Goal: Task Accomplishment & Management: Manage account settings

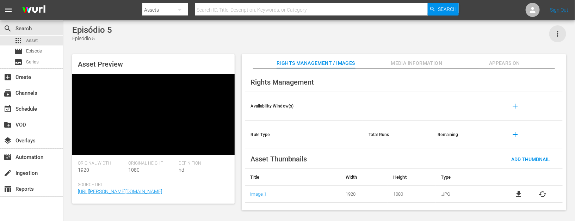
click at [460, 31] on icon "button" at bounding box center [558, 34] width 8 height 8
drag, startPoint x: 536, startPoint y: 54, endPoint x: 503, endPoint y: 41, distance: 35.8
click at [460, 54] on div "DELETE" at bounding box center [537, 59] width 48 height 17
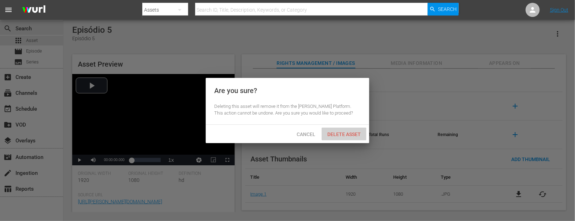
click at [356, 139] on div "Delete Asset" at bounding box center [344, 134] width 45 height 13
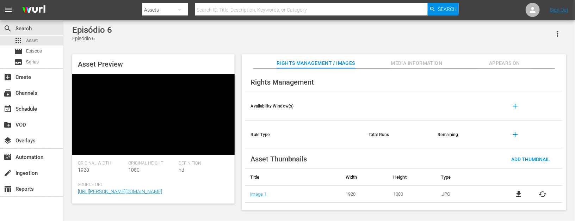
click at [460, 31] on icon "button" at bounding box center [558, 34] width 8 height 8
click at [460, 55] on div "DELETE" at bounding box center [537, 59] width 48 height 17
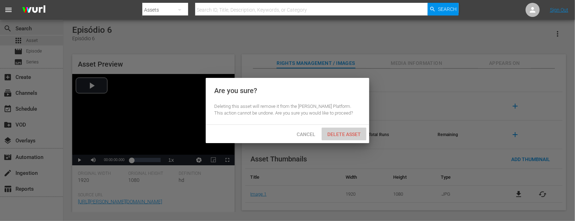
click at [353, 133] on span "Delete Asset" at bounding box center [344, 135] width 45 height 6
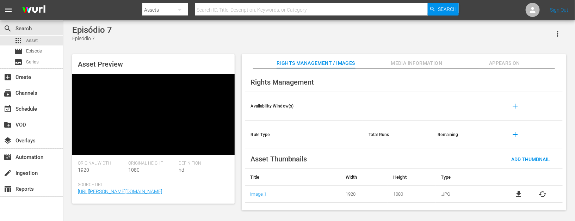
drag, startPoint x: 561, startPoint y: 37, endPoint x: 555, endPoint y: 37, distance: 5.3
click at [460, 37] on icon "button" at bounding box center [558, 34] width 8 height 8
click at [460, 61] on div "DELETE" at bounding box center [537, 59] width 48 height 17
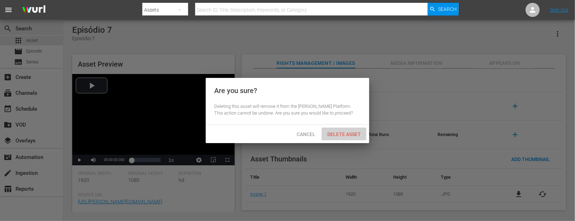
click at [348, 136] on span "Delete Asset" at bounding box center [344, 135] width 45 height 6
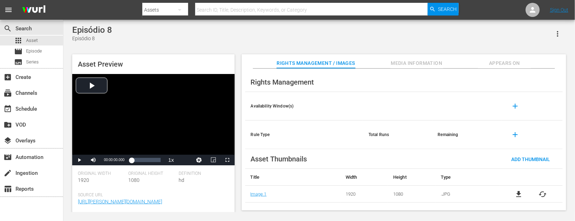
click at [460, 32] on icon "button" at bounding box center [557, 34] width 1 height 6
click at [460, 62] on div "DELETE" at bounding box center [537, 59] width 48 height 17
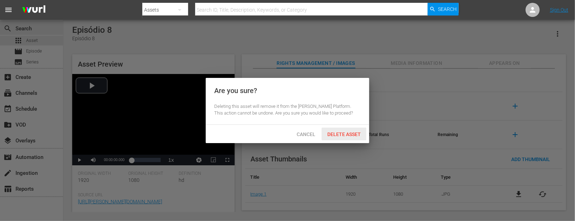
drag, startPoint x: 341, startPoint y: 134, endPoint x: 209, endPoint y: 17, distance: 176.8
click at [335, 128] on div "Delete Asset" at bounding box center [344, 134] width 45 height 13
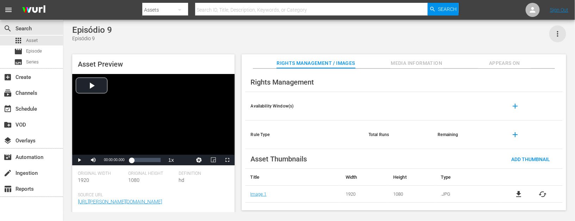
drag, startPoint x: 558, startPoint y: 34, endPoint x: 485, endPoint y: 69, distance: 80.6
click at [460, 35] on button "button" at bounding box center [558, 33] width 17 height 17
click at [460, 59] on div "DELETE" at bounding box center [537, 59] width 48 height 17
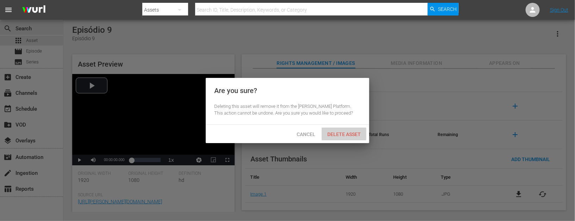
drag, startPoint x: 354, startPoint y: 135, endPoint x: 342, endPoint y: 13, distance: 122.2
click at [354, 134] on span "Delete Asset" at bounding box center [344, 135] width 45 height 6
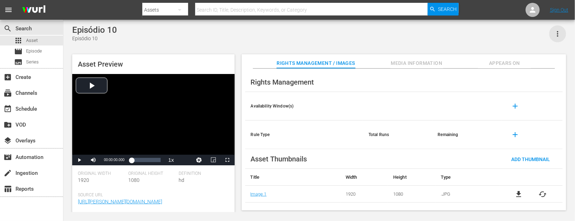
drag, startPoint x: 558, startPoint y: 34, endPoint x: 548, endPoint y: 37, distance: 10.3
click at [460, 34] on icon "button" at bounding box center [558, 34] width 8 height 8
click at [460, 62] on div "DELETE" at bounding box center [537, 59] width 48 height 17
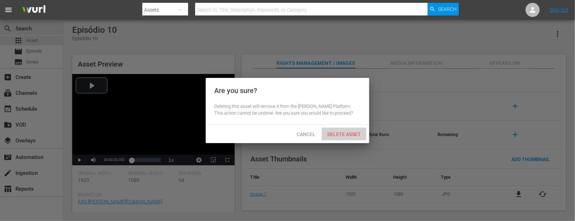
click at [344, 132] on span "Delete Asset" at bounding box center [344, 135] width 45 height 6
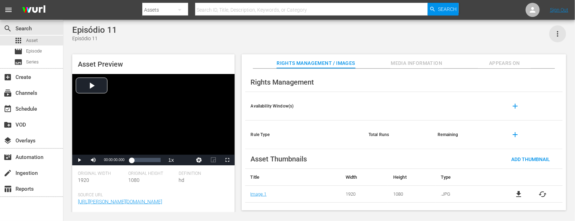
click at [460, 34] on icon "button" at bounding box center [558, 34] width 8 height 8
click at [460, 62] on div "DELETE" at bounding box center [537, 59] width 48 height 17
click at [460, 35] on icon "button" at bounding box center [558, 34] width 8 height 8
click at [460, 61] on div "DELETE" at bounding box center [537, 59] width 48 height 17
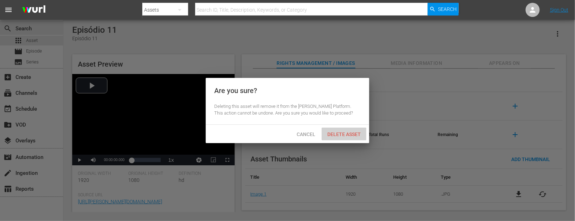
drag, startPoint x: 340, startPoint y: 135, endPoint x: 263, endPoint y: 4, distance: 151.6
click at [340, 134] on span "Delete Asset" at bounding box center [344, 135] width 45 height 6
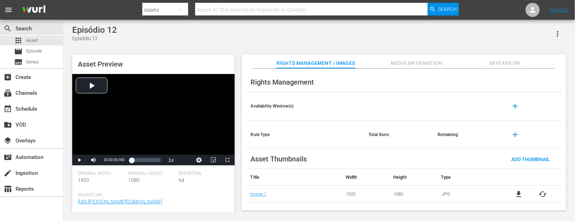
click at [460, 33] on icon "button" at bounding box center [558, 34] width 8 height 8
click at [460, 62] on div "DELETE" at bounding box center [537, 59] width 48 height 17
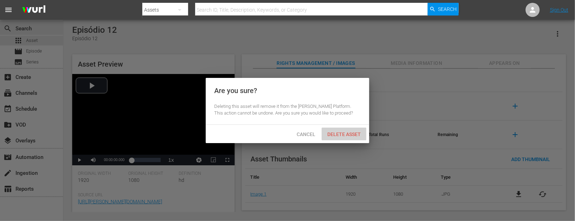
click at [343, 133] on span "Delete Asset" at bounding box center [344, 135] width 45 height 6
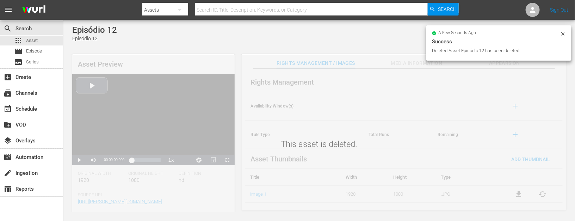
click at [460, 34] on icon at bounding box center [564, 34] width 6 height 6
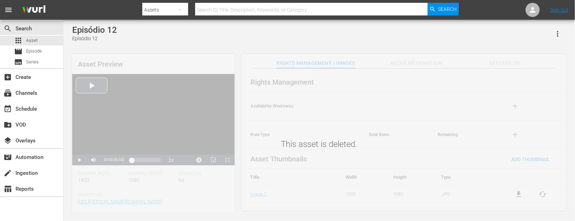
click at [421, 66] on div "This asset is deleted." at bounding box center [319, 133] width 512 height 157
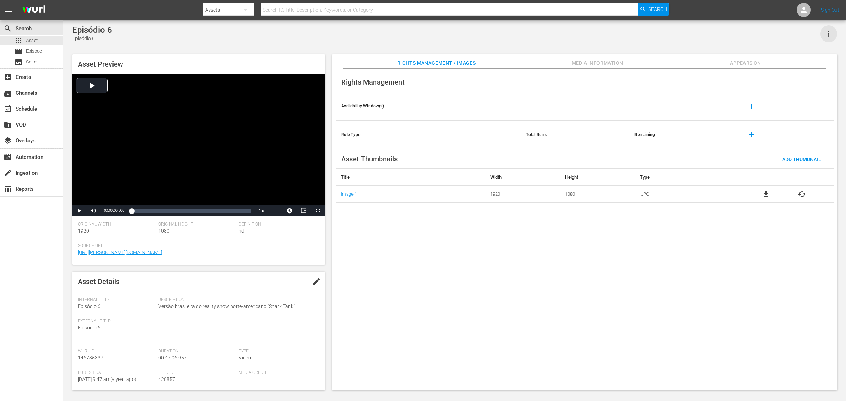
click at [677, 33] on icon "button" at bounding box center [829, 34] width 8 height 8
click at [677, 60] on div "DELETE" at bounding box center [808, 59] width 48 height 17
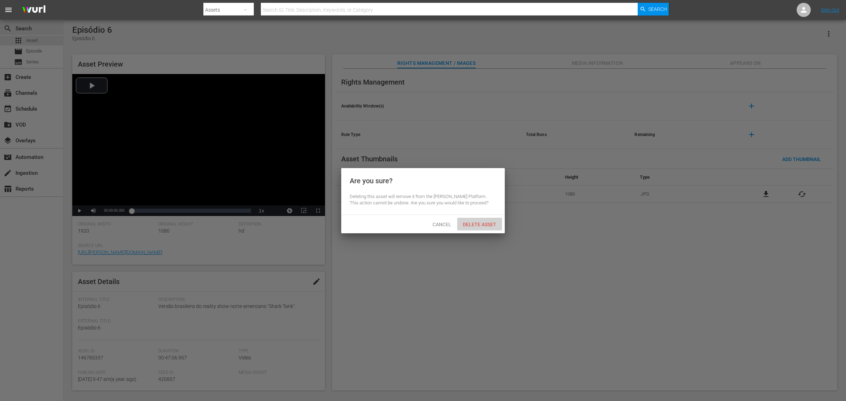
click at [474, 224] on span "Delete Asset" at bounding box center [479, 225] width 45 height 6
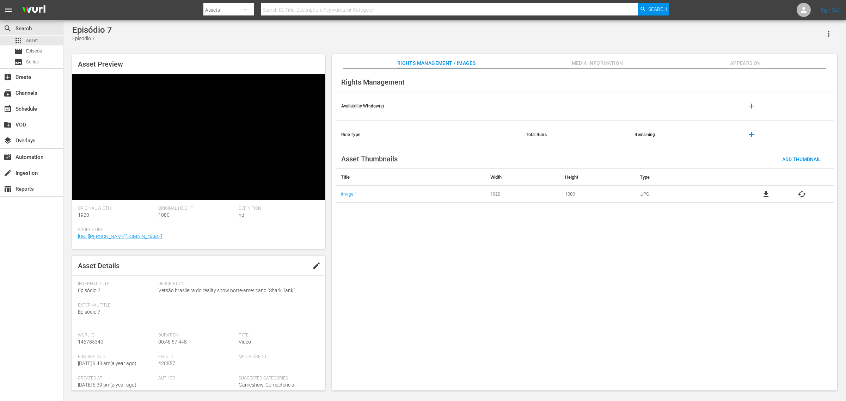
click at [677, 34] on button "button" at bounding box center [829, 33] width 17 height 17
click at [677, 59] on div "DELETE" at bounding box center [808, 59] width 48 height 17
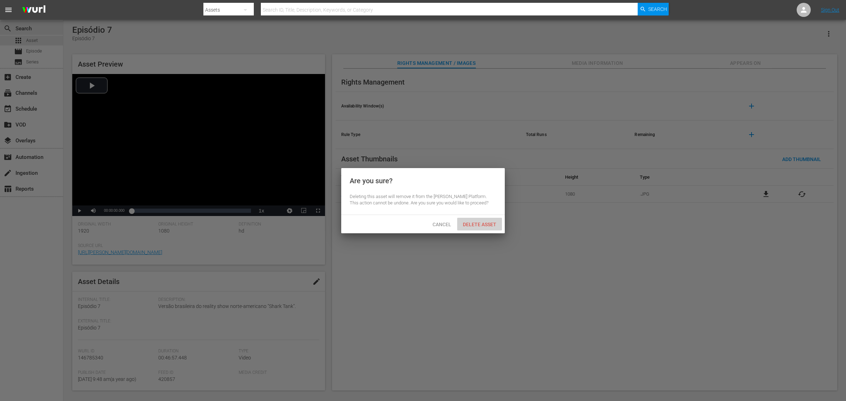
click at [486, 226] on span "Delete Asset" at bounding box center [479, 225] width 45 height 6
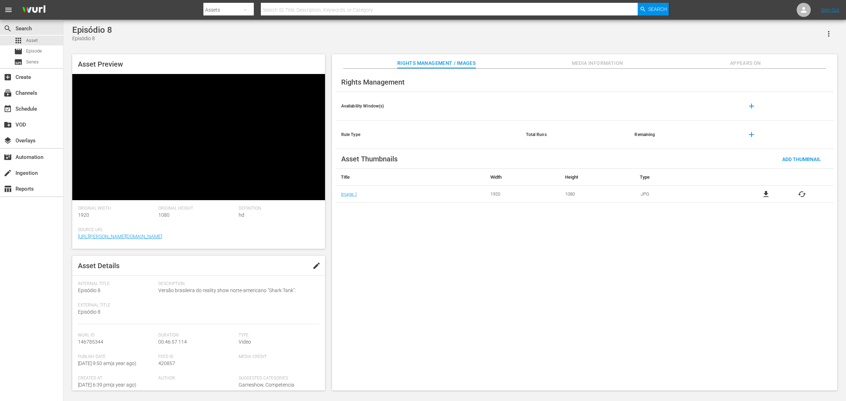
click at [831, 34] on icon "button" at bounding box center [829, 34] width 8 height 8
click at [810, 62] on div "DELETE" at bounding box center [808, 59] width 48 height 17
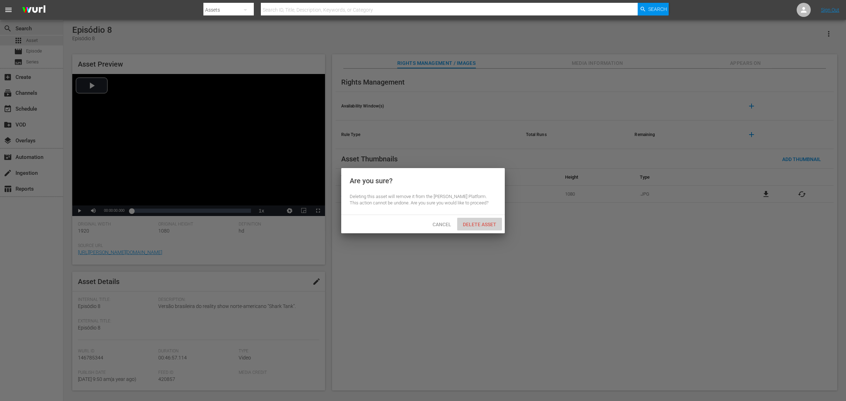
click at [469, 226] on span "Delete Asset" at bounding box center [479, 225] width 45 height 6
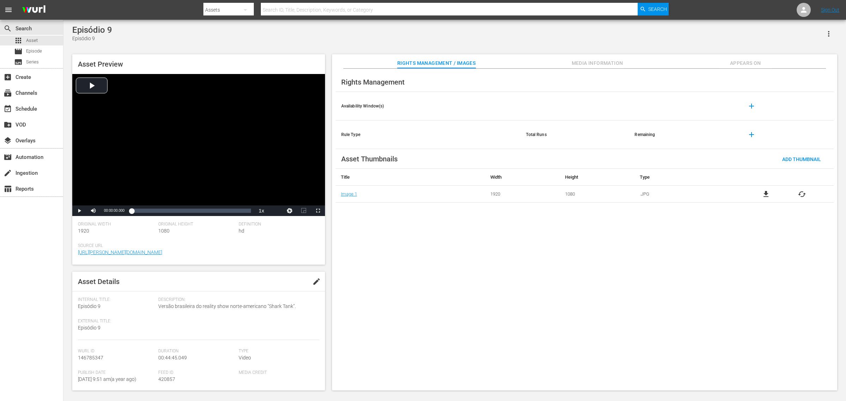
click at [677, 30] on icon "button" at bounding box center [829, 34] width 8 height 8
click at [677, 61] on div "DELETE" at bounding box center [808, 59] width 48 height 17
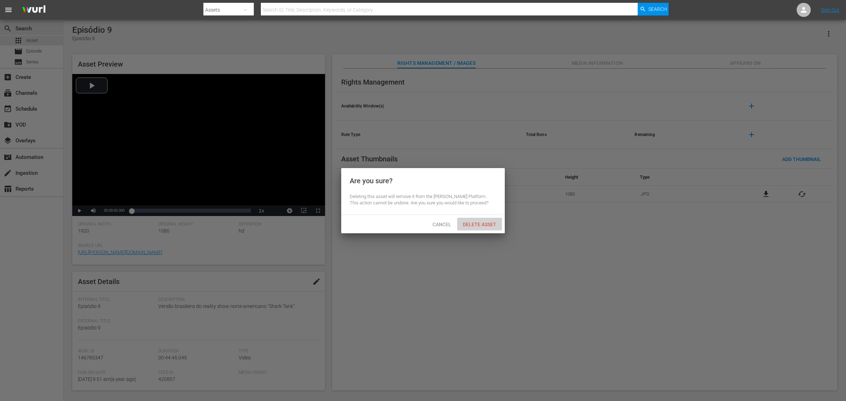
click at [474, 225] on span "Delete Asset" at bounding box center [479, 225] width 45 height 6
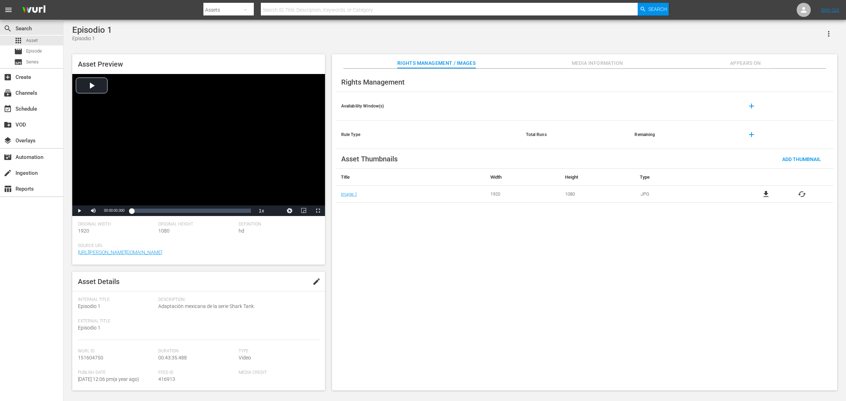
click at [609, 60] on span "Media Information" at bounding box center [597, 63] width 53 height 9
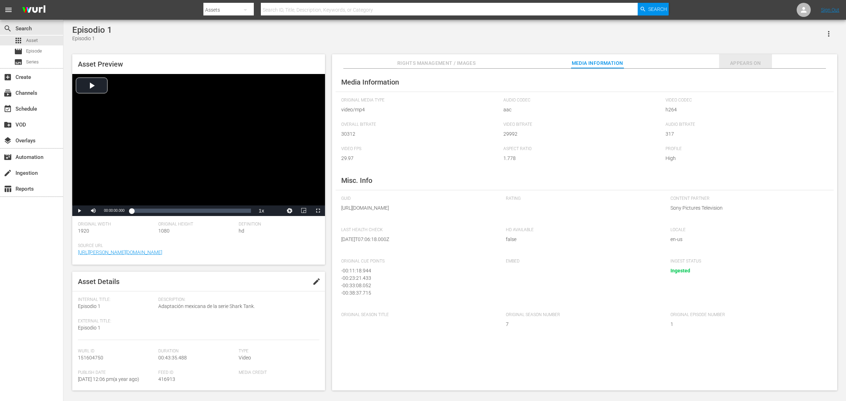
click at [677, 63] on span "Appears On" at bounding box center [745, 63] width 53 height 9
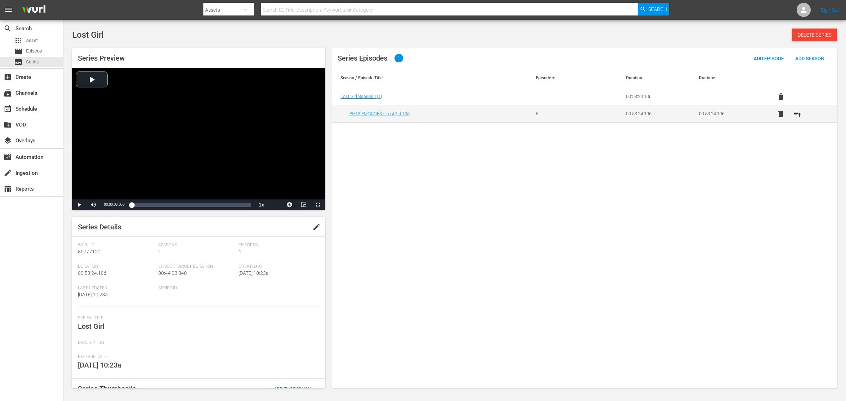
click at [225, 8] on div "Assets" at bounding box center [228, 10] width 50 height 20
click at [35, 51] on div "Channels Series Episodes Assets" at bounding box center [423, 200] width 846 height 401
click at [24, 48] on div "Channels Series Episodes Assets" at bounding box center [423, 200] width 846 height 401
click at [23, 49] on div "movie Episode" at bounding box center [28, 52] width 28 height 10
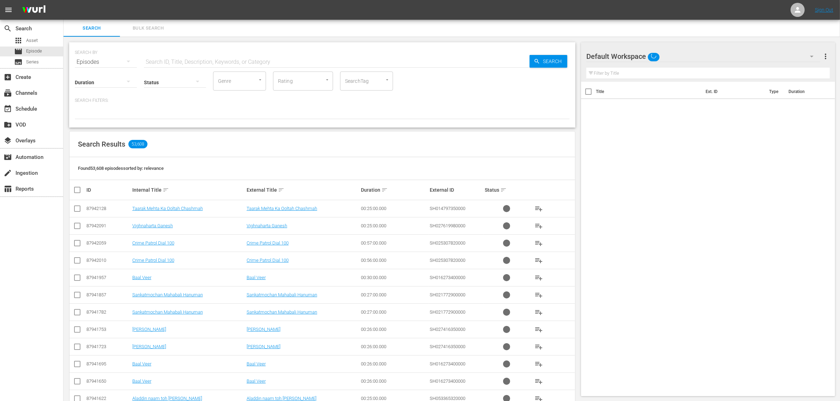
click at [154, 27] on span "Bulk Search" at bounding box center [148, 28] width 48 height 8
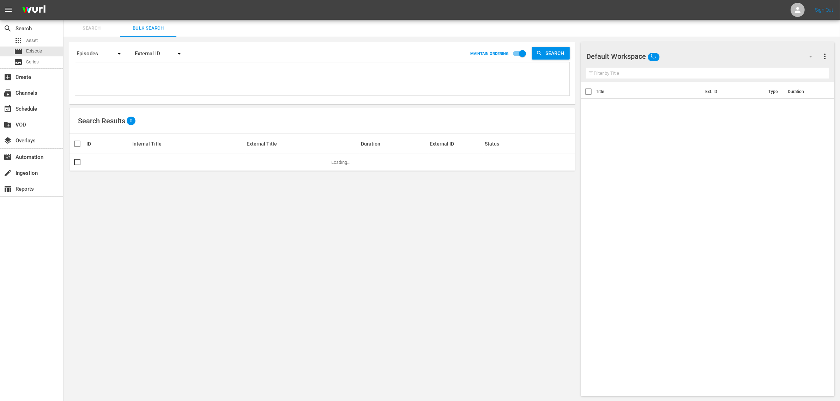
click at [140, 77] on textarea at bounding box center [323, 80] width 492 height 32
paste textarea "U5000294B U5000295B U5000296B U5000297B U5000298B U5000299B U5000300B U5000301B…"
type textarea "U5000294B U5000295B U5000296B U5000297B U5000298B U5000299B U5000300B U5000301B…"
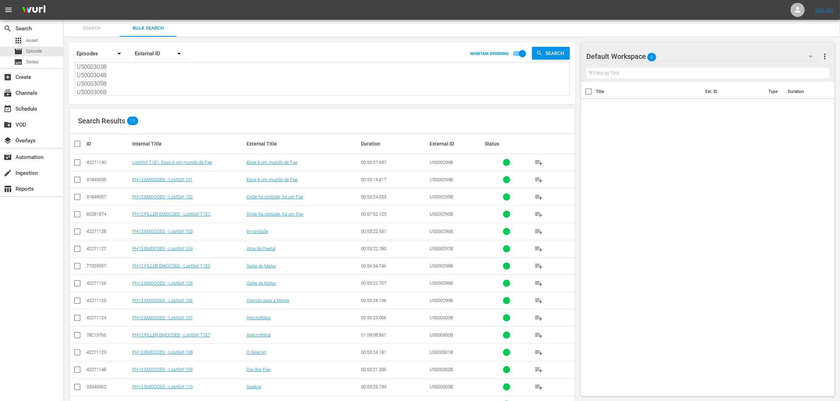
drag, startPoint x: 696, startPoint y: 126, endPoint x: 691, endPoint y: 123, distance: 6.0
click at [696, 126] on div "Title Ext. ID Type Duration" at bounding box center [707, 238] width 253 height 312
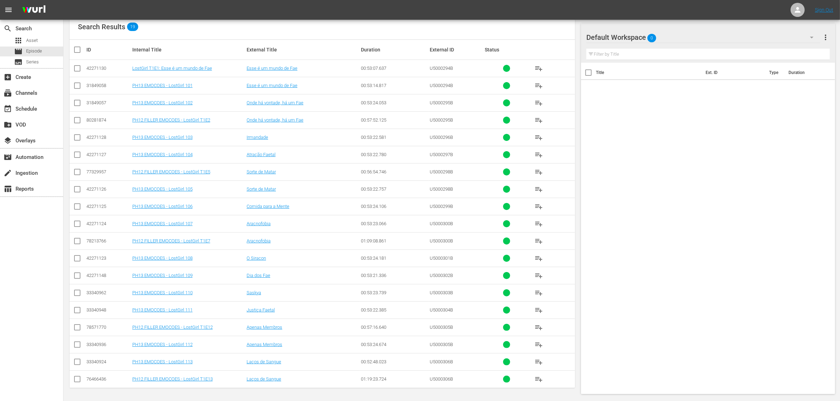
scroll to position [0, 0]
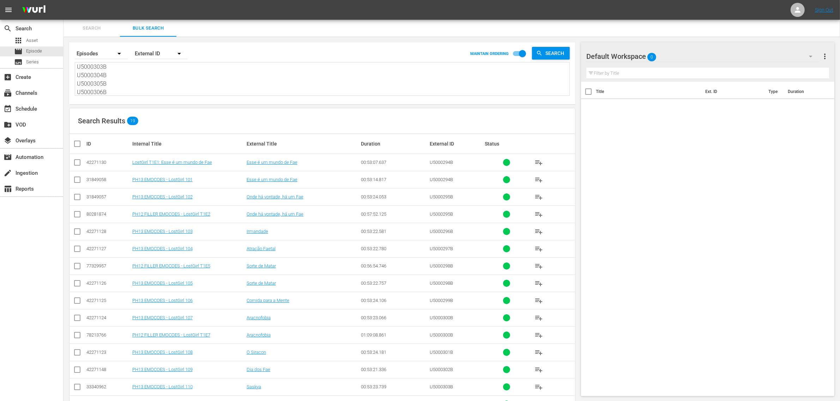
drag, startPoint x: 161, startPoint y: 243, endPoint x: 160, endPoint y: 261, distance: 17.7
drag, startPoint x: 160, startPoint y: 261, endPoint x: 657, endPoint y: 213, distance: 499.1
click at [657, 213] on div "Title Ext. ID Type Duration" at bounding box center [707, 238] width 253 height 312
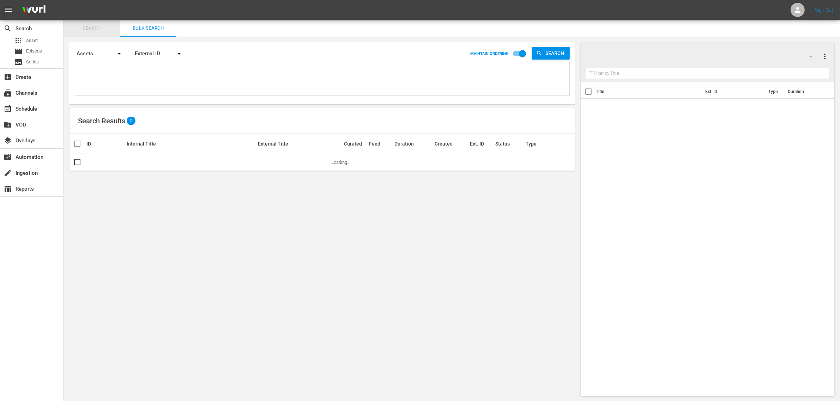
click at [87, 29] on span "Search" at bounding box center [92, 28] width 48 height 8
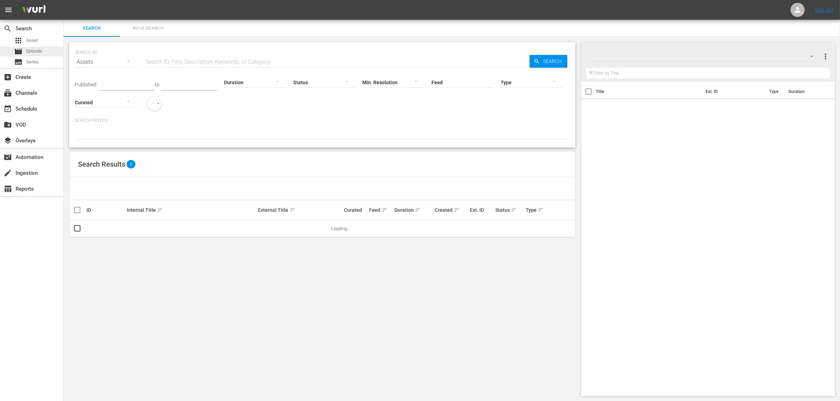
click at [36, 50] on span "Episode" at bounding box center [34, 51] width 16 height 7
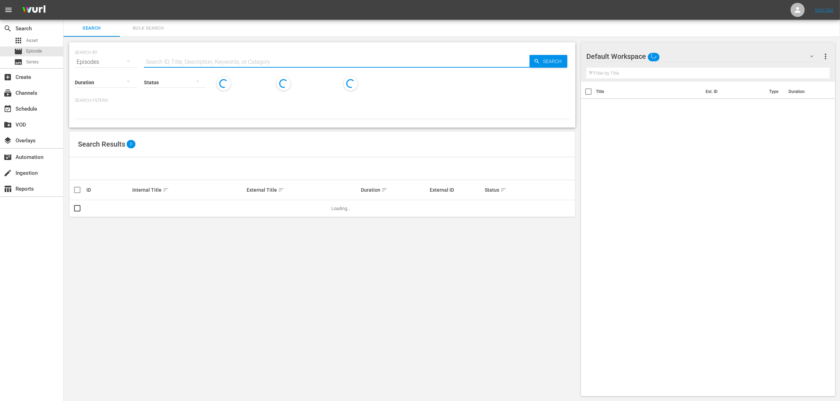
click at [176, 55] on input "text" at bounding box center [336, 62] width 385 height 17
paste input "U6000035"
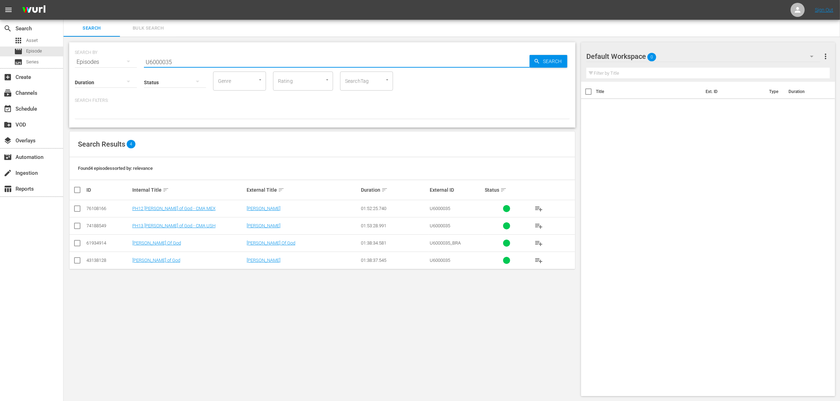
click at [170, 59] on input "U6000035" at bounding box center [336, 62] width 385 height 17
paste input "220"
type input "U6000220"
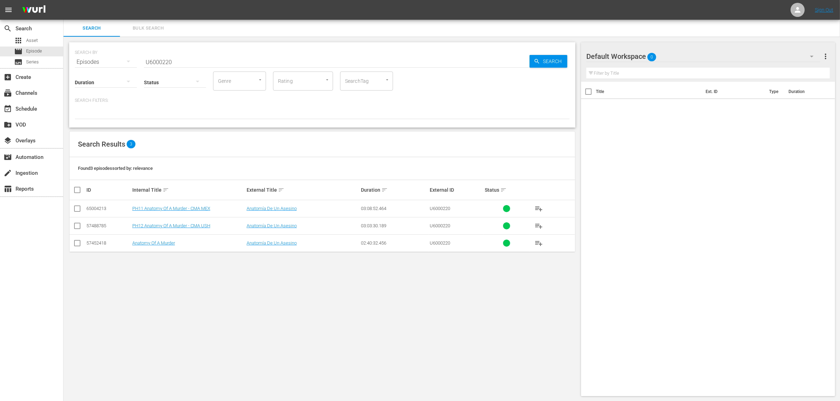
click at [226, 318] on div "SEARCH BY Search By Episodes Search ID, Title, Description, Keywords, or Catego…" at bounding box center [321, 219] width 517 height 365
click at [472, 347] on div "SEARCH BY Search By Episodes Search ID, Title, Description, Keywords, or Catego…" at bounding box center [321, 219] width 517 height 365
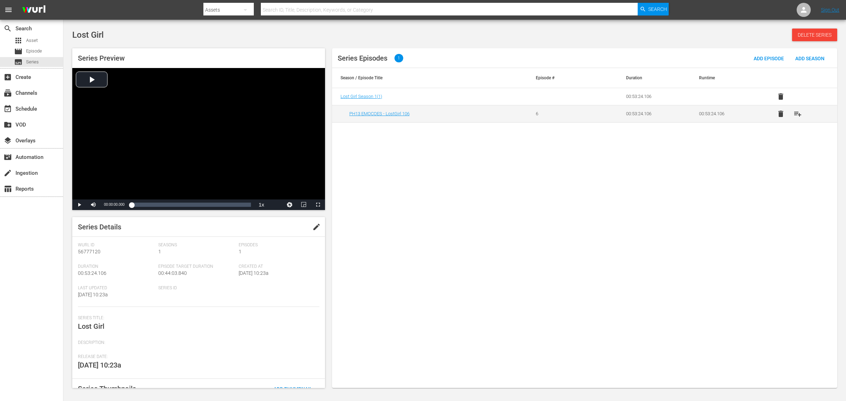
click at [230, 8] on div "Assets" at bounding box center [228, 10] width 50 height 20
click at [227, 62] on div "Assets" at bounding box center [226, 63] width 28 height 11
click at [275, 10] on input "text" at bounding box center [449, 9] width 377 height 17
paste input "U5000294B"
type input "U5000294B"
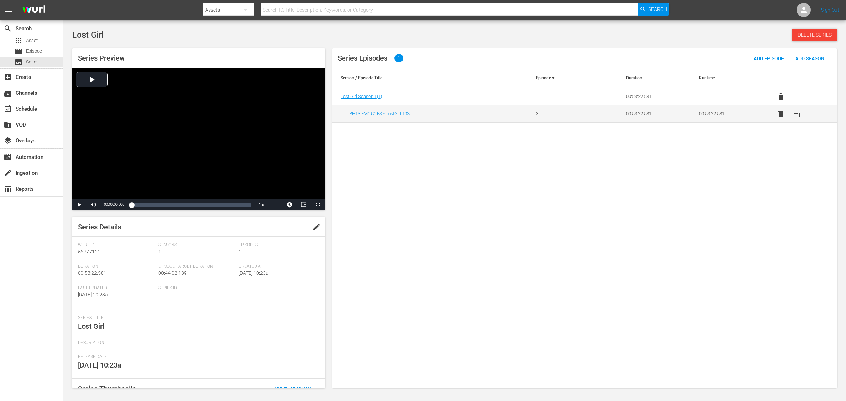
click at [234, 11] on div "Assets" at bounding box center [228, 10] width 50 height 20
click at [231, 50] on div "Episodes" at bounding box center [226, 52] width 28 height 11
click at [279, 10] on input "text" at bounding box center [449, 9] width 377 height 17
paste input "U5000294B"
type input "U5000294B"
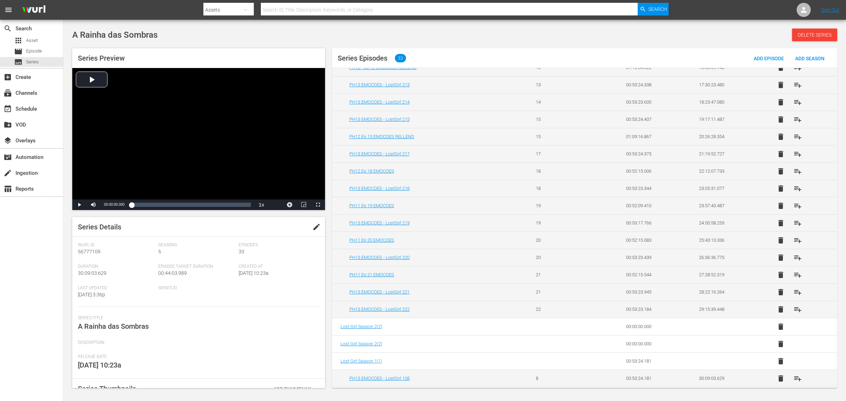
click at [138, 327] on span "A Rainha das Sombras" at bounding box center [113, 326] width 71 height 8
copy span "A Rainha das Sombras"
click at [125, 330] on div "Series Title: A Rainha das Sombras" at bounding box center [199, 328] width 242 height 25
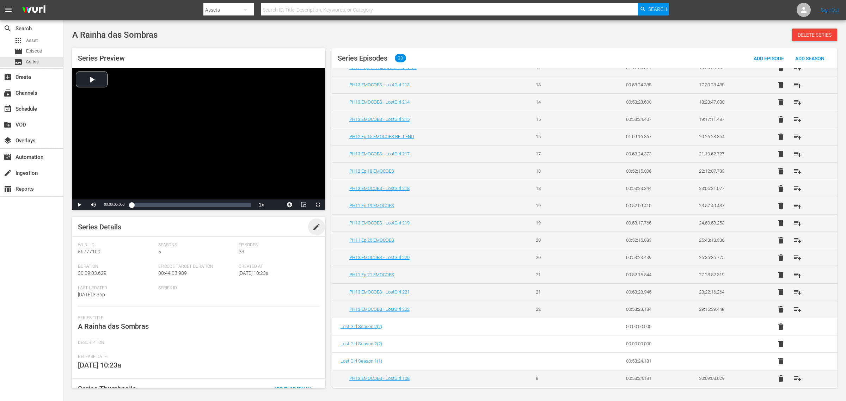
click at [315, 228] on span "edit" at bounding box center [316, 227] width 8 height 8
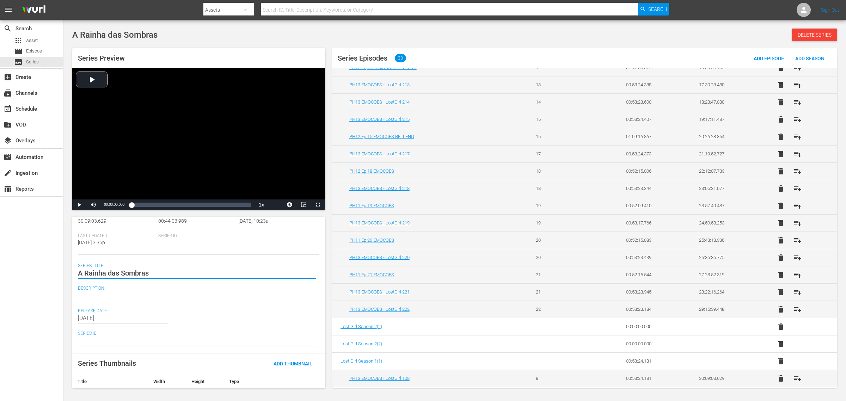
scroll to position [44, 0]
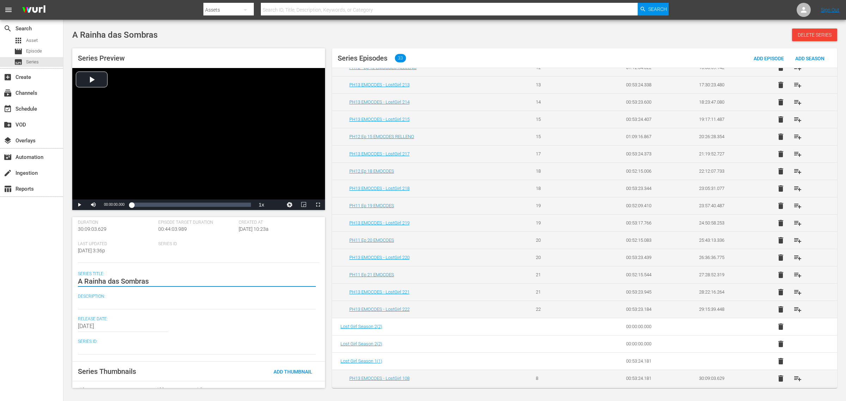
click at [159, 281] on textarea "A Rainha das Sombras" at bounding box center [197, 281] width 238 height 8
click at [78, 282] on textarea "A Rainha das Sombras" at bounding box center [197, 281] width 238 height 8
type textarea "A Rainha das Sombras"
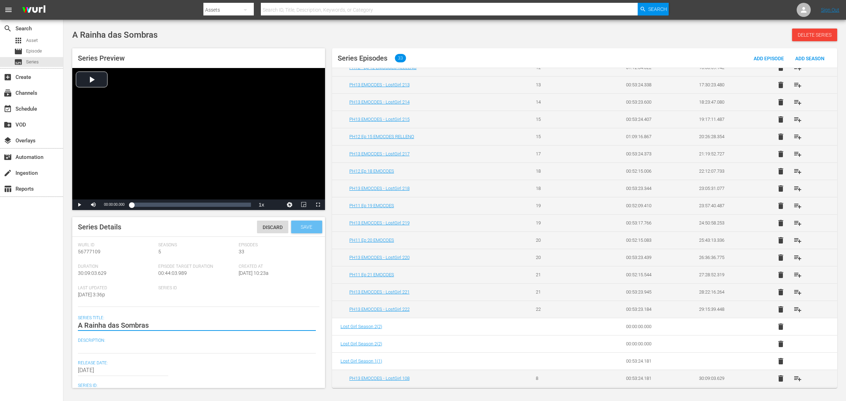
type textarea "A Rainha das Sombras"
click at [304, 226] on span "Save" at bounding box center [306, 227] width 23 height 6
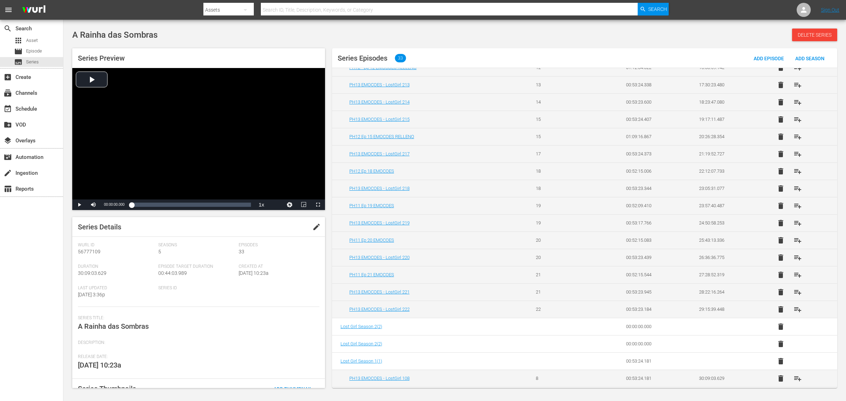
click at [80, 330] on span "A Rainha das Sombras" at bounding box center [113, 326] width 71 height 8
click at [315, 225] on span "edit" at bounding box center [316, 227] width 8 height 8
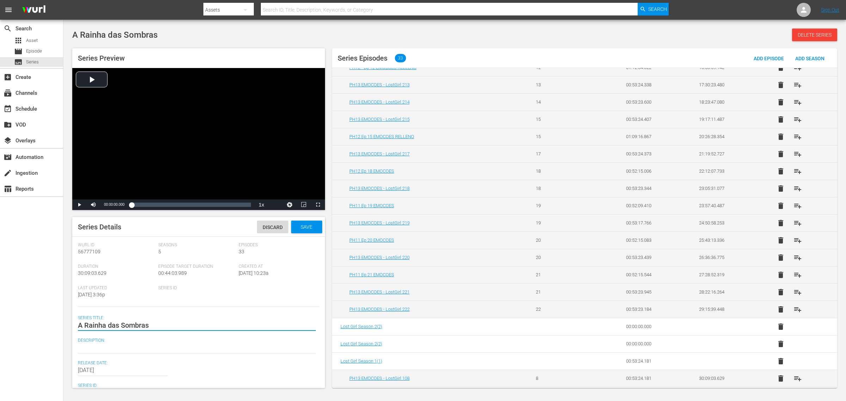
click at [157, 325] on textarea "A Rainha das Sombras" at bounding box center [197, 325] width 238 height 8
click at [78, 327] on textarea "A Rainha das Sombras" at bounding box center [197, 325] width 238 height 8
click at [153, 325] on textarea "A Rainha das Sombras" at bounding box center [197, 325] width 238 height 8
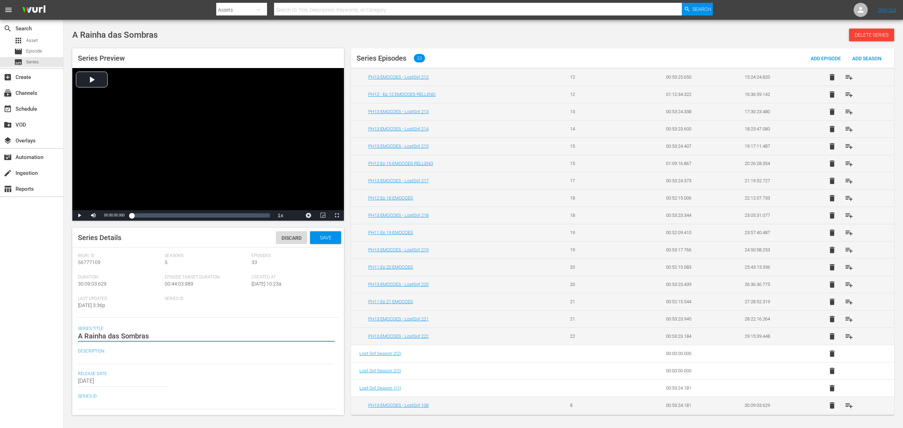
scroll to position [335, 0]
type textarea "A Rainha das Sombras_"
click at [317, 240] on span "Save" at bounding box center [325, 238] width 23 height 6
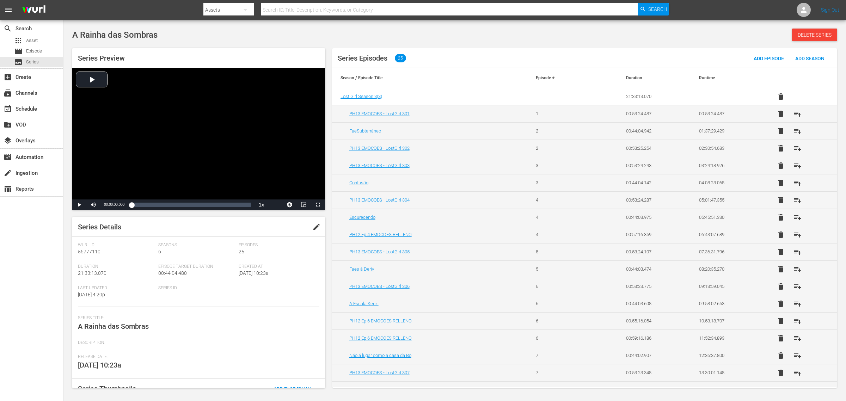
click at [239, 11] on button "button" at bounding box center [245, 9] width 17 height 17
click at [232, 55] on div "Episodes" at bounding box center [226, 52] width 28 height 11
click at [284, 8] on input "text" at bounding box center [449, 9] width 377 height 17
paste input "U5000294B U5000295B U5000296B U5000297B U5000298B U5000299B"
type input "U5000294B U5000295B U5000296B U5000297B U5000298B U5000299B"
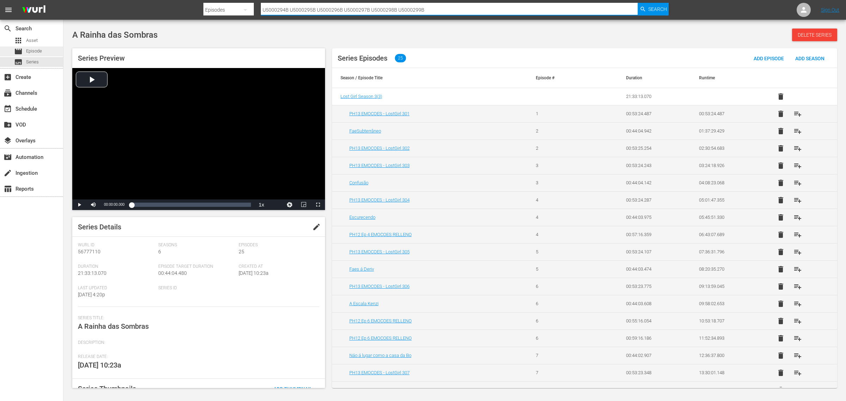
click at [40, 50] on span "Episode" at bounding box center [34, 51] width 16 height 7
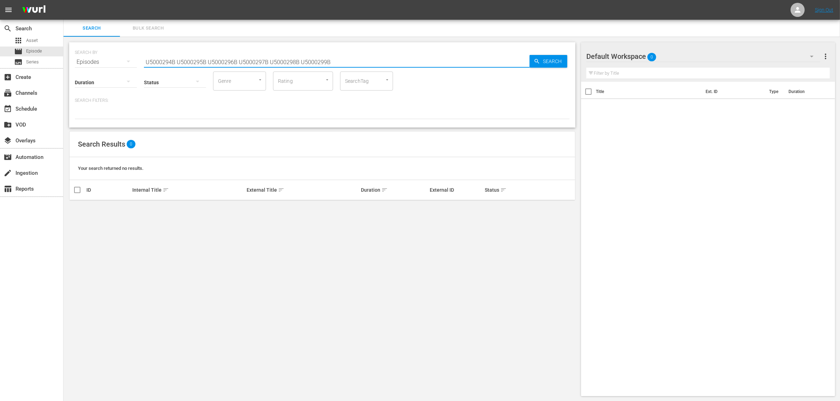
drag, startPoint x: 247, startPoint y: 59, endPoint x: 129, endPoint y: 50, distance: 118.8
click at [129, 50] on div "SEARCH BY Search By Episodes Search ID, Title, Description, Keywords, or Catego…" at bounding box center [322, 57] width 495 height 25
paste input "U5000294B U5000295B U5000296B U5000297B U5000298B U5000299B"
drag, startPoint x: 174, startPoint y: 60, endPoint x: 550, endPoint y: 61, distance: 376.2
click at [550, 61] on div "SEARCH BY Search By Episodes Search ID, Title, Description, Keywords, or Catego…" at bounding box center [322, 57] width 495 height 25
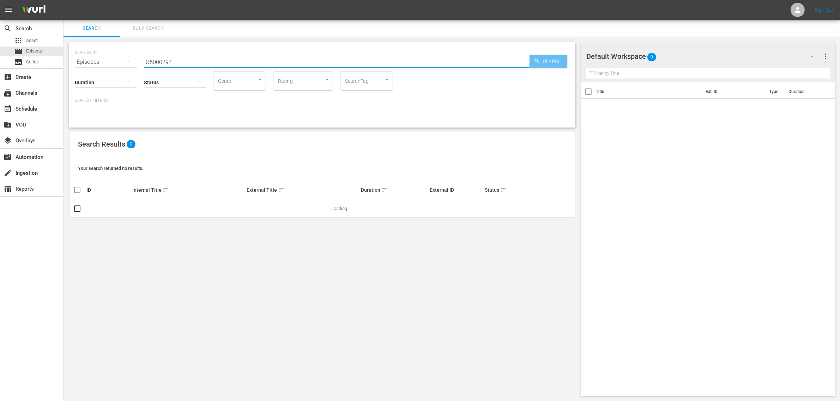
type input "U5000294"
click at [547, 62] on span "Search" at bounding box center [553, 61] width 27 height 13
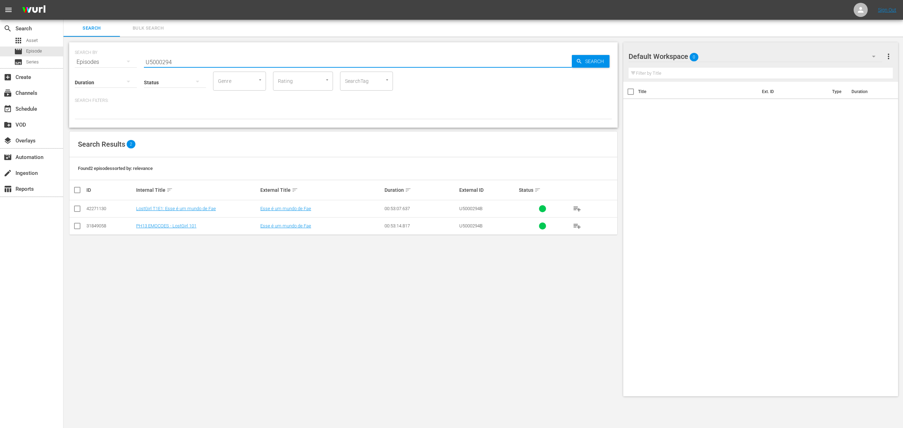
click at [182, 61] on input "U5000294" at bounding box center [358, 62] width 428 height 17
click at [160, 29] on span "Bulk Search" at bounding box center [148, 28] width 48 height 8
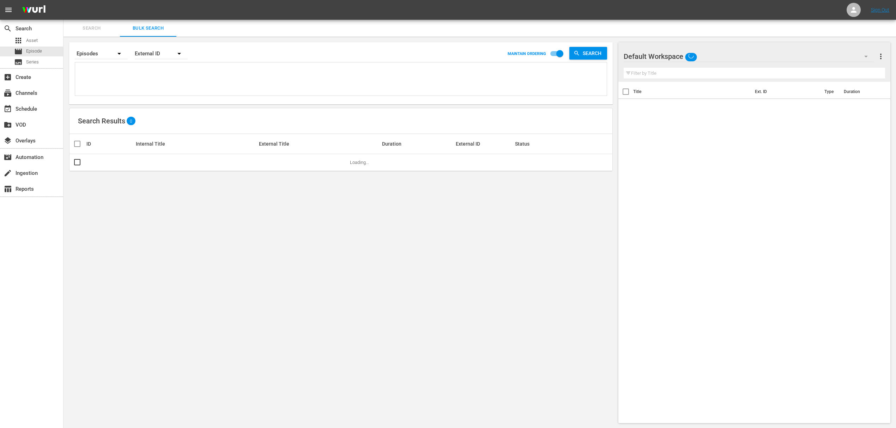
click at [154, 72] on textarea at bounding box center [342, 80] width 530 height 32
paste textarea "U5000295B U5000296B U5000297B U5000298B U5000299B"
type textarea "U5000295B U5000296B U5000297B U5000298B U5000299B"
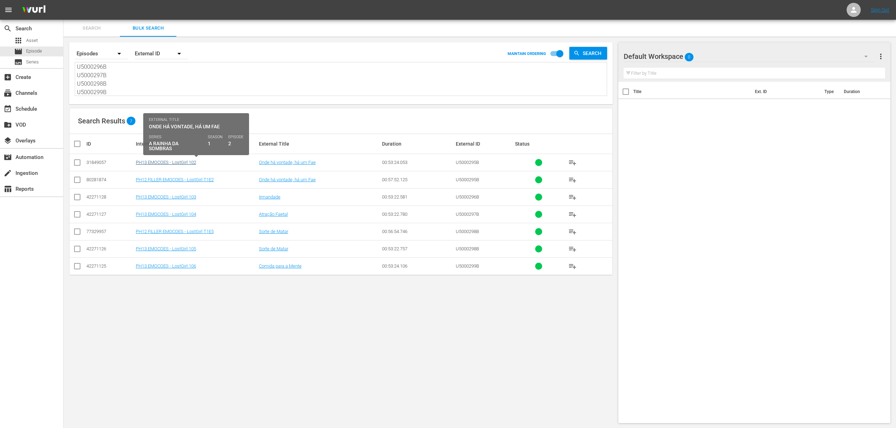
type textarea "U5000295B U5000296B U5000297B U5000298B U5000299B"
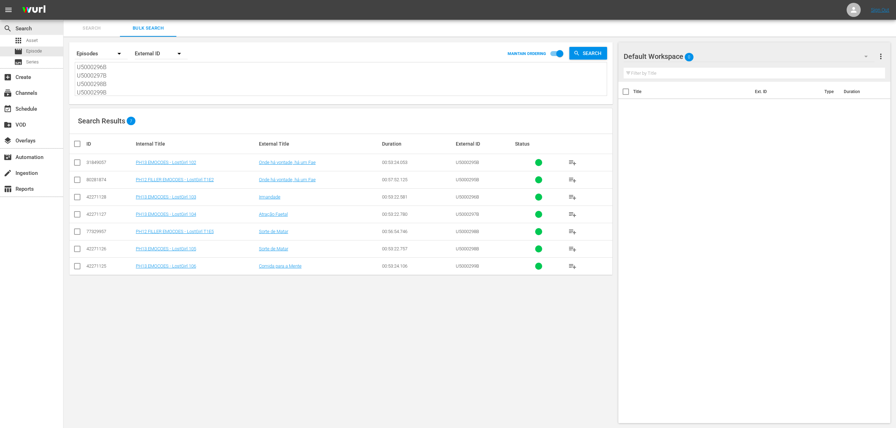
scroll to position [0, 0]
drag, startPoint x: 110, startPoint y: 91, endPoint x: 0, endPoint y: -18, distance: 154.8
click at [0, 0] on html "menu Sign Out search Search apps Asset movie Episode subtitles Series add_box C…" at bounding box center [448, 214] width 896 height 428
paste textarea "U5000300B U5000301B U5000302B U5000303B U5000304B U5000305B U5000306B"
type textarea "U5000300B U5000301B U5000302B U5000303B U5000304B U5000305B U5000306B"
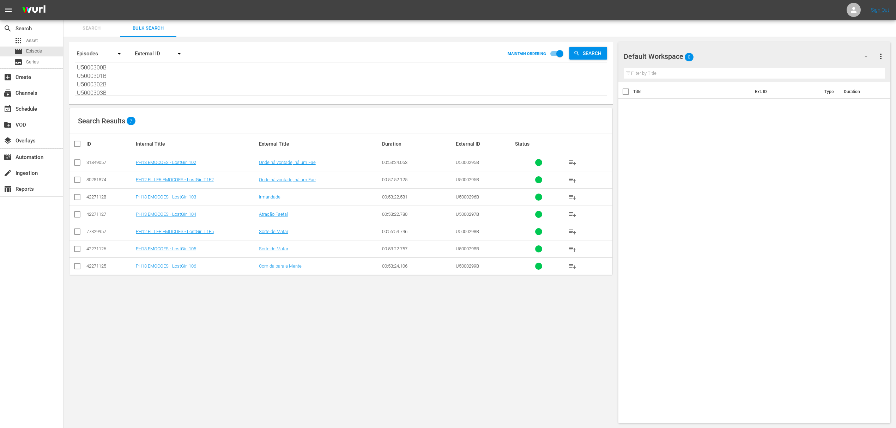
scroll to position [26, 0]
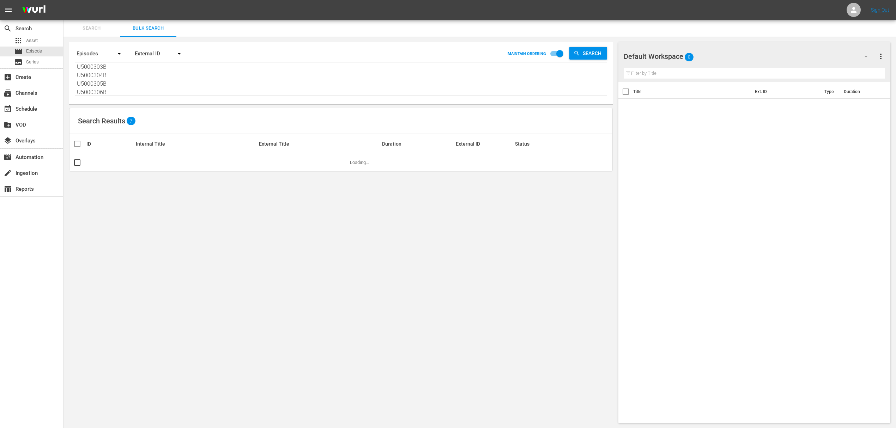
type textarea "U5000300B U5000301B U5000302B U5000303B U5000304B U5000305B U5000306B"
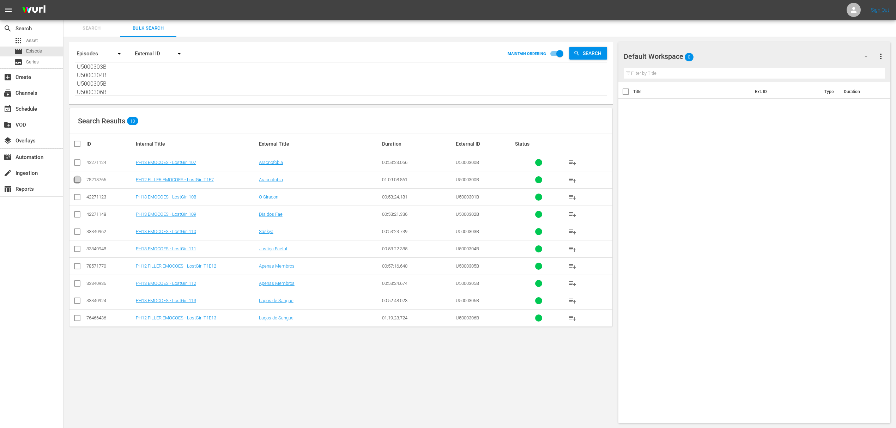
click at [77, 181] on input "checkbox" at bounding box center [77, 181] width 8 height 8
checkbox input "true"
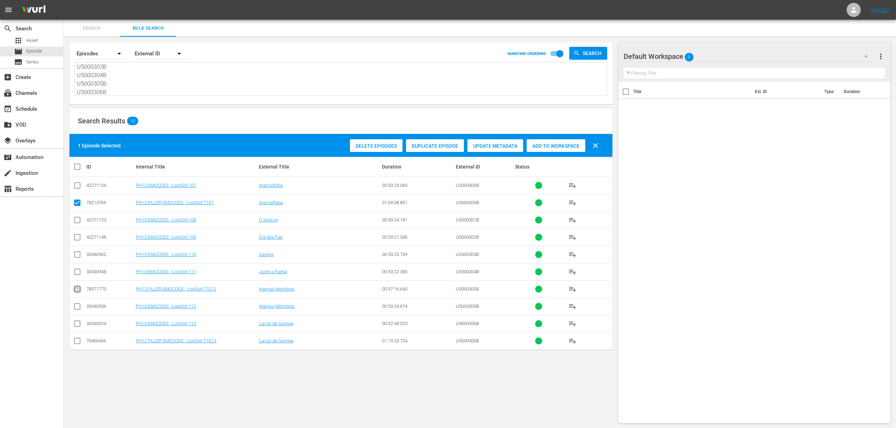
click at [78, 289] on input "checkbox" at bounding box center [77, 290] width 8 height 8
checkbox input "true"
click at [76, 321] on input "checkbox" at bounding box center [77, 342] width 8 height 8
checkbox input "true"
click at [389, 145] on span "Delete Episodes" at bounding box center [376, 146] width 53 height 6
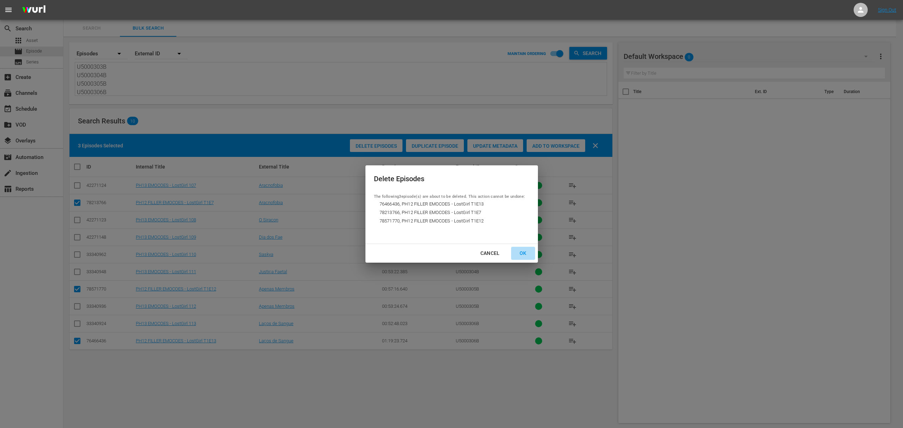
click at [520, 251] on div "OK" at bounding box center [523, 253] width 18 height 9
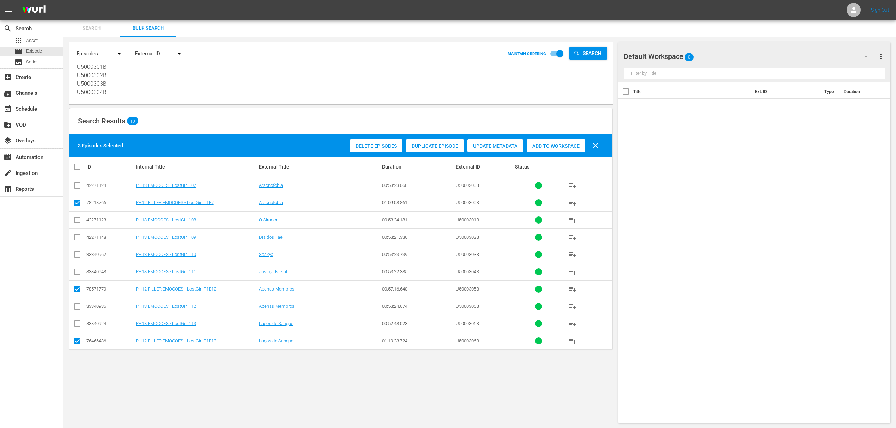
scroll to position [0, 0]
drag, startPoint x: 78, startPoint y: 66, endPoint x: 438, endPoint y: 233, distance: 396.9
click at [438, 233] on div "Search By Episodes Order By External ID MAINTAIN ORDERING Search U5000300B U500…" at bounding box center [340, 233] width 555 height 392
paste textarea "294B U5000295B U5000296B U5000297B U5000298B U5000299"
type textarea "U5000294B U5000295B U5000296B U5000297B U5000298B U5000299B"
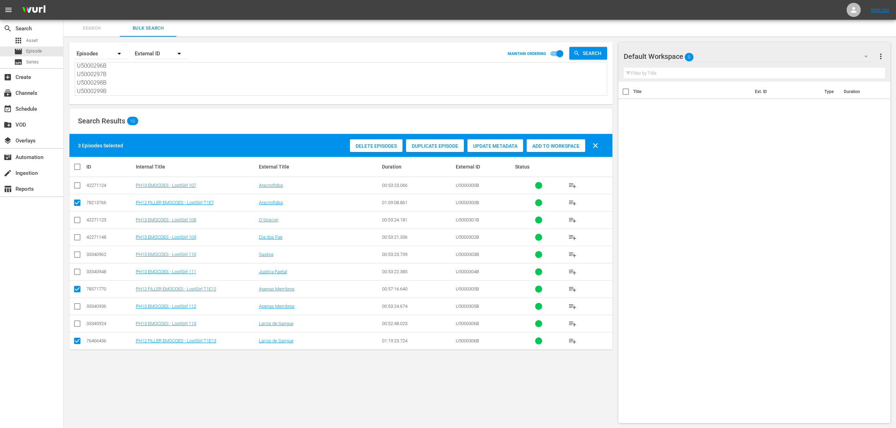
scroll to position [18, 0]
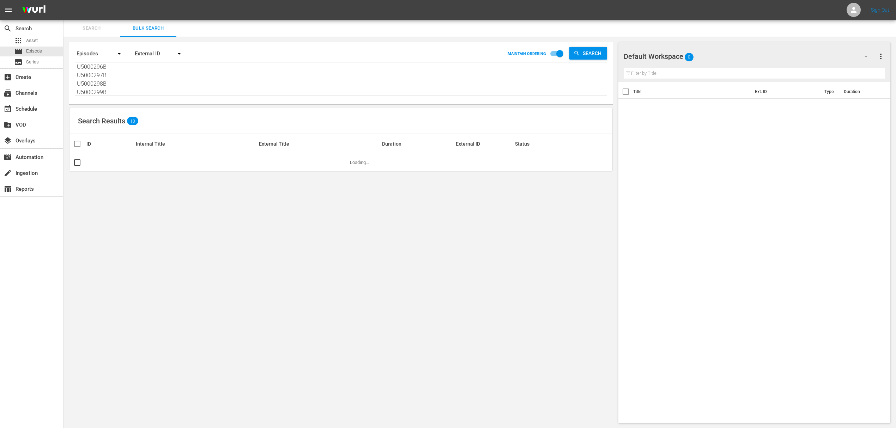
type textarea "U5000294B U5000295B U5000296B U5000297B U5000298B U5000299B"
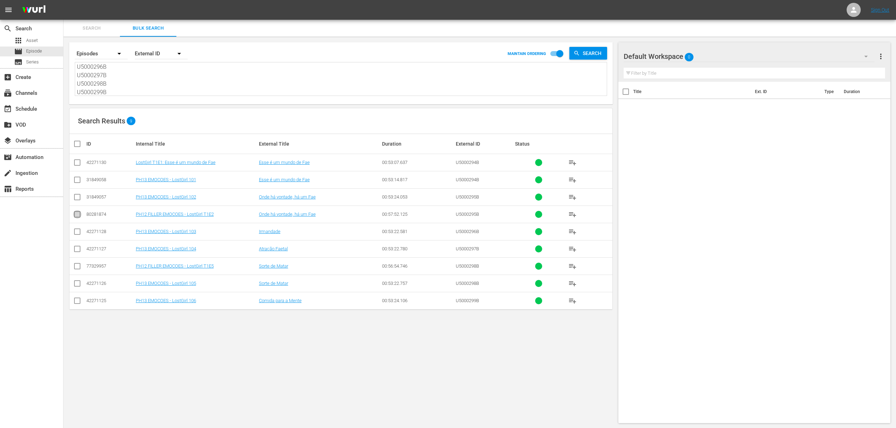
click at [77, 216] on input "checkbox" at bounding box center [77, 216] width 8 height 8
checkbox input "true"
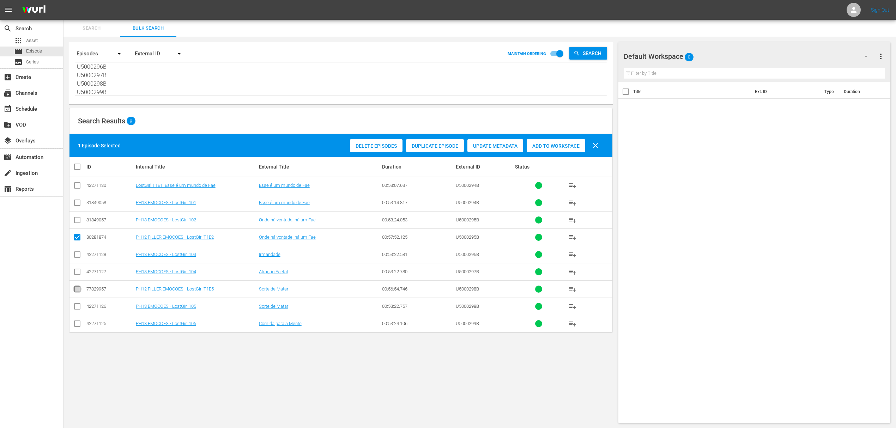
click at [77, 290] on input "checkbox" at bounding box center [77, 290] width 8 height 8
checkbox input "true"
click at [378, 147] on span "Delete Episodes" at bounding box center [376, 146] width 53 height 6
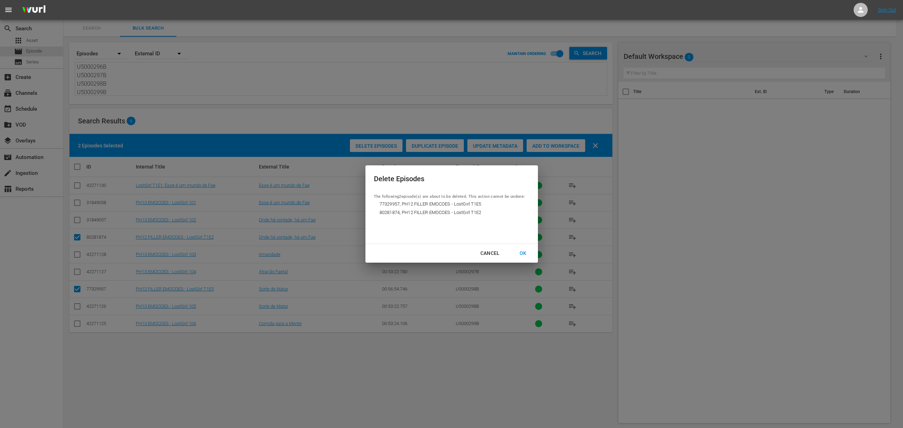
click at [525, 255] on div "OK" at bounding box center [523, 253] width 18 height 9
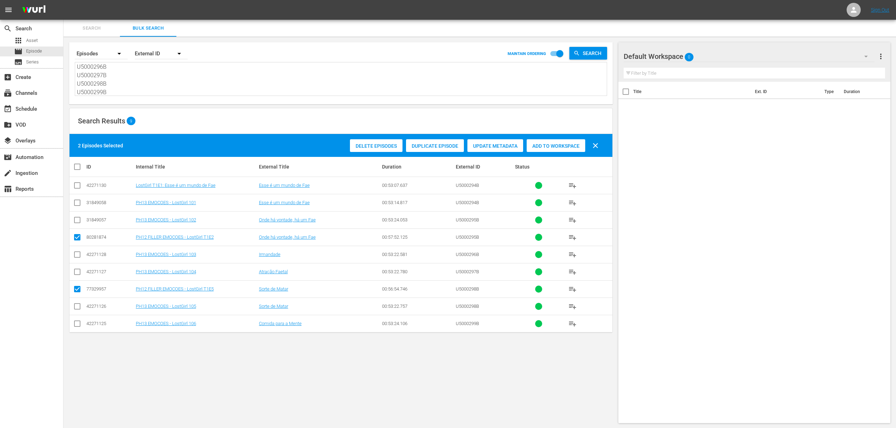
scroll to position [0, 0]
drag, startPoint x: 77, startPoint y: 66, endPoint x: 576, endPoint y: 302, distance: 552.2
click at [576, 302] on div "Search By Episodes Order By External ID MAINTAIN ORDERING Search U5000294B U500…" at bounding box center [340, 233] width 555 height 392
paste textarea "307B U5000308B U5000309B U5000310B U5000311B U5000312B U5000313B U5000314B U500…"
type textarea "U5000307B U5000308B U5000309B U5000310B U5000311B U5000312B U5000313B U5000314B…"
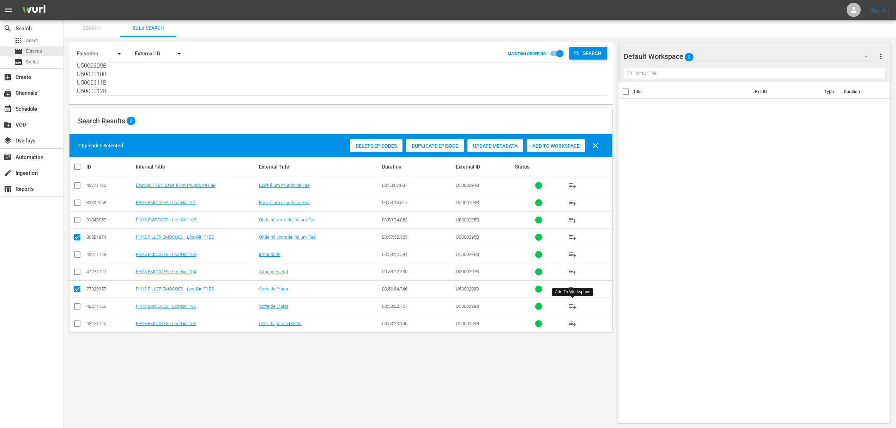
scroll to position [153, 0]
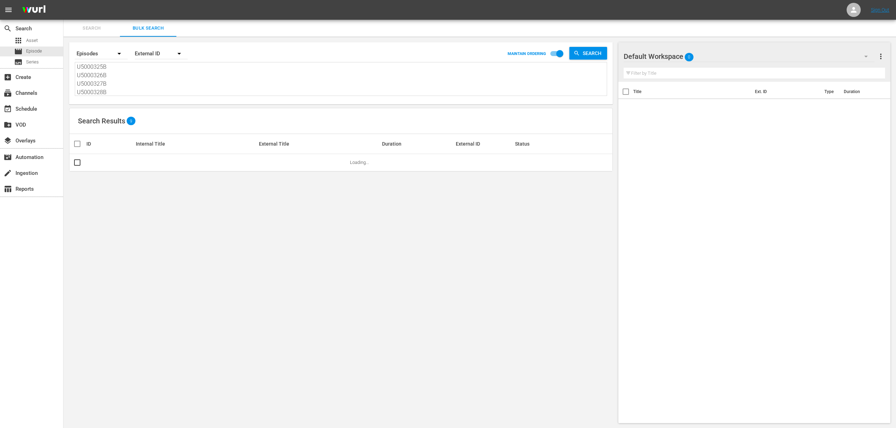
type textarea "U5000307B U5000308B U5000309B U5000310B U5000311B U5000312B U5000313B U5000314B…"
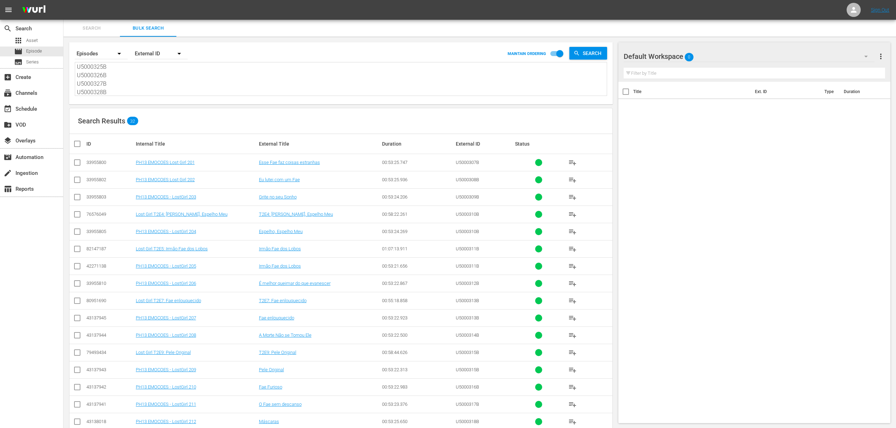
scroll to position [227, 0]
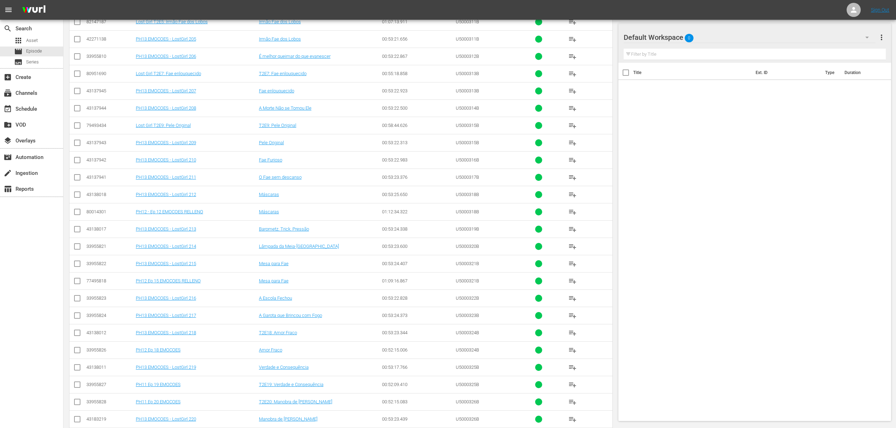
click at [77, 212] on input "checkbox" at bounding box center [77, 213] width 8 height 8
checkbox input "true"
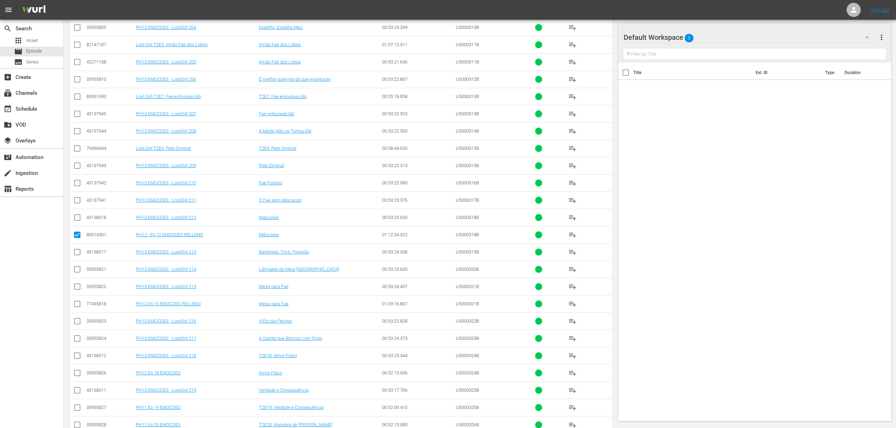
scroll to position [250, 0]
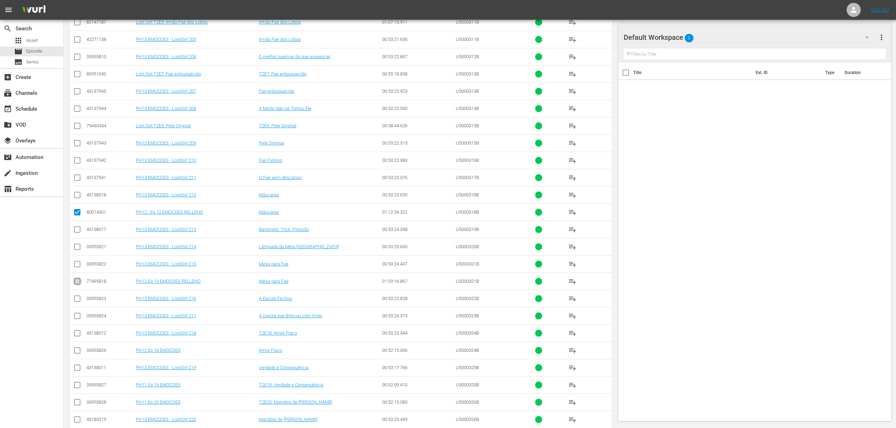
click at [80, 284] on input "checkbox" at bounding box center [77, 283] width 8 height 8
checkbox input "true"
click at [78, 321] on input "checkbox" at bounding box center [77, 352] width 8 height 8
checkbox input "true"
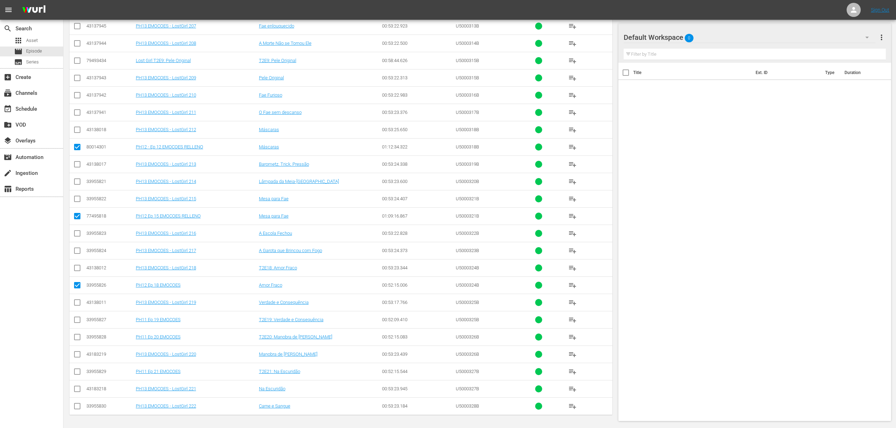
scroll to position [84, 0]
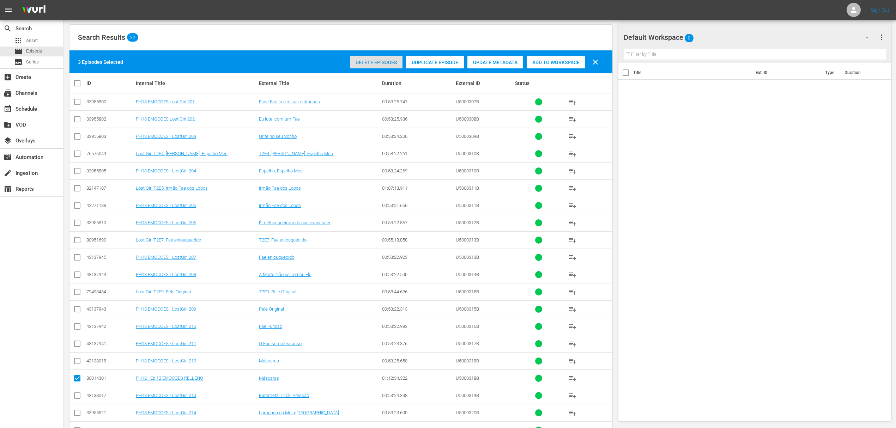
click at [370, 64] on span "Delete Episodes" at bounding box center [376, 63] width 53 height 6
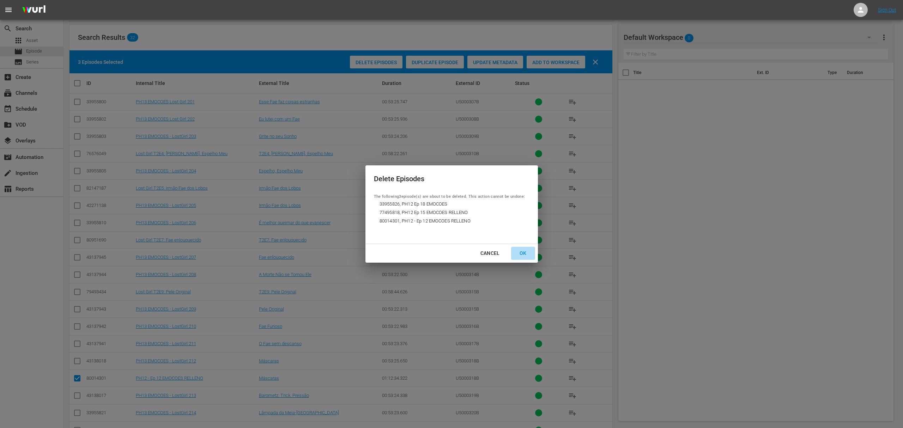
click at [525, 253] on div "OK" at bounding box center [523, 253] width 18 height 9
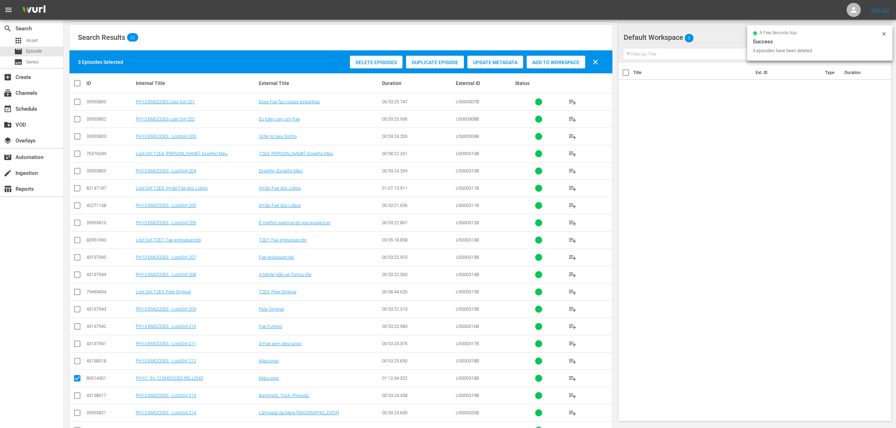
scroll to position [0, 0]
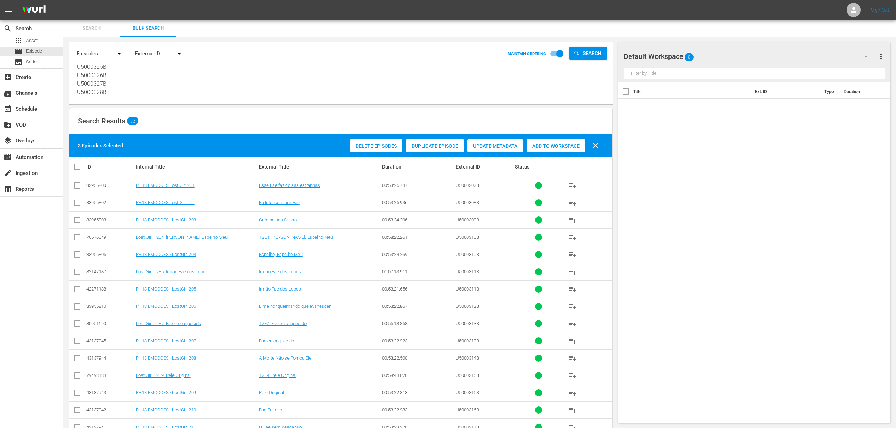
click at [130, 85] on textarea "U5000307B U5000308B U5000309B U5000310B U5000311B U5000312B U5000313B U5000314B…" at bounding box center [342, 79] width 530 height 32
click at [123, 88] on textarea "U5000307B U5000308B U5000309B U5000310B U5000311B U5000312B U5000313B U5000314B…" at bounding box center [342, 79] width 530 height 32
type textarea "U5000307B U5000308B U5000309B U5000310B U5000311B U5000312B U5000313B U5000314B…"
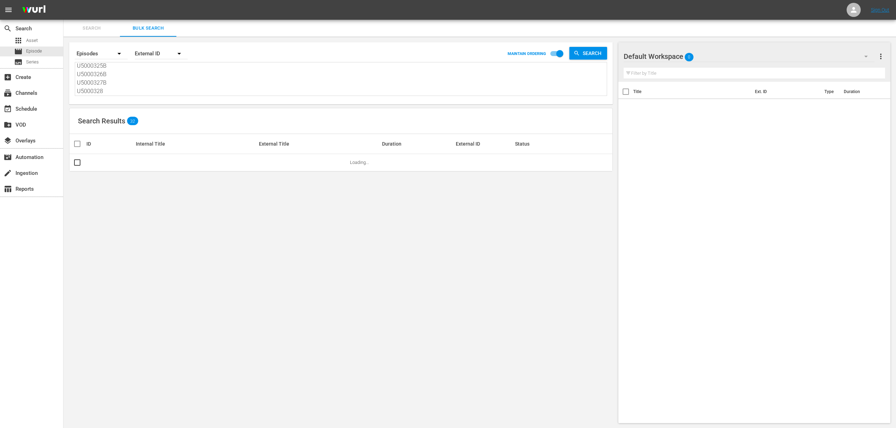
type textarea "U5000307B U5000308B U5000309B U5000310B U5000311B U5000312B U5000313B U5000314B…"
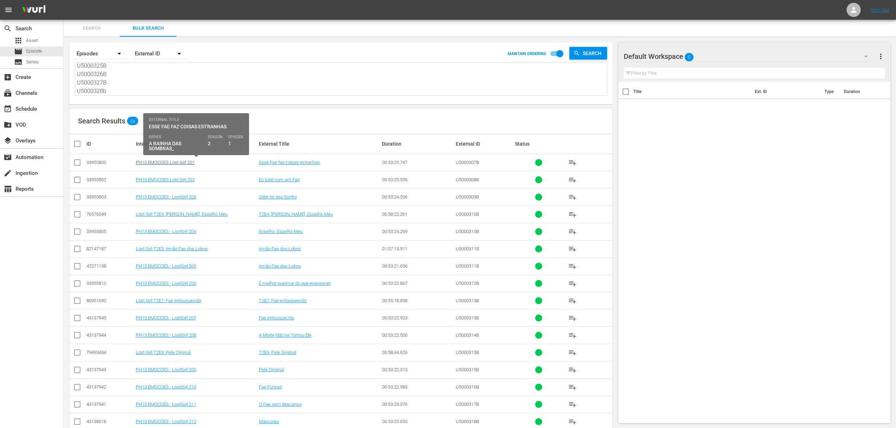
type textarea "U5000307B U5000308B U5000309B U5000310B U5000311B U5000312B U5000313B U5000314B…"
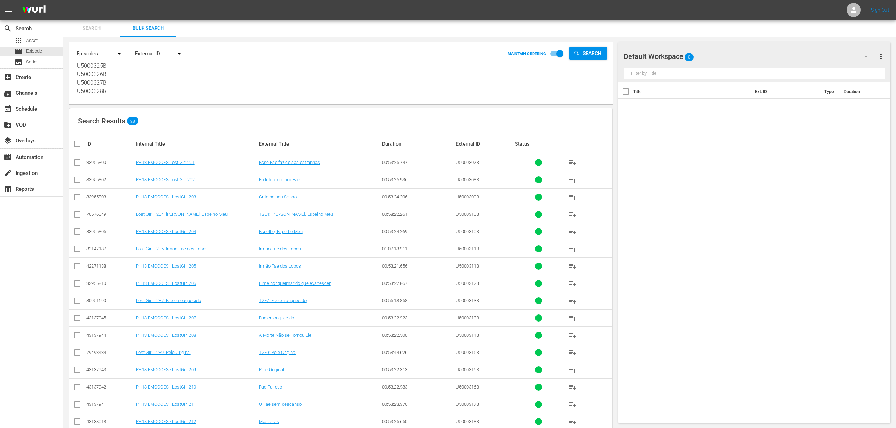
scroll to position [0, 0]
drag, startPoint x: 122, startPoint y: 89, endPoint x: 0, endPoint y: -22, distance: 165.0
click at [0, 0] on html "menu Sign Out search Search apps Asset movie Episode subtitles Series add_box C…" at bounding box center [448, 214] width 896 height 428
paste textarea "U5000329B U5000330B U5000331B U5000332B U5000333B U5000334B U5000335B U5000336B…"
type textarea "U5000329B U5000330B U5000331B U5000332B U5000333B U5000334B U5000335B U5000336B…"
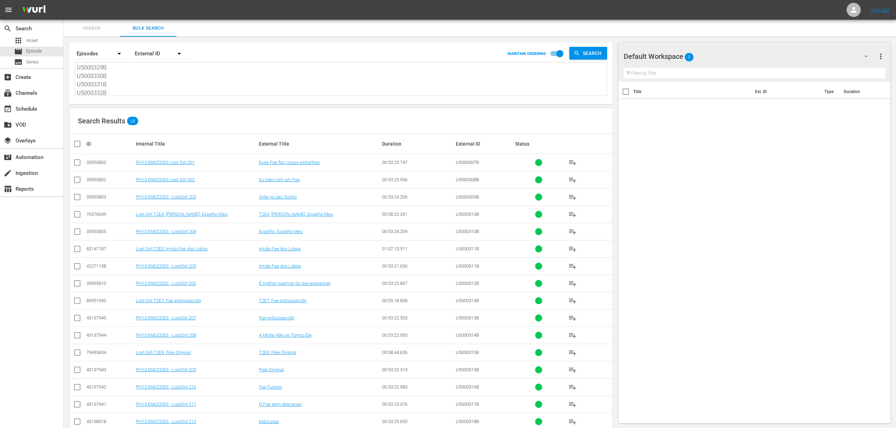
scroll to position [77, 0]
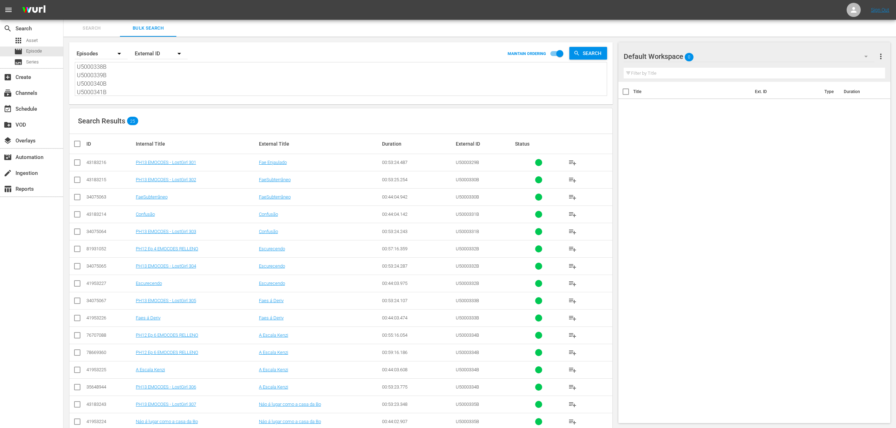
type textarea "U5000329B U5000330B U5000331B U5000332B U5000333B U5000334B U5000335B U5000336B…"
click at [77, 250] on input "checkbox" at bounding box center [77, 250] width 8 height 8
checkbox input "true"
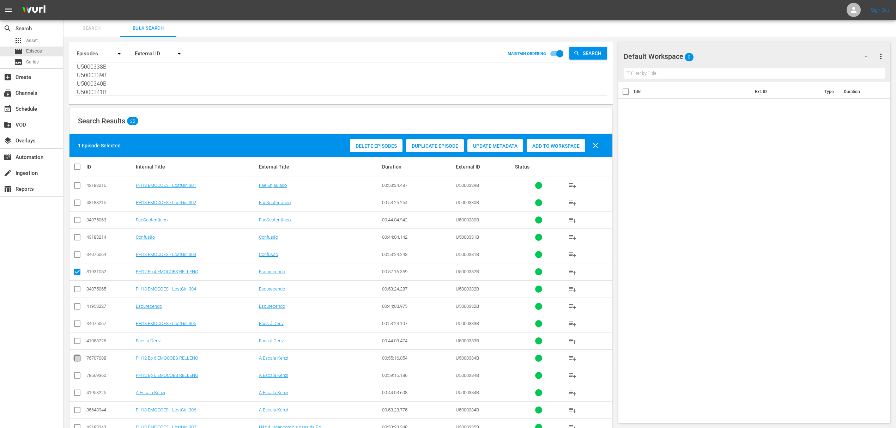
click at [76, 321] on input "checkbox" at bounding box center [77, 359] width 8 height 8
checkbox input "true"
click at [77, 321] on input "checkbox" at bounding box center [77, 377] width 8 height 8
checkbox input "true"
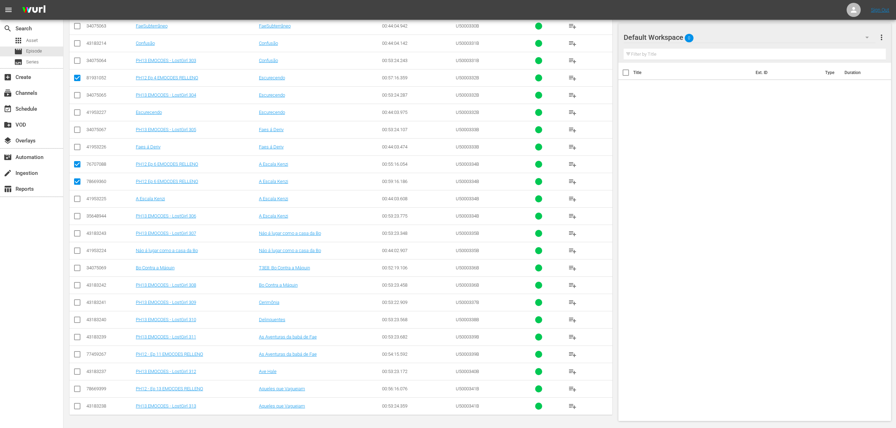
scroll to position [197, 0]
click at [75, 321] on input "checkbox" at bounding box center [77, 356] width 8 height 8
checkbox input "true"
click at [76, 321] on input "checkbox" at bounding box center [77, 390] width 8 height 8
checkbox input "true"
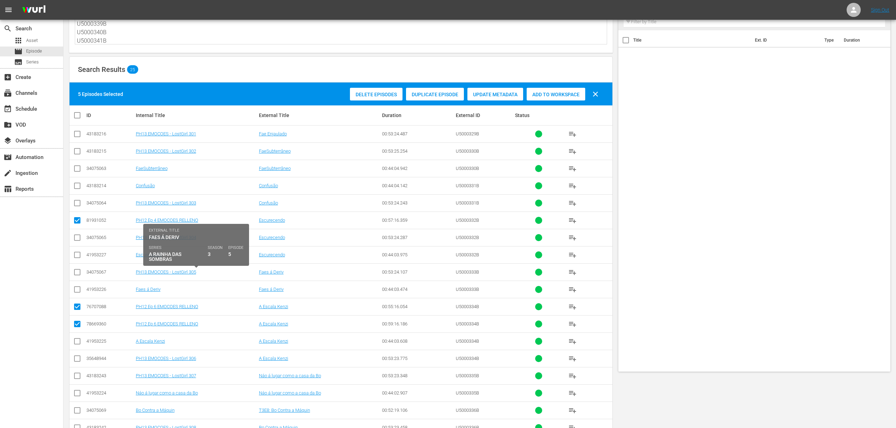
scroll to position [0, 0]
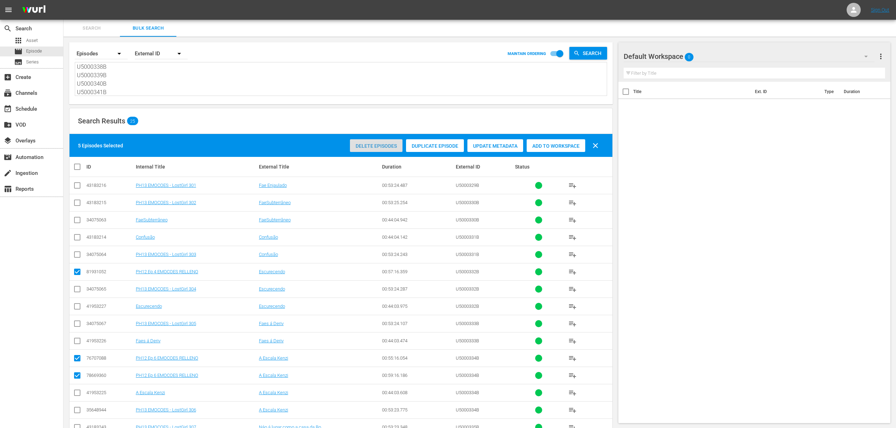
click at [367, 144] on span "Delete Episodes" at bounding box center [376, 146] width 53 height 6
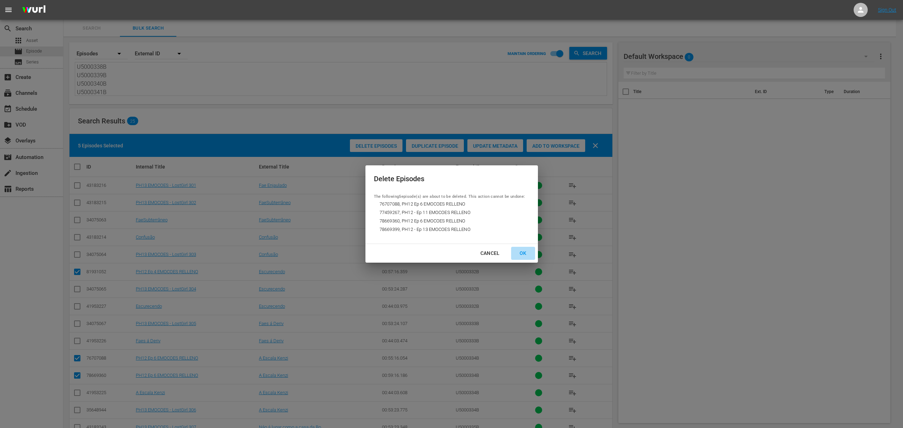
click at [524, 253] on div "OK" at bounding box center [523, 253] width 18 height 9
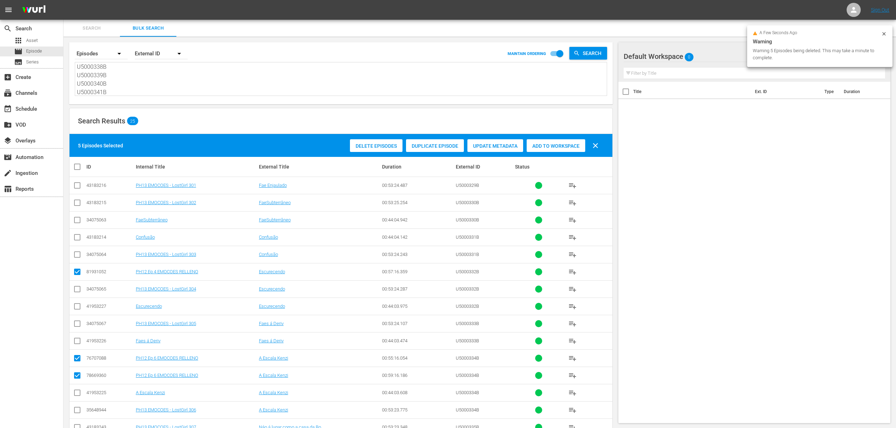
scroll to position [78, 0]
click at [121, 89] on textarea "U5000329B U5000330B U5000331B U5000332B U5000333B U5000334B U5000335B U5000336B…" at bounding box center [342, 79] width 530 height 32
type textarea "U5000329B U5000330B U5000331B U5000332B U5000333B U5000334B U5000335B U5000336B…"
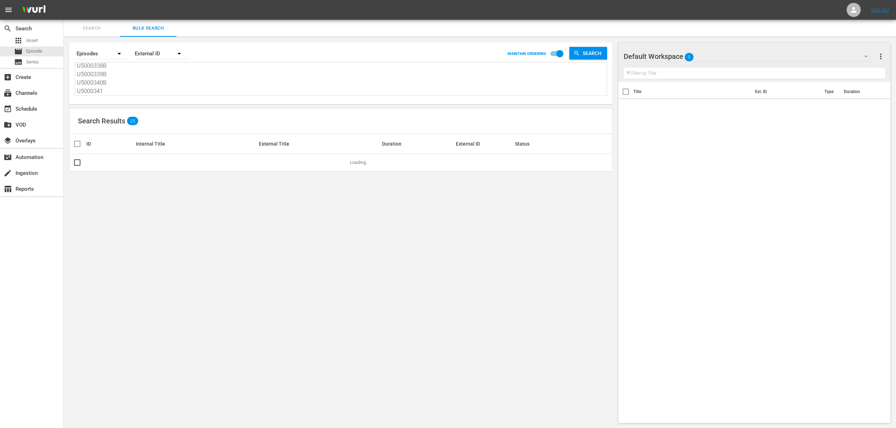
type textarea "U5000329B U5000330B U5000331B U5000332B U5000333B U5000334B U5000335B U5000336B…"
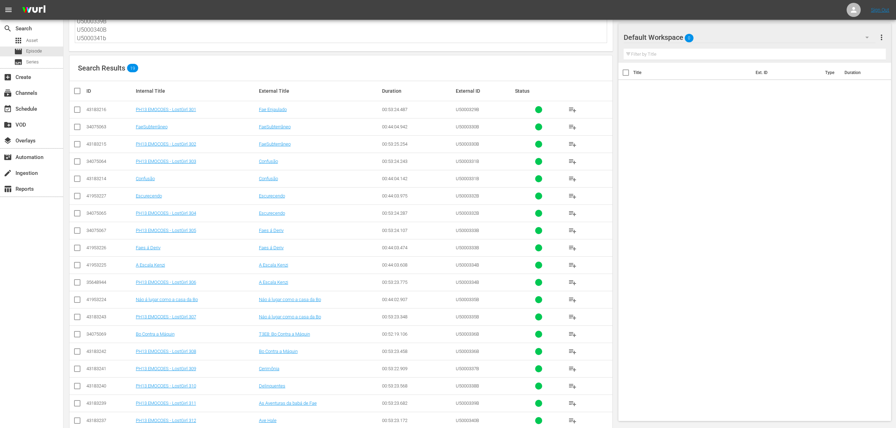
scroll to position [69, 0]
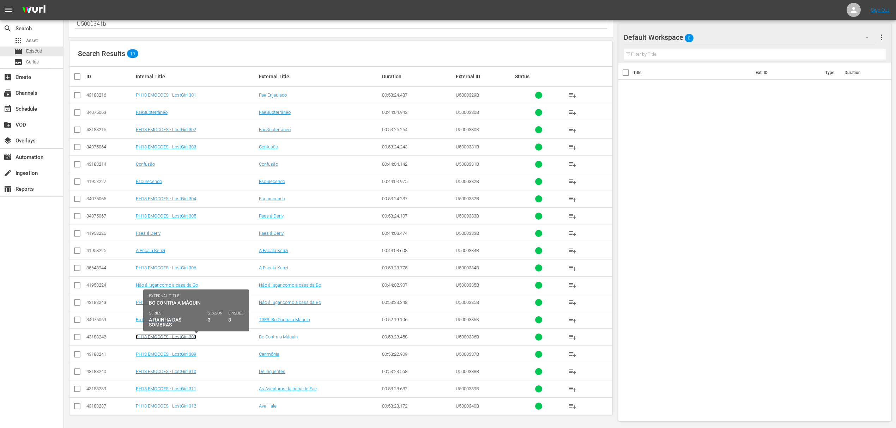
drag, startPoint x: 148, startPoint y: 336, endPoint x: 138, endPoint y: 337, distance: 10.0
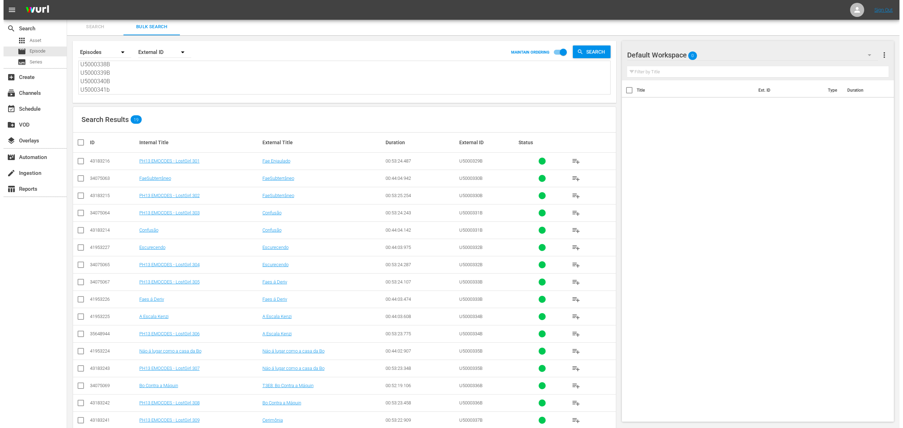
scroll to position [0, 0]
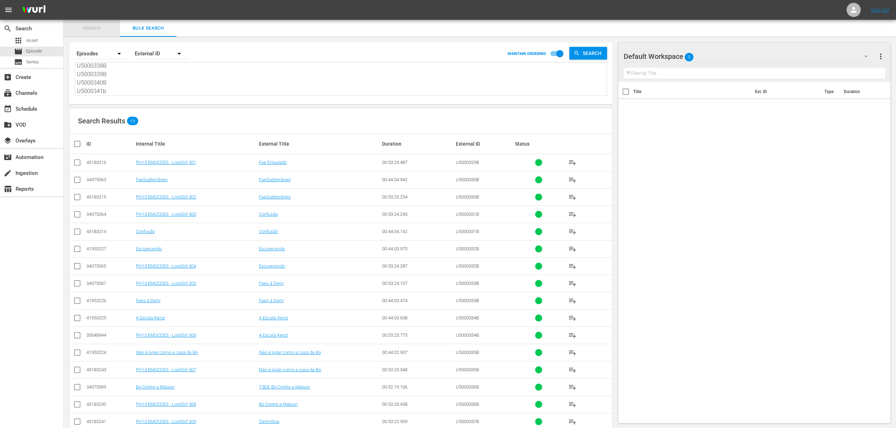
click at [93, 29] on span "Search" at bounding box center [92, 28] width 48 height 8
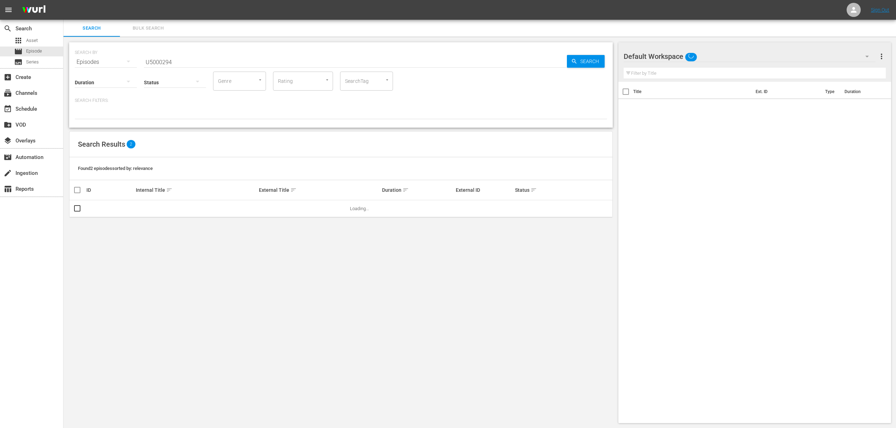
click at [162, 61] on input "U5000294" at bounding box center [355, 62] width 423 height 17
paste input "341B"
type input "U5000341"
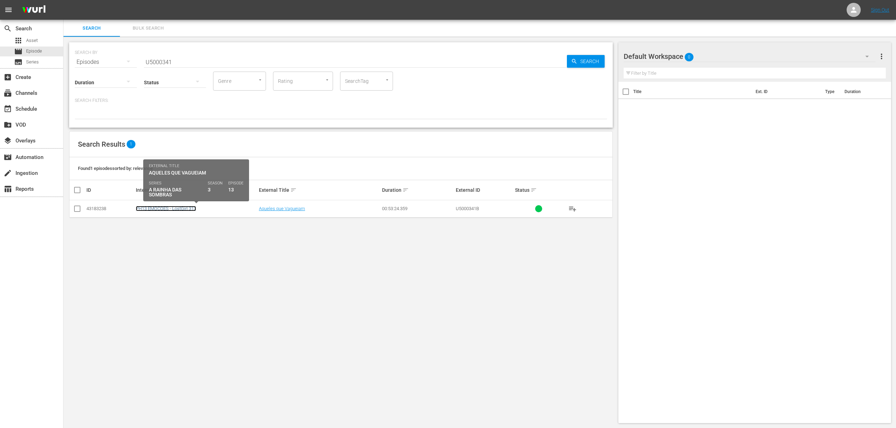
click at [188, 209] on link "PH13 EMOCOES - LostGirl 313" at bounding box center [166, 208] width 60 height 5
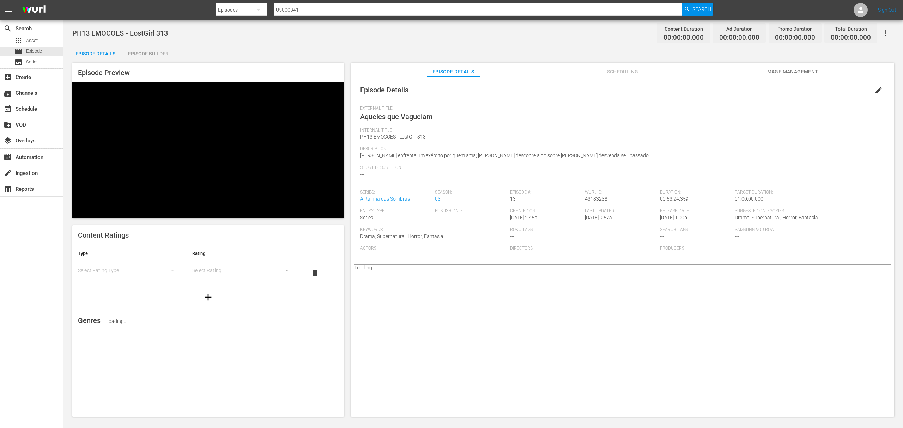
click at [506, 43] on div "PH13 EMOCOES - LostGirl 313 Content Duration 00:00:00.000 Ad Duration 00:00:00.…" at bounding box center [482, 219] width 839 height 398
click at [677, 91] on span "edit" at bounding box center [878, 90] width 8 height 8
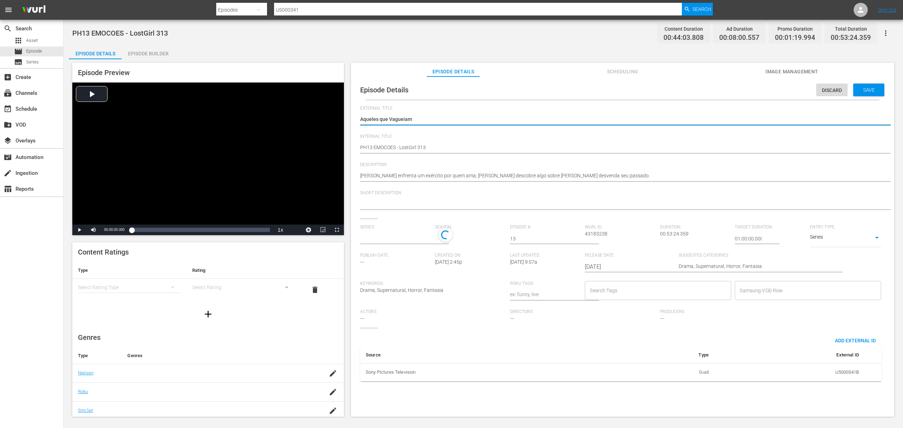
click at [394, 241] on input "text" at bounding box center [395, 238] width 71 height 17
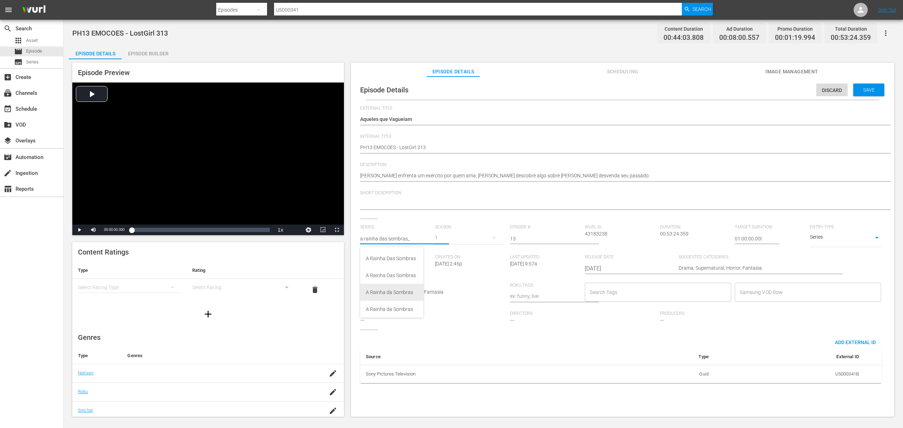
click at [407, 294] on div "A Rainha da Sombras" at bounding box center [392, 292] width 52 height 17
type input "A Rainha da Sombras"
click at [439, 239] on div "5" at bounding box center [469, 238] width 68 height 20
click at [449, 311] on div "5 1" at bounding box center [451, 214] width 903 height 428
click at [415, 236] on input "text" at bounding box center [395, 238] width 71 height 17
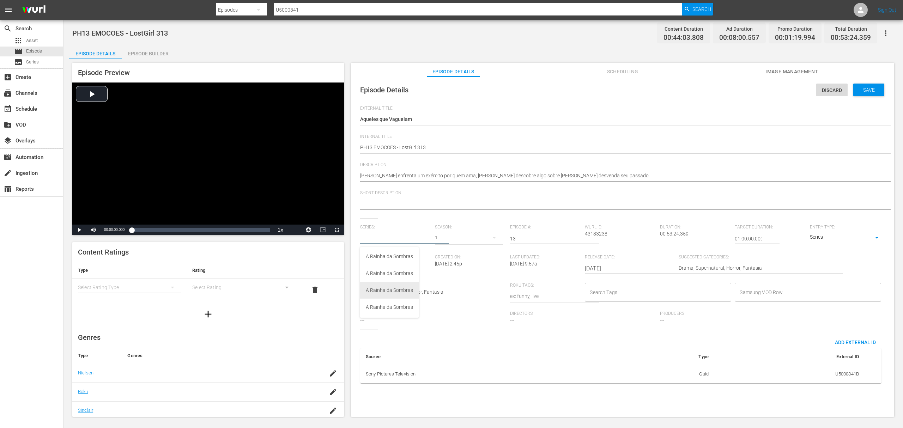
scroll to position [3, 0]
click at [484, 321] on div "Source Type External ID Sony Pictures Television Guid U5000341B" at bounding box center [620, 360] width 521 height 48
click at [394, 240] on input "text" at bounding box center [395, 238] width 71 height 17
click at [410, 291] on div "A Rainha das Sombras_" at bounding box center [392, 289] width 52 height 17
type input "A Rainha das Sombras_"
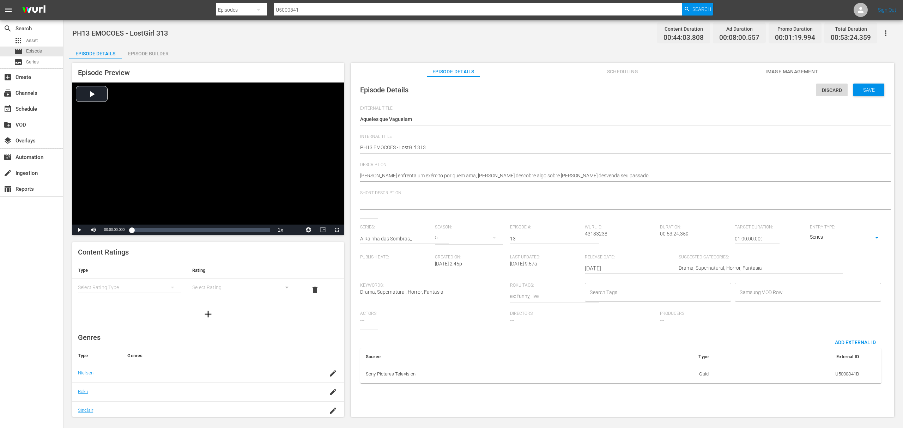
click at [438, 237] on div "5" at bounding box center [469, 238] width 68 height 20
click at [452, 267] on div "3" at bounding box center [443, 267] width 19 height 7
click at [677, 88] on span "Save" at bounding box center [868, 90] width 23 height 6
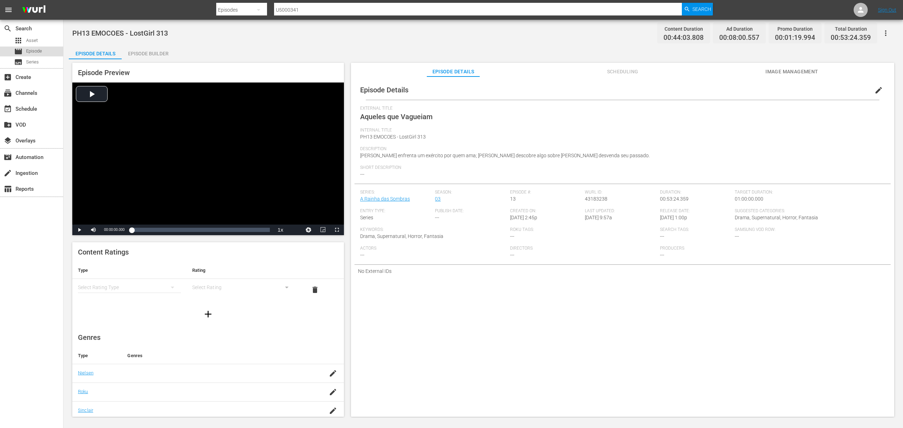
click at [40, 54] on span "Episode" at bounding box center [34, 51] width 16 height 7
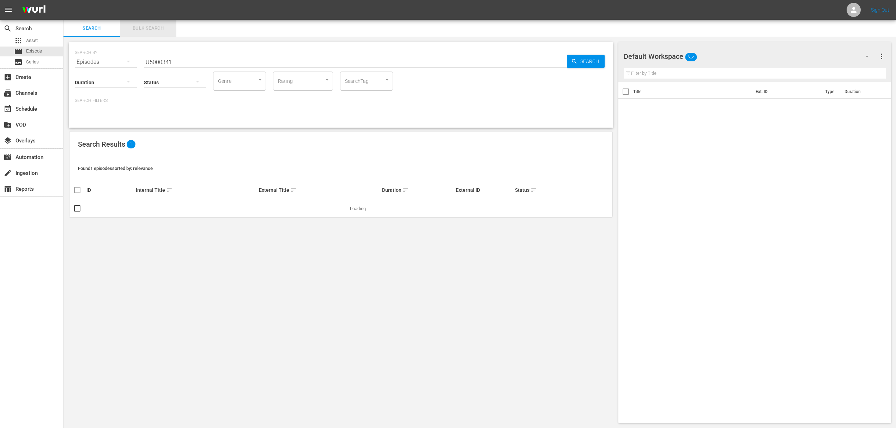
click at [156, 28] on span "Bulk Search" at bounding box center [148, 28] width 48 height 8
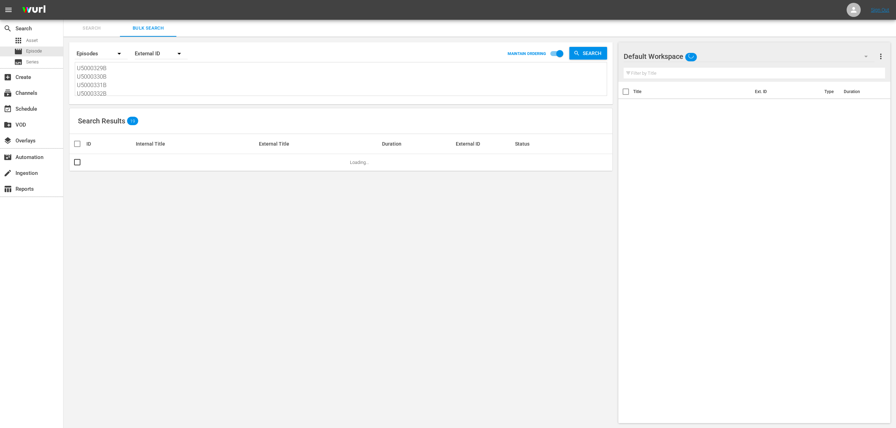
scroll to position [78, 0]
drag, startPoint x: 78, startPoint y: 68, endPoint x: 579, endPoint y: 290, distance: 547.9
click at [579, 289] on div "Search By Episodes Order By External ID MAINTAIN ORDERING Search U5000329B U500…" at bounding box center [340, 233] width 555 height 392
paste textarea "42B U5000343B U5000344B U5000345B U5000346B U5000347B U5000348B U5000349B U5000…"
type textarea "U5000342B U5000343B U5000344B U5000345B U5000346B U5000347B U5000348B U5000349B…"
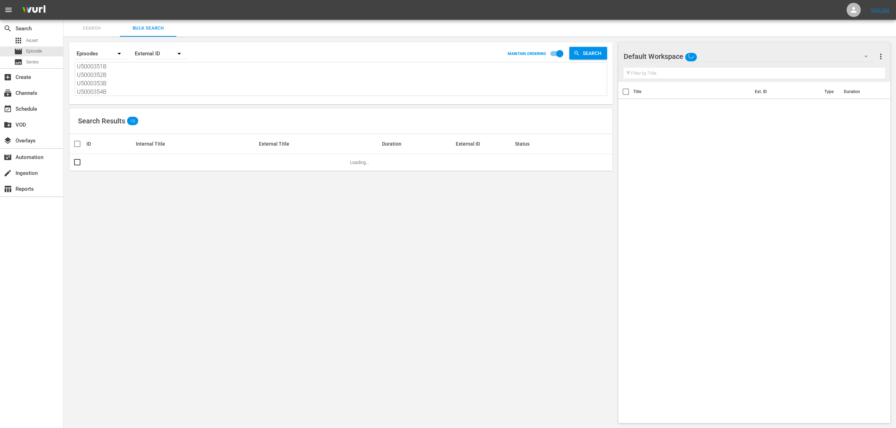
scroll to position [1, 0]
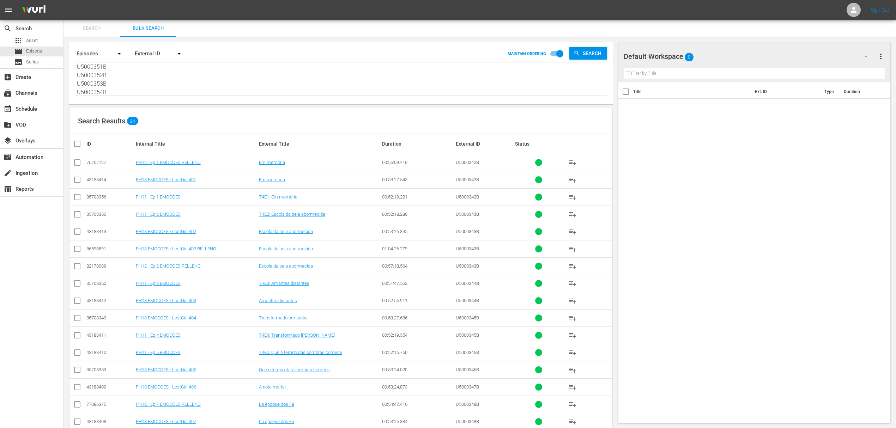
type textarea "U5000342B U5000343B U5000344B U5000345B U5000346B U5000347B U5000348B U5000349B…"
click at [79, 163] on input "checkbox" at bounding box center [77, 164] width 8 height 8
checkbox input "true"
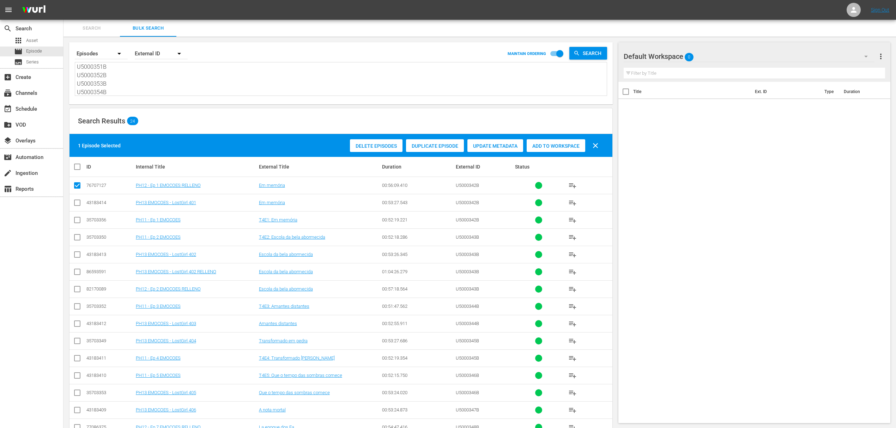
click at [78, 290] on input "checkbox" at bounding box center [77, 290] width 8 height 8
checkbox input "true"
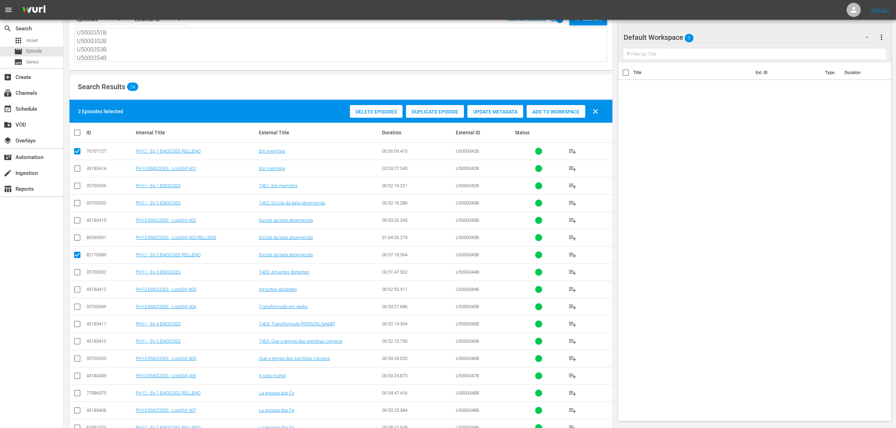
scroll to position [141, 0]
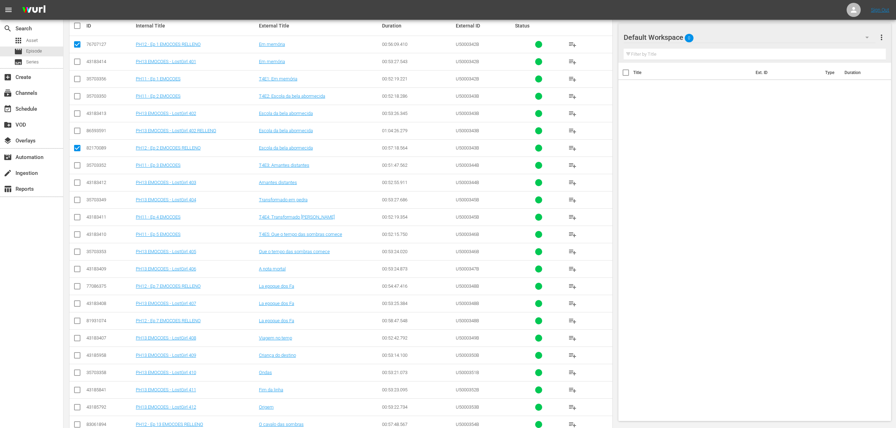
click at [77, 288] on input "checkbox" at bounding box center [77, 287] width 8 height 8
checkbox input "true"
click at [78, 321] on input "checkbox" at bounding box center [77, 322] width 8 height 8
checkbox input "true"
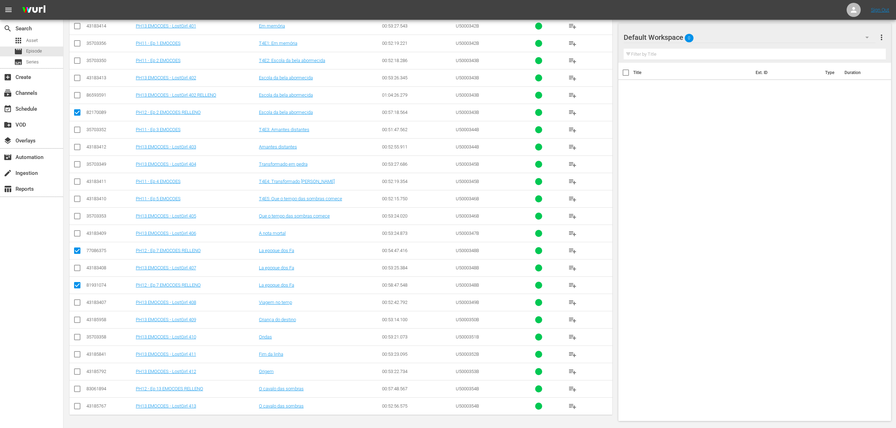
scroll to position [179, 0]
click at [76, 321] on input "checkbox" at bounding box center [77, 390] width 8 height 8
checkbox input "true"
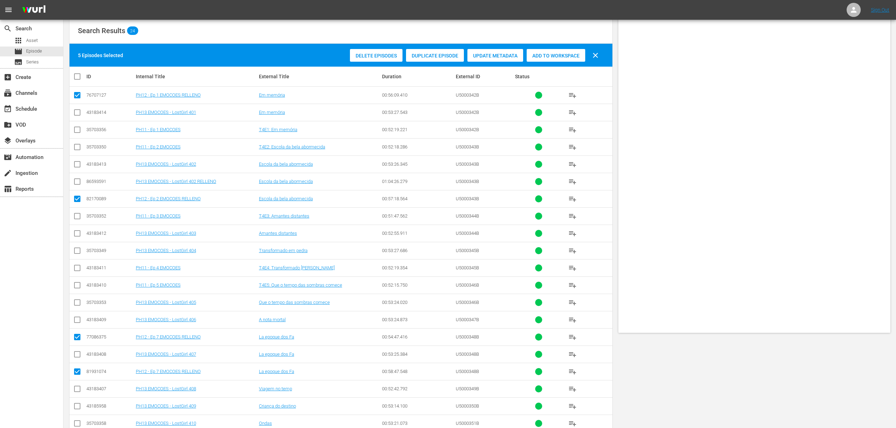
scroll to position [0, 0]
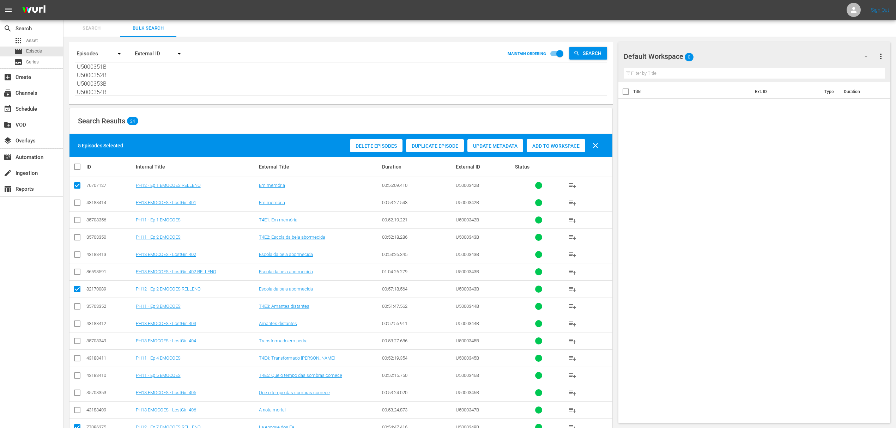
click at [77, 220] on input "checkbox" at bounding box center [77, 221] width 8 height 8
checkbox input "true"
click at [77, 237] on input "checkbox" at bounding box center [77, 238] width 8 height 8
checkbox input "true"
click at [78, 306] on input "checkbox" at bounding box center [77, 308] width 8 height 8
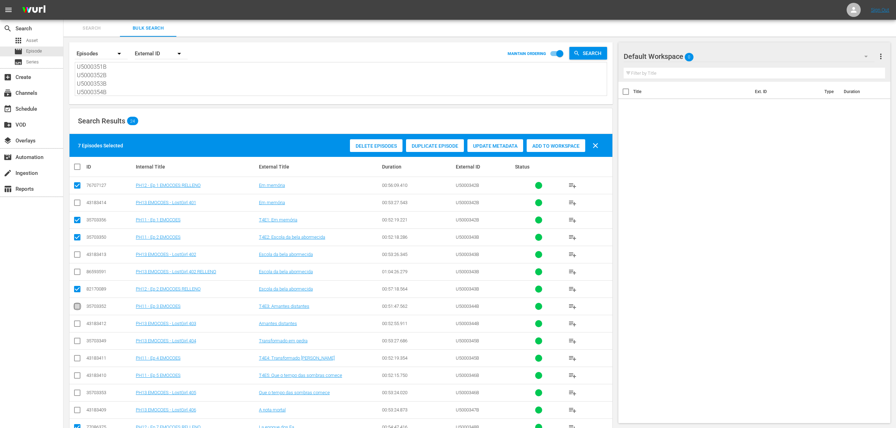
checkbox input "true"
click at [79, 321] on input "checkbox" at bounding box center [77, 359] width 8 height 8
checkbox input "true"
click at [78, 321] on input "checkbox" at bounding box center [77, 377] width 8 height 8
checkbox input "true"
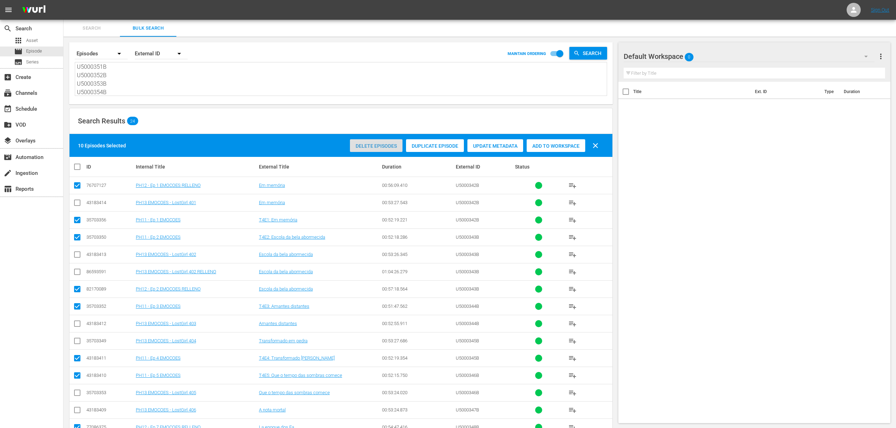
click at [365, 147] on span "Delete Episodes" at bounding box center [376, 146] width 53 height 6
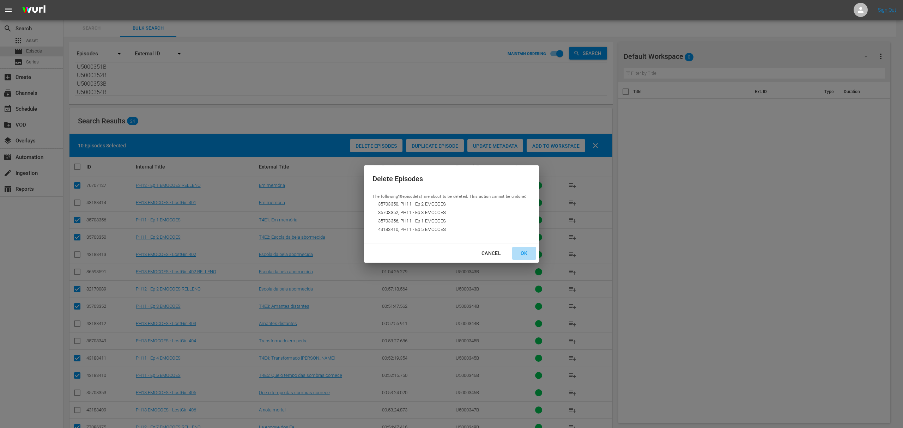
click at [523, 252] on div "OK" at bounding box center [524, 253] width 18 height 9
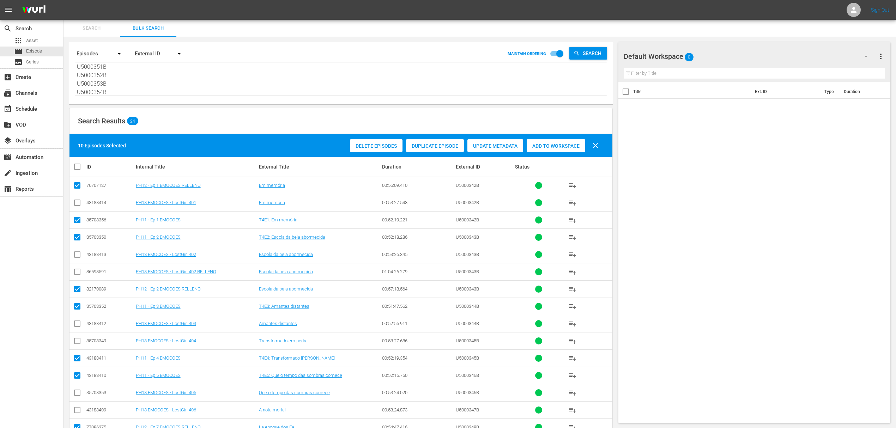
click at [128, 93] on textarea "U5000342B U5000343B U5000344B U5000345B U5000346B U5000347B U5000348B U5000349B…" at bounding box center [342, 79] width 530 height 32
type textarea "U5000342B U5000343B U5000344B U5000345B U5000346B U5000347B U5000348B U5000349B…"
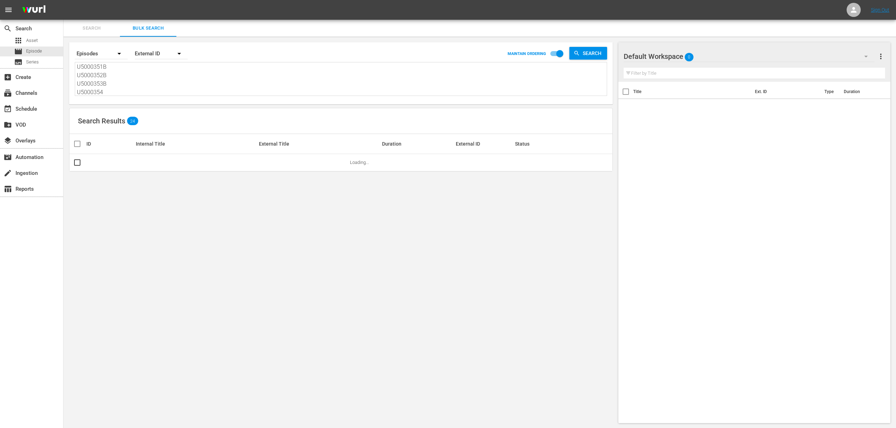
type textarea "U5000342B U5000343B U5000344B U5000345B U5000346B U5000347B U5000348B U5000349B…"
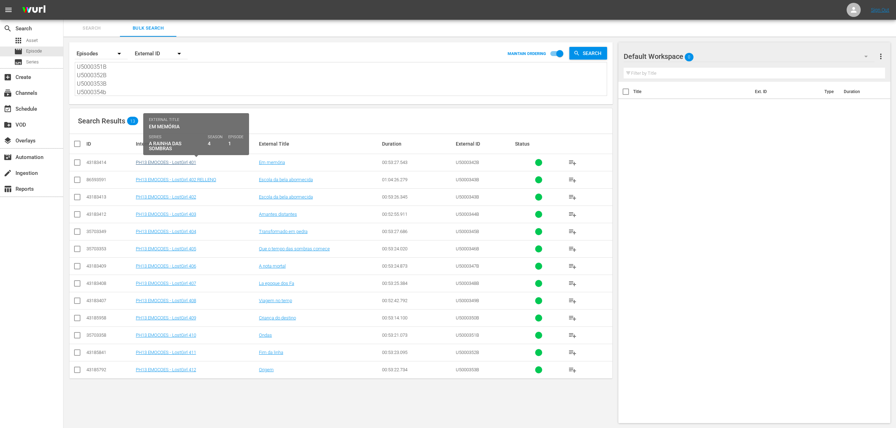
type textarea "U5000342B U5000343B U5000344B U5000345B U5000346B U5000347B U5000348B U5000349B…"
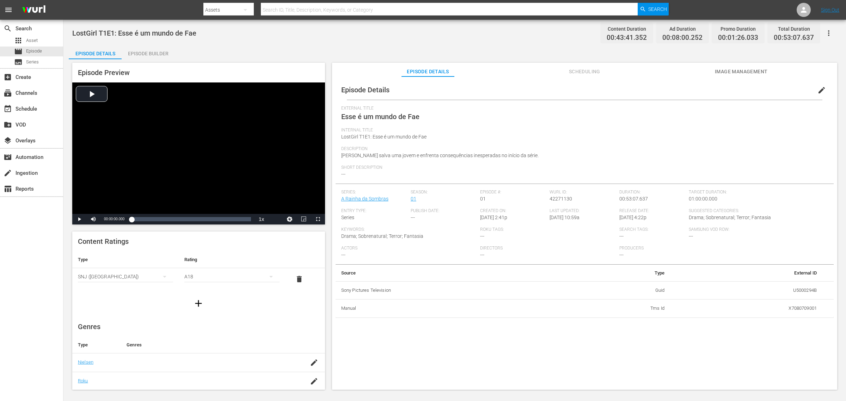
click at [677, 91] on span "edit" at bounding box center [822, 90] width 8 height 8
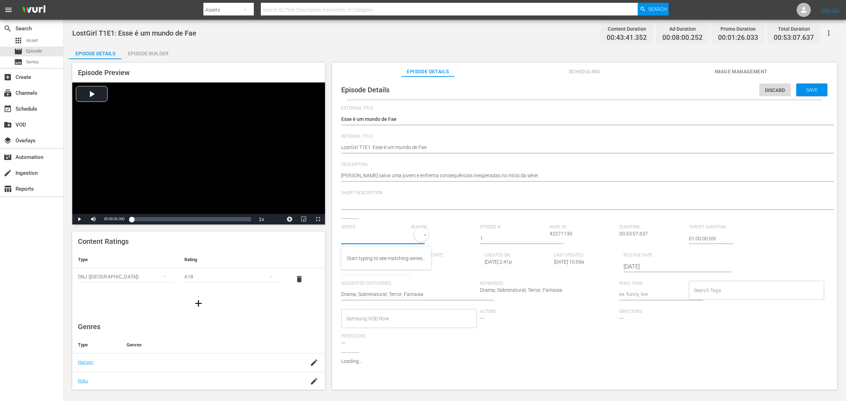
click at [364, 239] on input "text" at bounding box center [374, 238] width 66 height 17
type input "A Rainha da Sombras"
paste input "A Rainha das Sombras"
type input "A Rainha das Sombras"
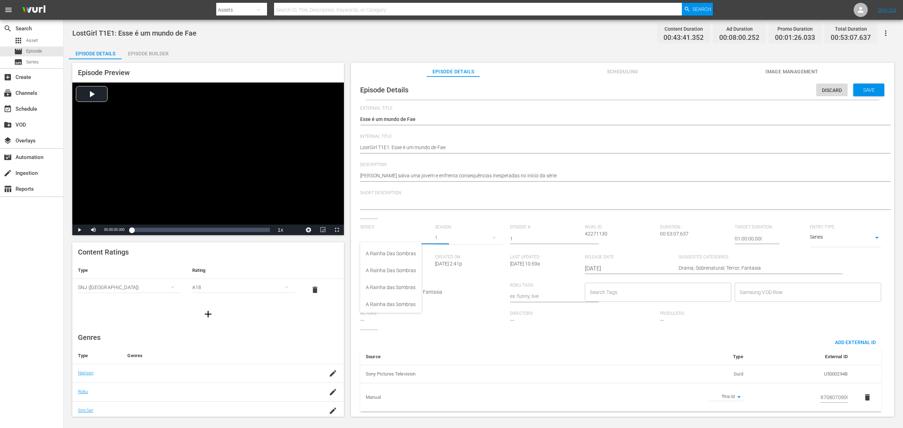
scroll to position [5, 0]
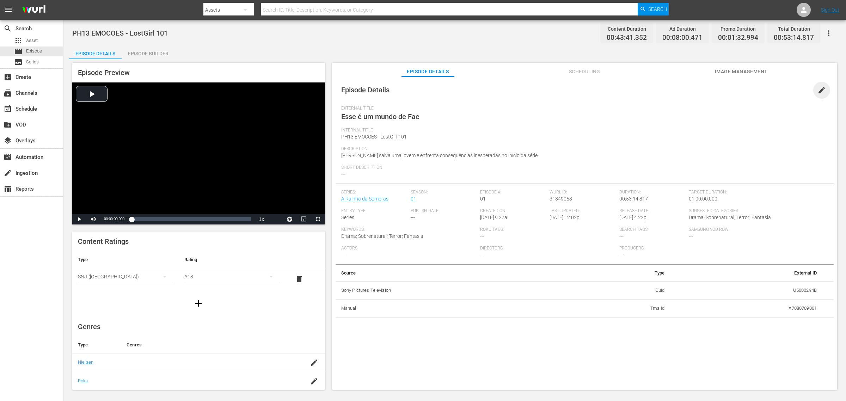
click at [677, 90] on span "edit" at bounding box center [822, 90] width 8 height 8
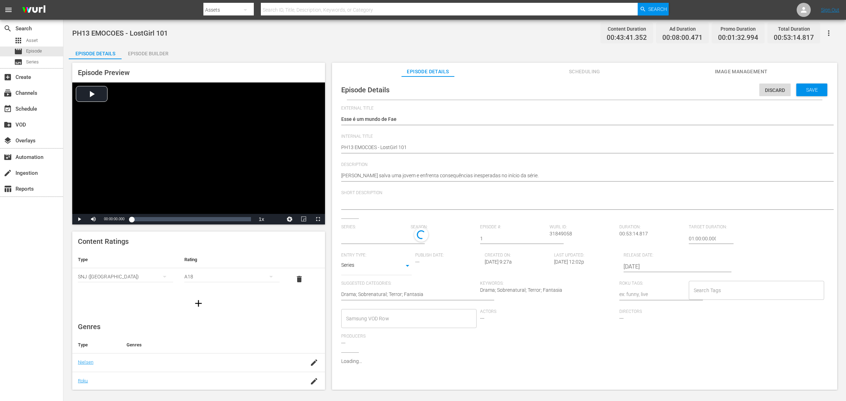
type input "A Rainha da Sombras"
click at [366, 239] on input "text" at bounding box center [374, 238] width 66 height 17
type input "a"
type input "a rainha"
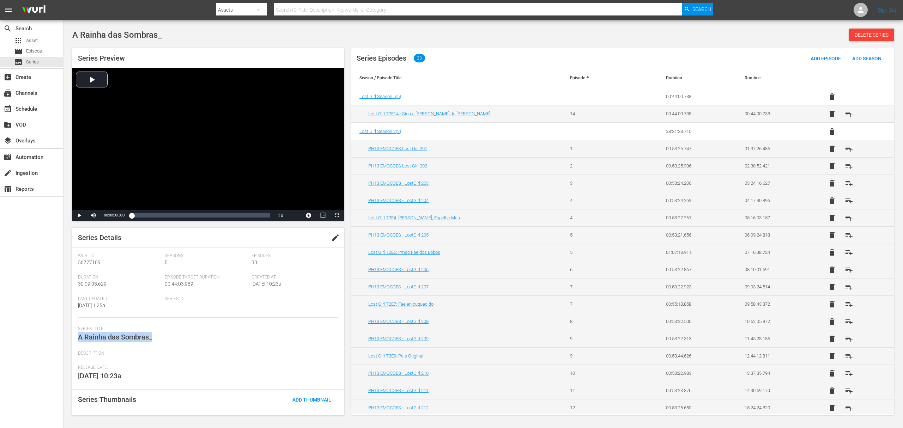
drag, startPoint x: 156, startPoint y: 339, endPoint x: 73, endPoint y: 335, distance: 83.0
click at [73, 335] on div "Series Details edit Wurl Id 56777109 Seasons 5 Episodes 33 Duration 30:09:03.62…" at bounding box center [208, 321] width 272 height 187
copy span "A Rainha das Sombras_"
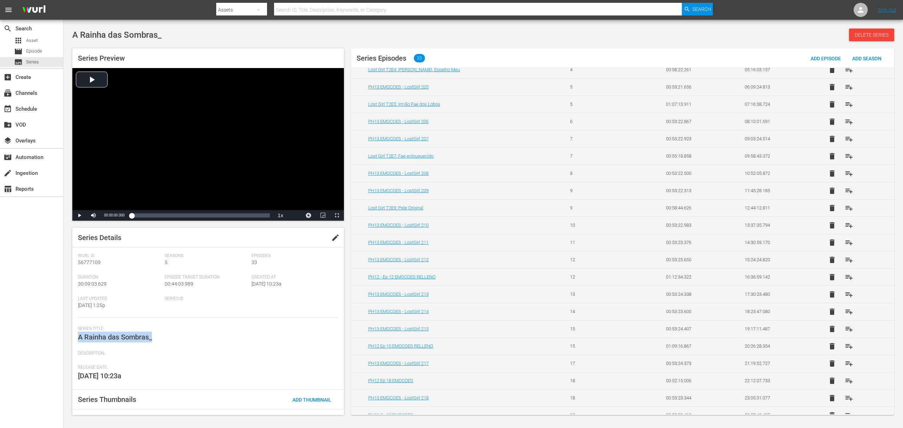
scroll to position [335, 0]
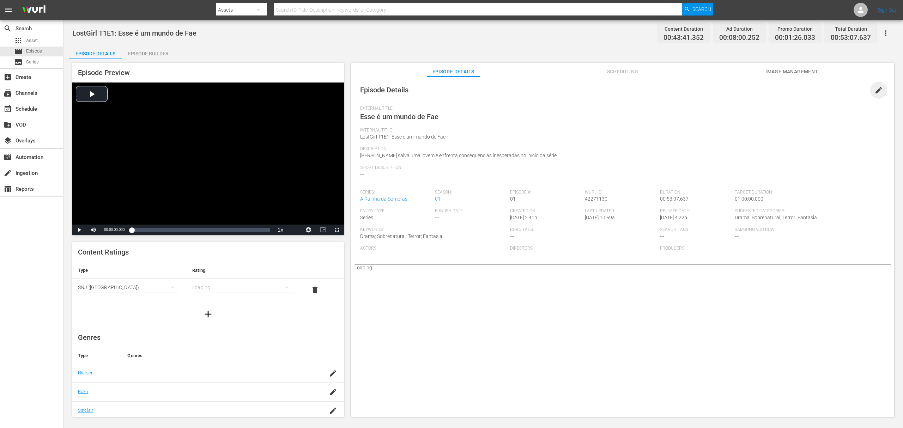
click at [876, 86] on span "edit" at bounding box center [878, 90] width 8 height 8
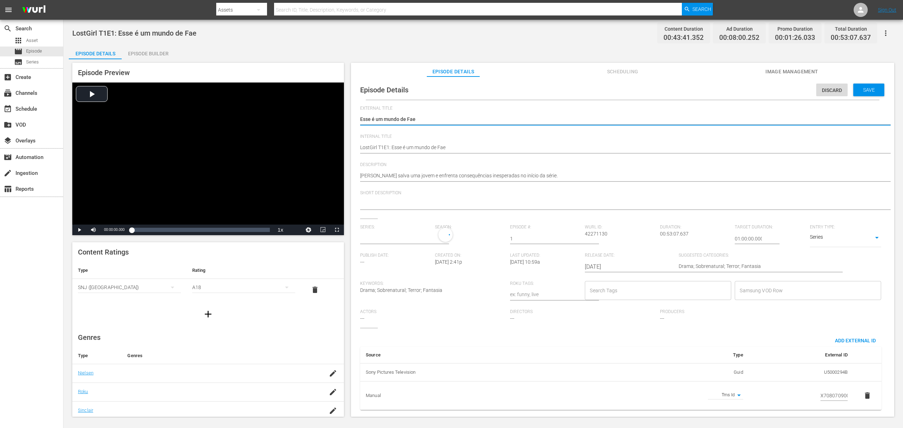
type input "A Rainha da Sombras"
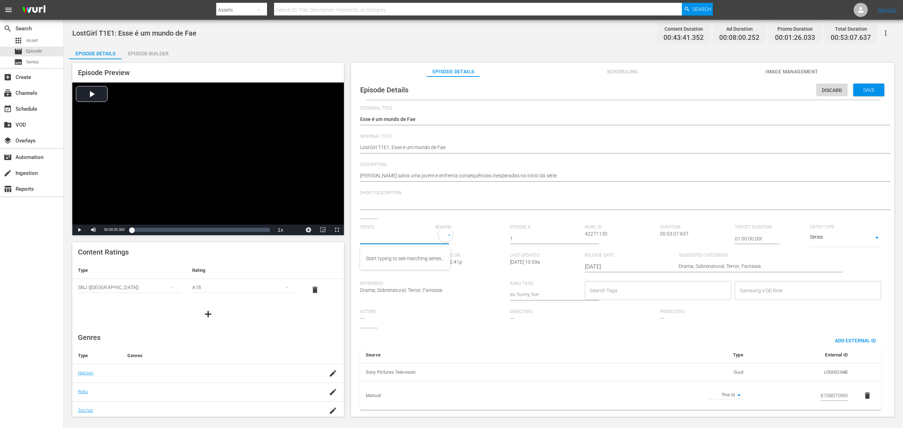
click at [390, 239] on input "text" at bounding box center [395, 238] width 71 height 17
click at [403, 256] on div "A Rainha das Sombras_" at bounding box center [392, 255] width 52 height 17
type input "A Rainha das Sombras_"
click at [442, 236] on div "5" at bounding box center [469, 238] width 68 height 20
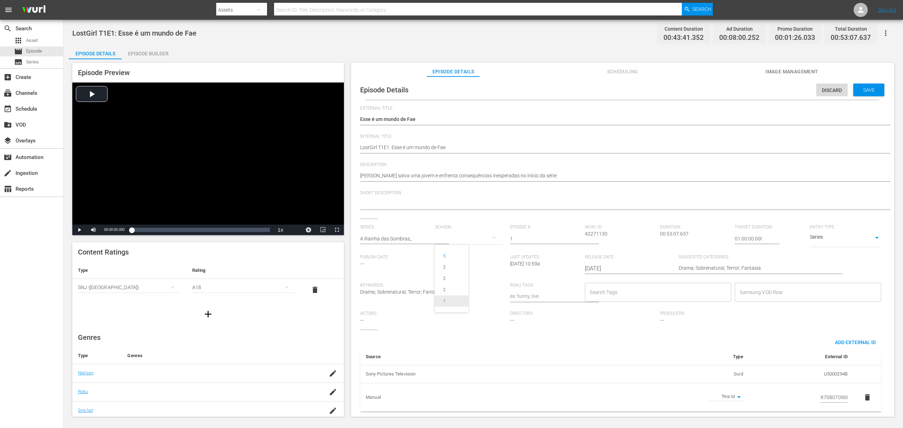
click at [446, 305] on span "1" at bounding box center [451, 300] width 34 height 11
click at [865, 90] on span "Save" at bounding box center [868, 90] width 23 height 6
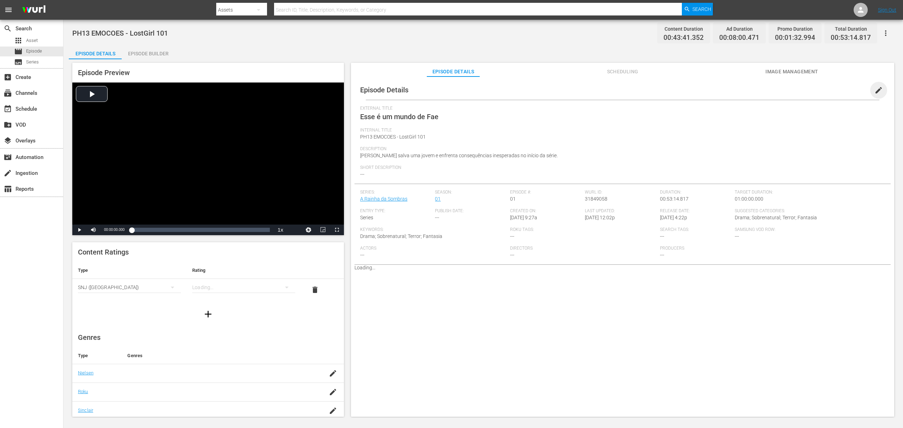
click at [877, 89] on span "edit" at bounding box center [878, 90] width 8 height 8
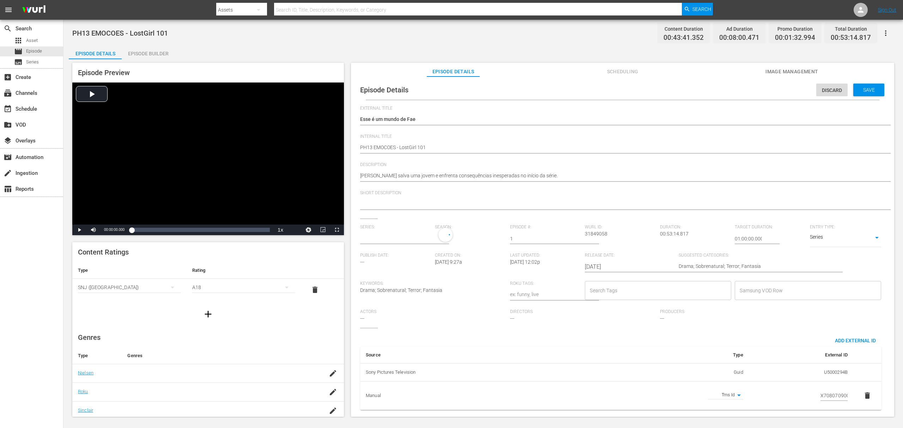
type input "A Rainha da Sombras"
click at [391, 238] on input "text" at bounding box center [395, 238] width 71 height 17
click at [402, 237] on input "a rainha" at bounding box center [395, 238] width 71 height 17
click at [404, 255] on div "A Rainha das Sombras_" at bounding box center [392, 255] width 52 height 17
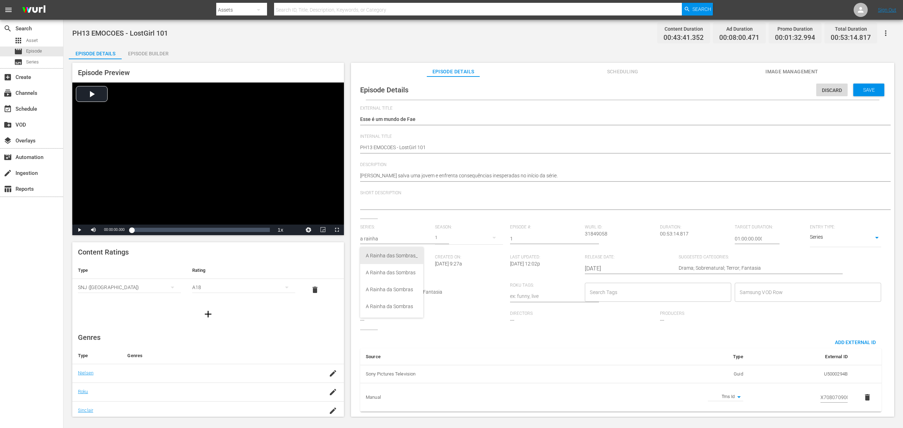
type input "A Rainha das Sombras_"
click at [440, 238] on div "5" at bounding box center [469, 238] width 68 height 20
click at [451, 301] on div "1" at bounding box center [443, 301] width 19 height 7
click at [864, 87] on span "Save" at bounding box center [868, 90] width 23 height 6
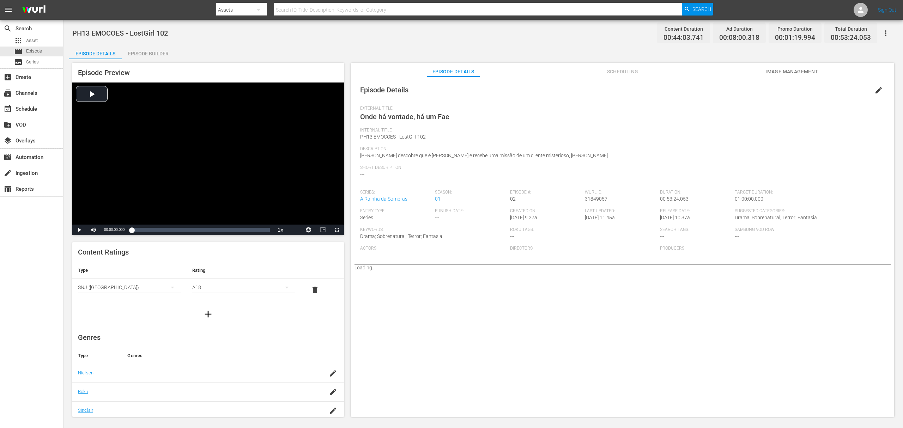
click at [647, 321] on div "Episode Details edit External Title Onde há vontade, há um Fae Internal Title P…" at bounding box center [622, 250] width 543 height 347
click at [677, 88] on span "edit" at bounding box center [878, 90] width 8 height 8
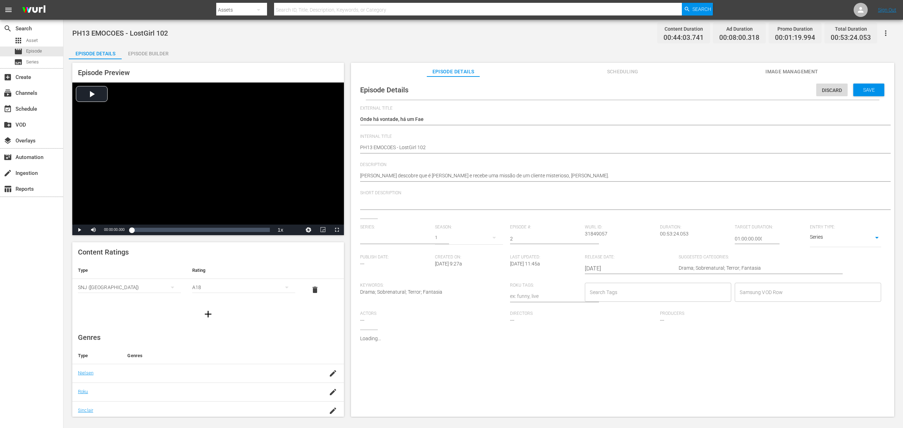
type input "A Rainha da Sombras"
click at [380, 234] on input "text" at bounding box center [395, 238] width 71 height 17
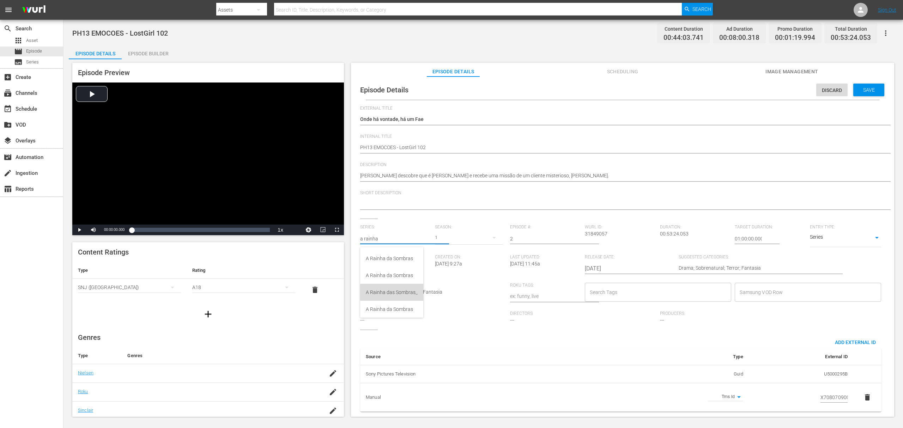
click at [393, 289] on div "A Rainha das Sombras_" at bounding box center [392, 292] width 52 height 17
type input "A Rainha das Sombras_"
click at [447, 238] on div "5" at bounding box center [469, 238] width 68 height 20
click at [449, 302] on div "1" at bounding box center [443, 301] width 19 height 7
click at [677, 89] on span "Save" at bounding box center [868, 90] width 23 height 6
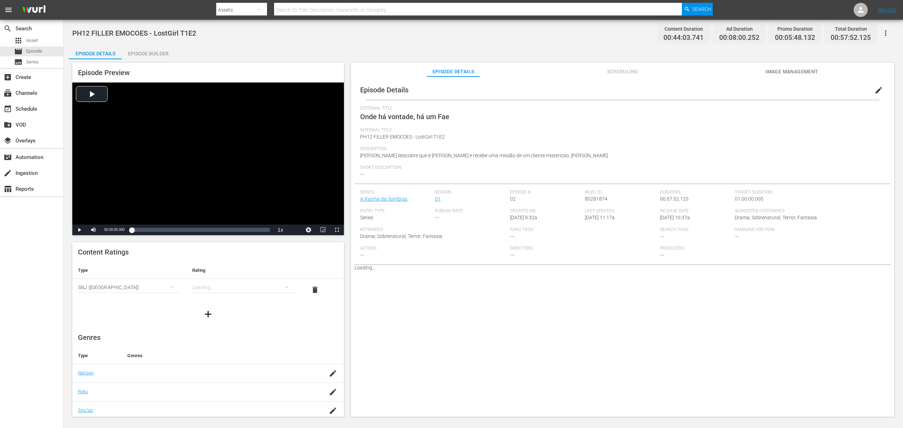
drag, startPoint x: 874, startPoint y: 89, endPoint x: 761, endPoint y: 34, distance: 126.3
click at [677, 89] on span "edit" at bounding box center [878, 90] width 8 height 8
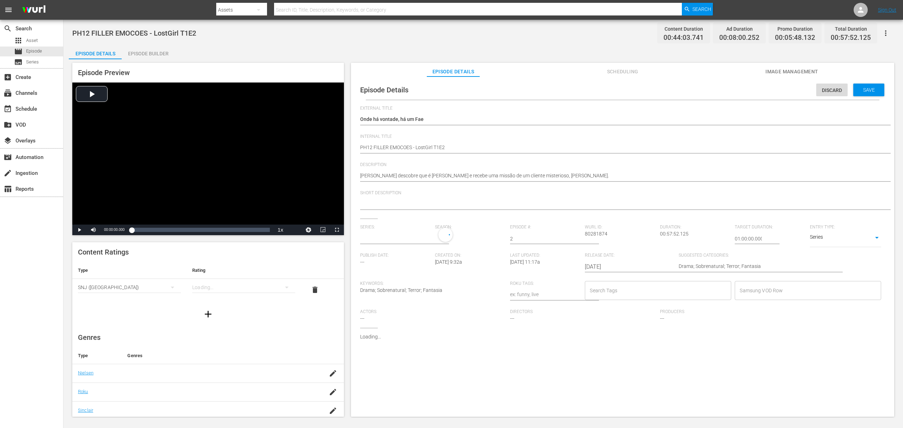
type input "A Rainha da Sombras"
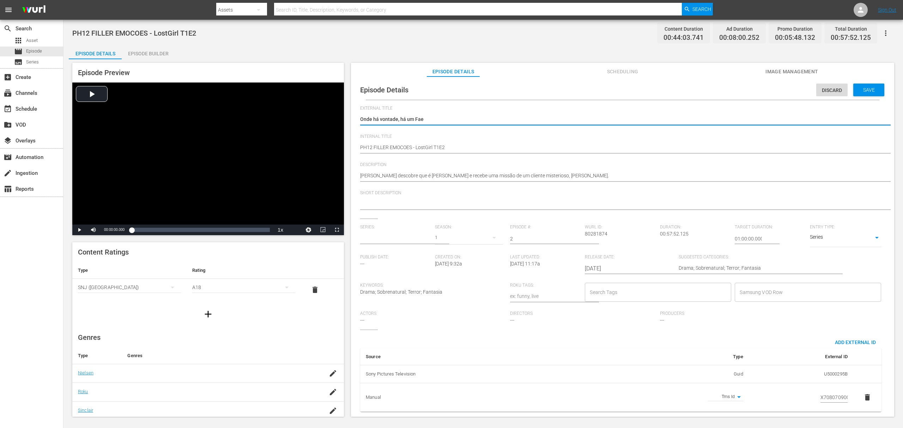
click at [391, 238] on input "text" at bounding box center [395, 238] width 71 height 17
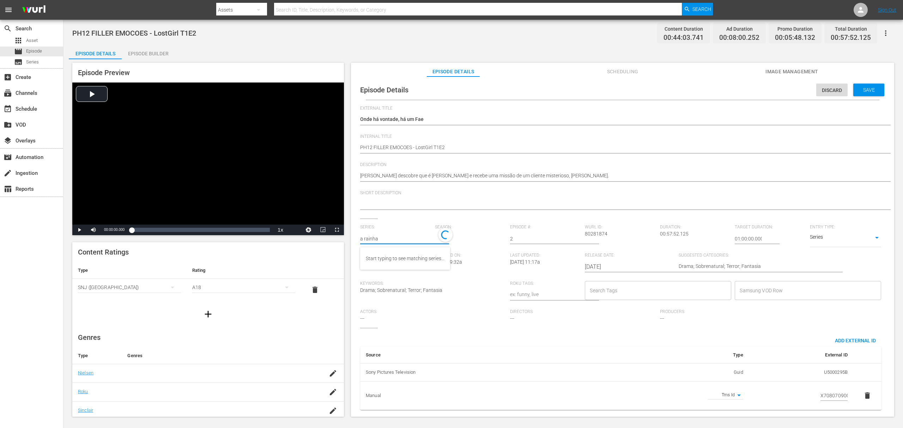
drag, startPoint x: 392, startPoint y: 238, endPoint x: 353, endPoint y: 237, distance: 39.2
click at [353, 237] on div "Episode Details Discard Save External Title Onde há vontade, há um Fae Onde há …" at bounding box center [622, 250] width 543 height 347
type input "a rainha"
click at [380, 241] on input "text" at bounding box center [395, 238] width 71 height 17
paste input "A Rainha das Sombras_"
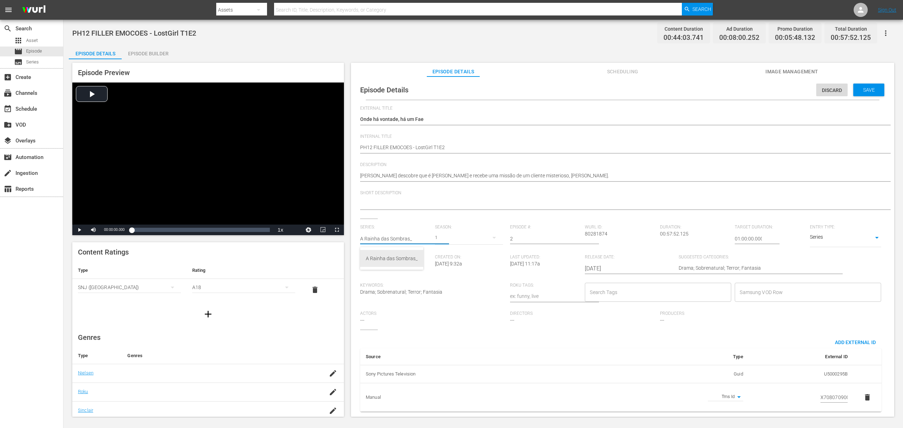
click at [389, 258] on div "A Rainha das Sombras_" at bounding box center [392, 258] width 52 height 17
type input "A Rainha das Sombras_"
click at [435, 240] on div "5" at bounding box center [469, 238] width 68 height 20
click at [451, 305] on span "1" at bounding box center [451, 300] width 34 height 11
click at [677, 92] on span "Save" at bounding box center [868, 90] width 23 height 6
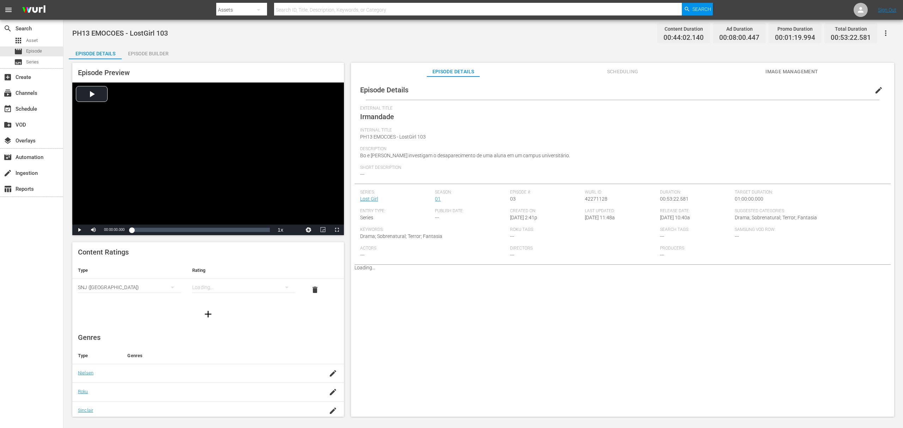
click at [677, 90] on span "edit" at bounding box center [878, 90] width 8 height 8
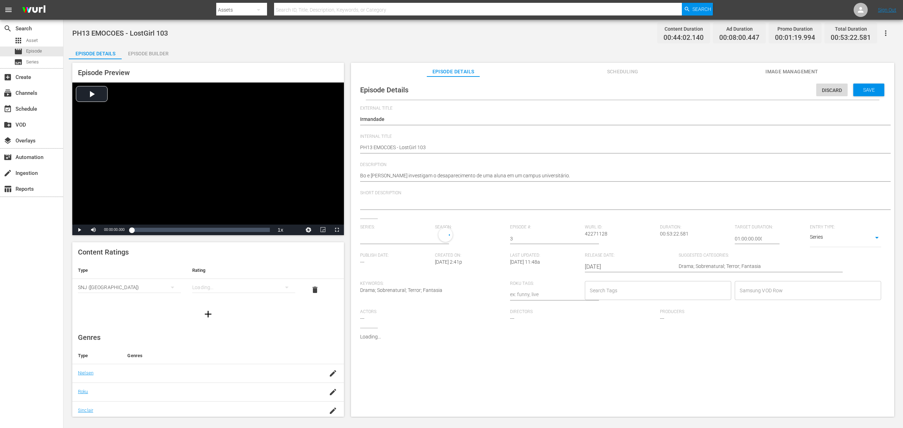
type input "Lost Girl"
click at [396, 238] on input "text" at bounding box center [395, 238] width 71 height 17
paste input "A Rainha das Sombras_"
click at [395, 260] on div "A Rainha das Sombras_" at bounding box center [392, 258] width 52 height 17
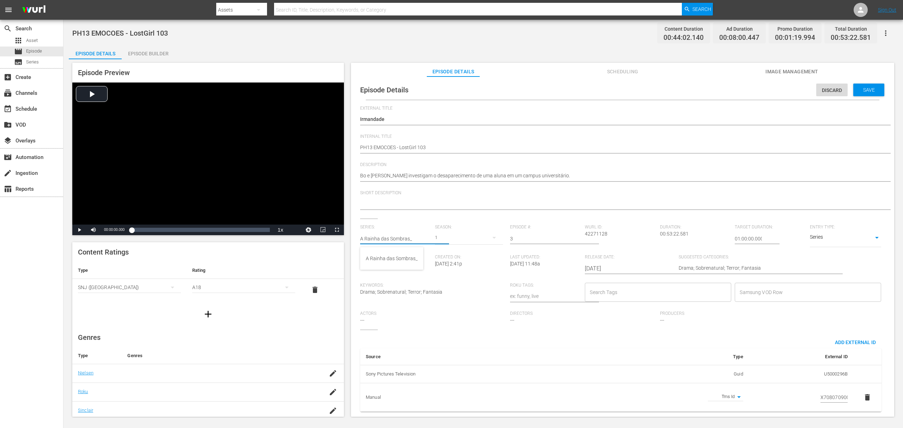
type input "A Rainha das Sombras_"
click at [436, 236] on div "5" at bounding box center [469, 238] width 68 height 20
click at [448, 305] on span "1" at bounding box center [451, 300] width 34 height 11
click at [677, 90] on span "Save" at bounding box center [868, 90] width 23 height 6
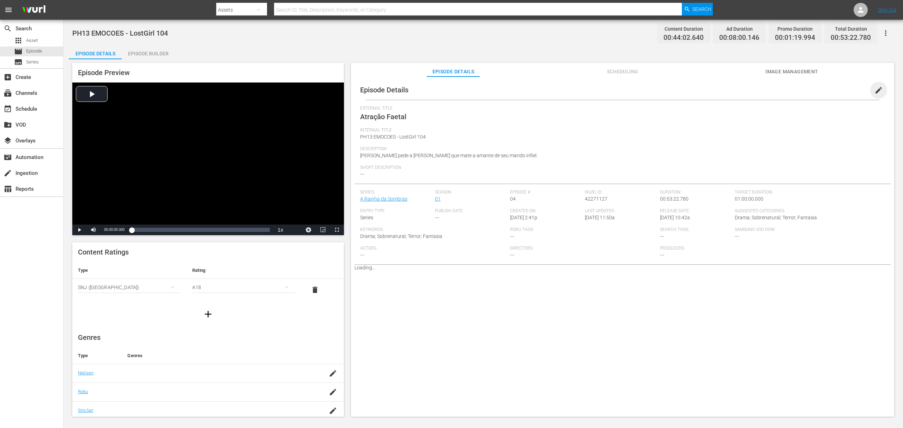
click at [677, 92] on span "edit" at bounding box center [878, 90] width 8 height 8
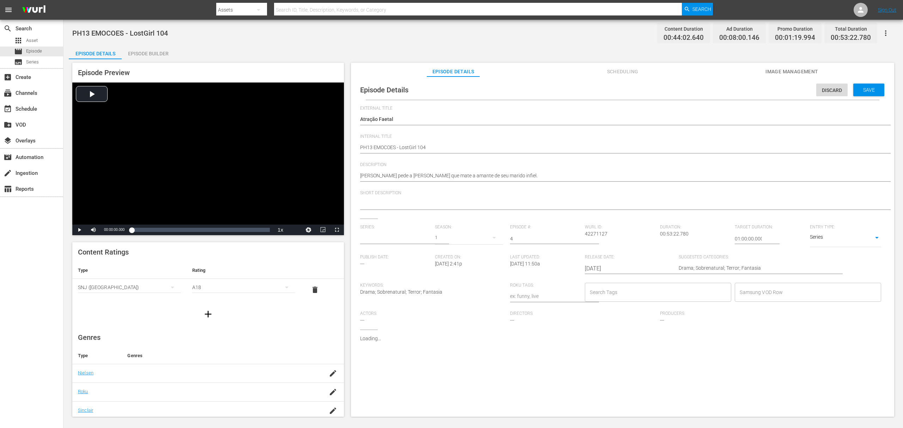
type input "A Rainha da Sombras"
click at [392, 236] on input "text" at bounding box center [395, 238] width 71 height 17
paste input "A Rainha das Sombras_"
click at [408, 261] on div "A Rainha das Sombras_" at bounding box center [392, 258] width 52 height 17
type input "A Rainha das Sombras_"
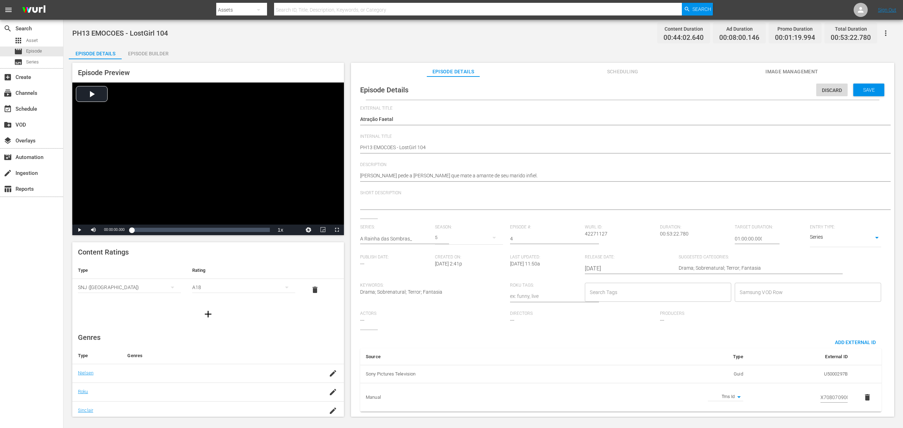
click at [444, 239] on div "5" at bounding box center [469, 238] width 68 height 20
click at [449, 303] on div "1" at bounding box center [443, 301] width 19 height 7
click at [677, 90] on span "Save" at bounding box center [868, 90] width 23 height 6
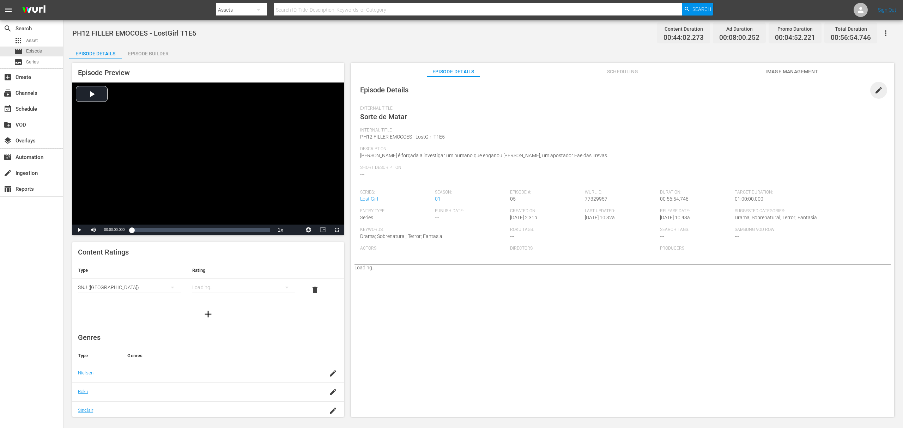
click at [677, 88] on span "edit" at bounding box center [878, 90] width 8 height 8
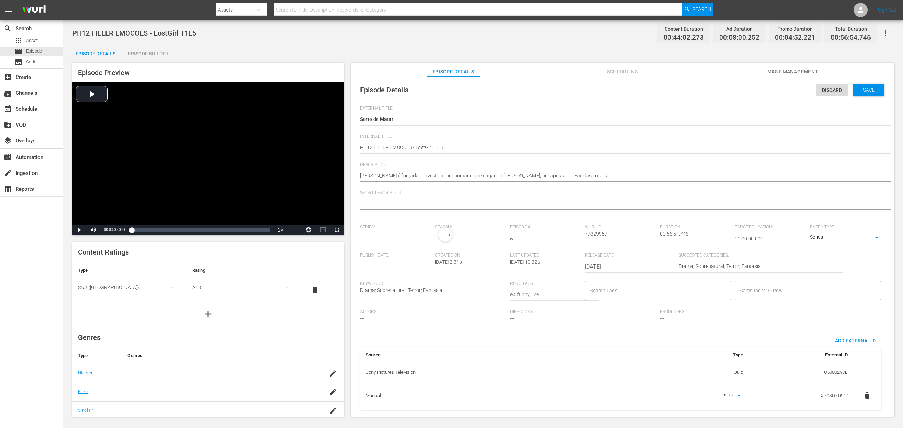
type input "Lost Girl"
click at [401, 240] on input "text" at bounding box center [395, 238] width 71 height 17
paste input "A Rainha das Sombras_"
click at [401, 257] on div "A Rainha das Sombras_" at bounding box center [392, 258] width 52 height 17
type input "A Rainha das Sombras_"
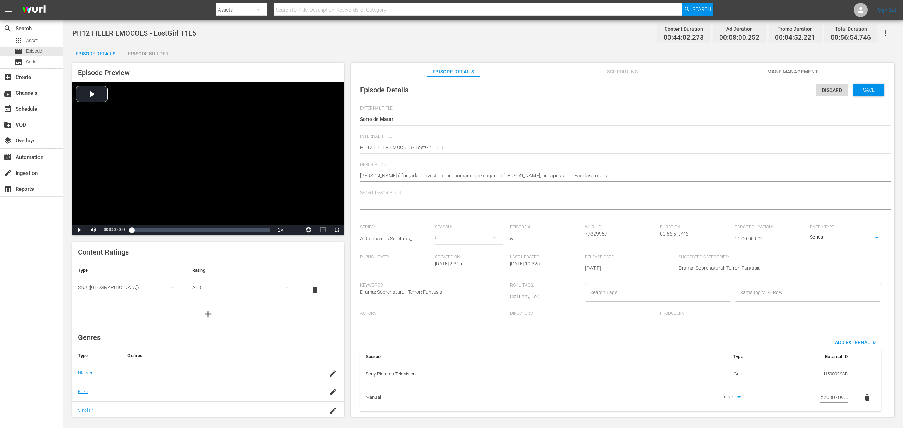
click at [439, 238] on div "5" at bounding box center [469, 238] width 68 height 20
click at [447, 300] on div "1" at bounding box center [443, 301] width 19 height 7
click at [677, 86] on div "Save" at bounding box center [868, 90] width 31 height 13
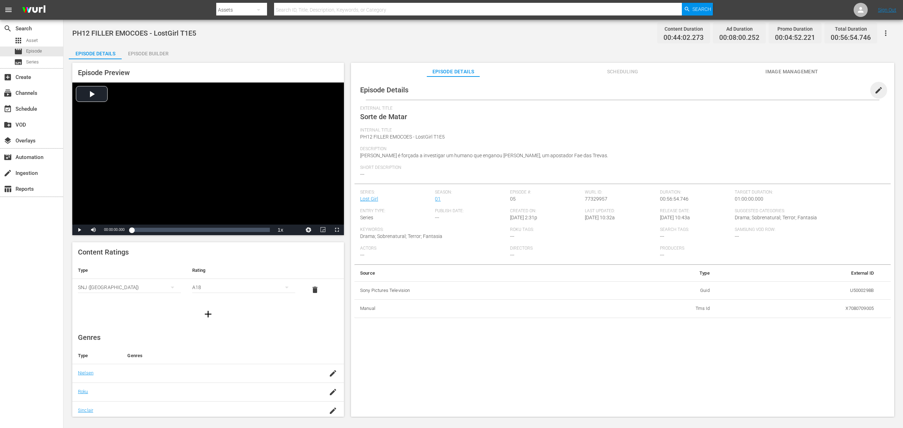
click at [677, 90] on span "edit" at bounding box center [878, 90] width 8 height 8
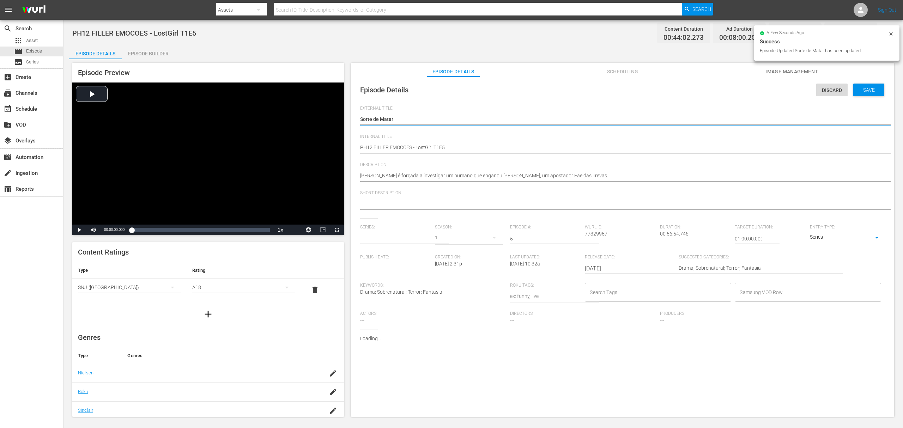
click at [391, 237] on input "text" at bounding box center [395, 238] width 71 height 17
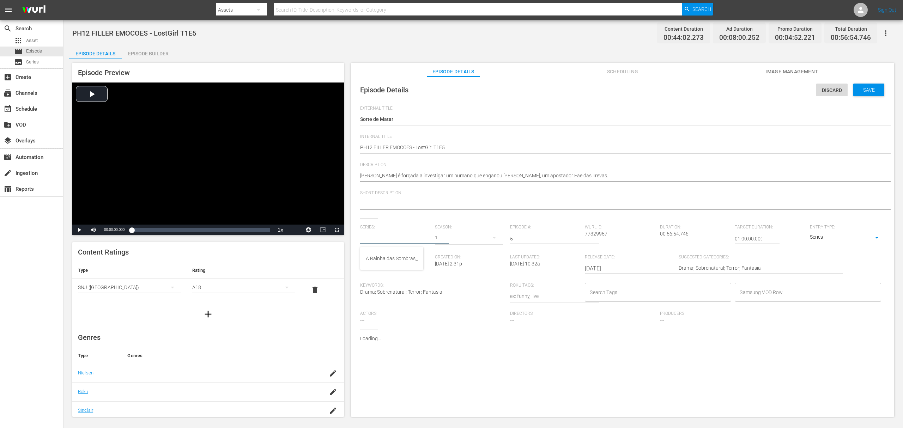
type input "A Rainha das Sombras_"
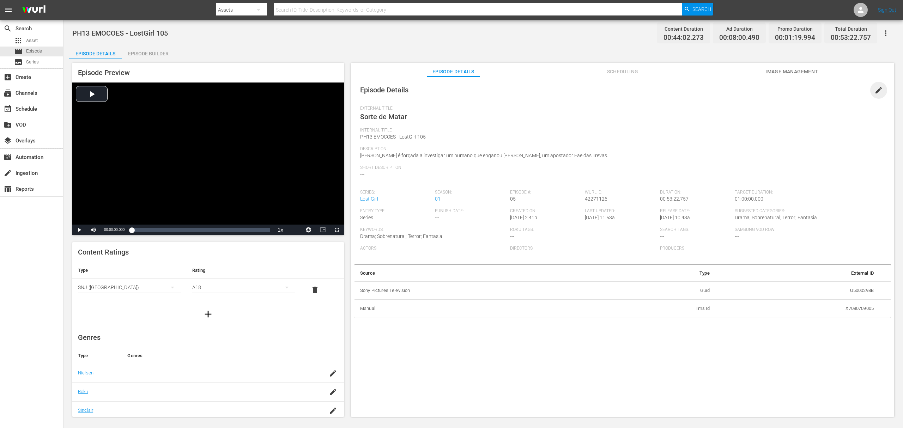
click at [677, 89] on span "edit" at bounding box center [878, 90] width 8 height 8
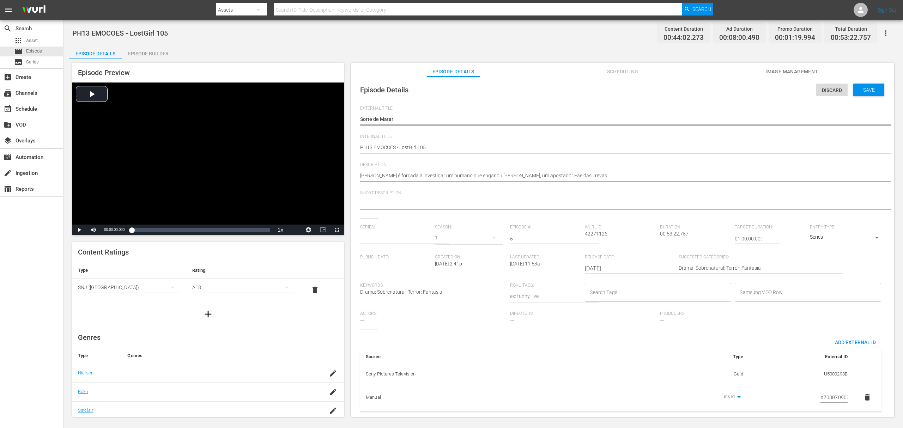
type input "Lost Girl"
click at [394, 243] on input "text" at bounding box center [395, 238] width 71 height 17
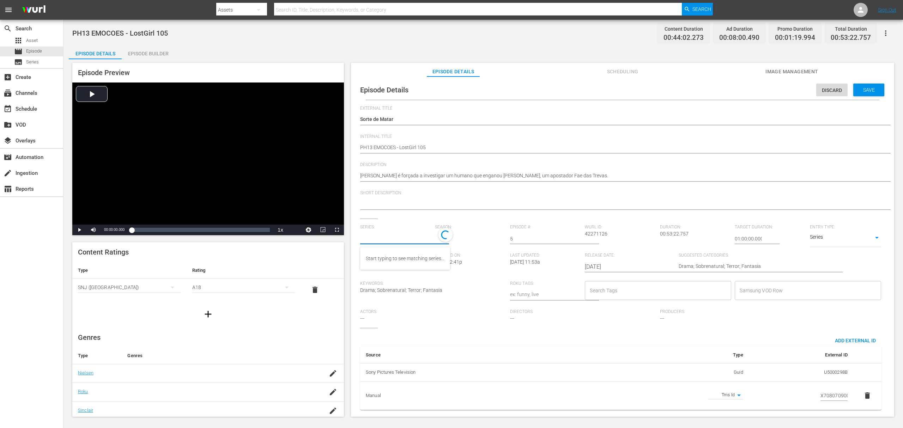
paste input "A Rainha das Sombras_"
click at [395, 263] on div "A Rainha das Sombras_" at bounding box center [392, 258] width 52 height 17
type input "A Rainha das Sombras_"
click at [441, 239] on div "5" at bounding box center [469, 238] width 68 height 20
click at [448, 300] on div "1" at bounding box center [443, 301] width 19 height 7
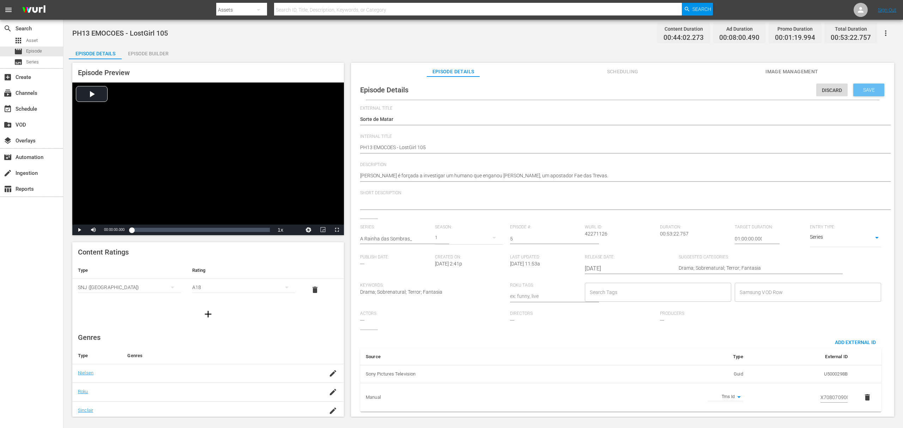
click at [677, 92] on span "Save" at bounding box center [868, 90] width 23 height 6
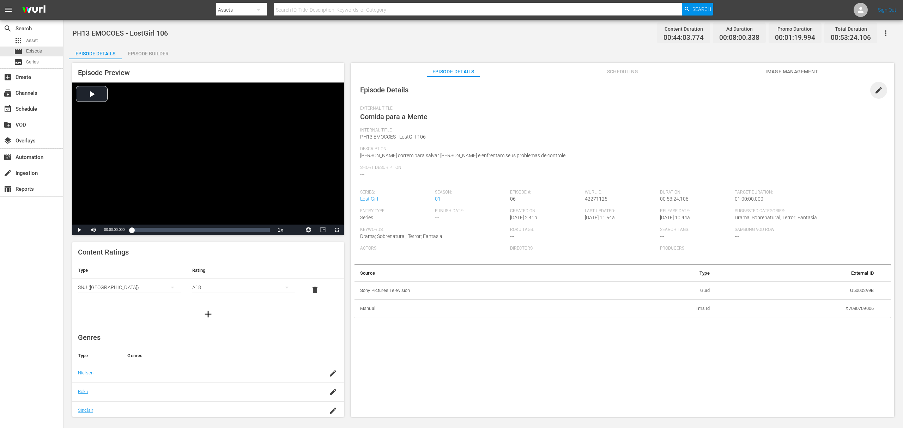
click at [677, 92] on span "edit" at bounding box center [878, 90] width 8 height 8
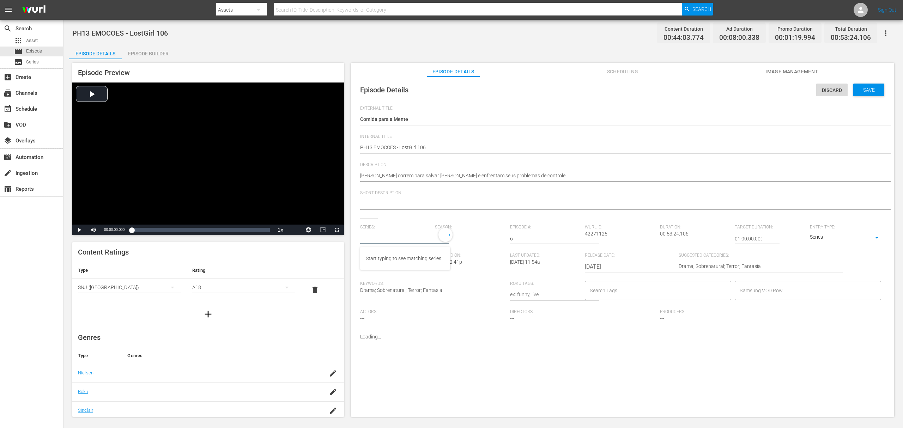
click at [389, 240] on input "text" at bounding box center [395, 238] width 71 height 17
paste input "A Rainha das Sombras_"
click at [393, 257] on div "A Rainha das Sombras_" at bounding box center [392, 258] width 52 height 17
type input "A Rainha das Sombras_"
click at [435, 240] on div "5" at bounding box center [469, 238] width 68 height 20
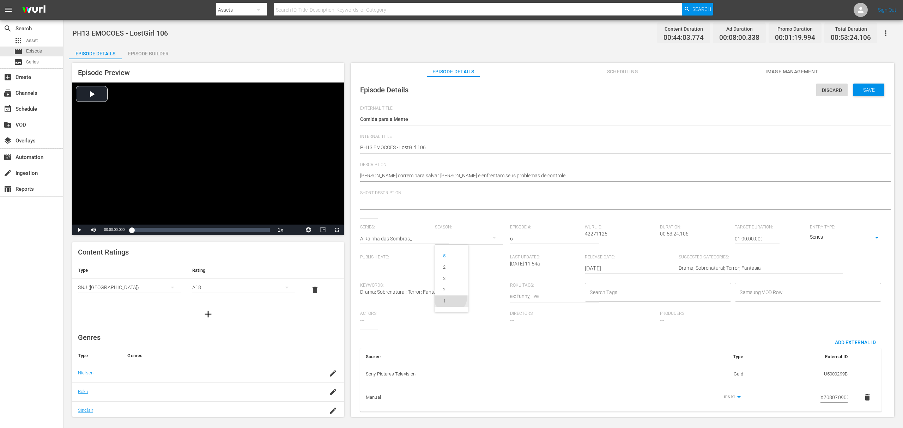
click at [450, 300] on div "1" at bounding box center [443, 301] width 19 height 7
click at [677, 90] on span "Save" at bounding box center [868, 90] width 23 height 6
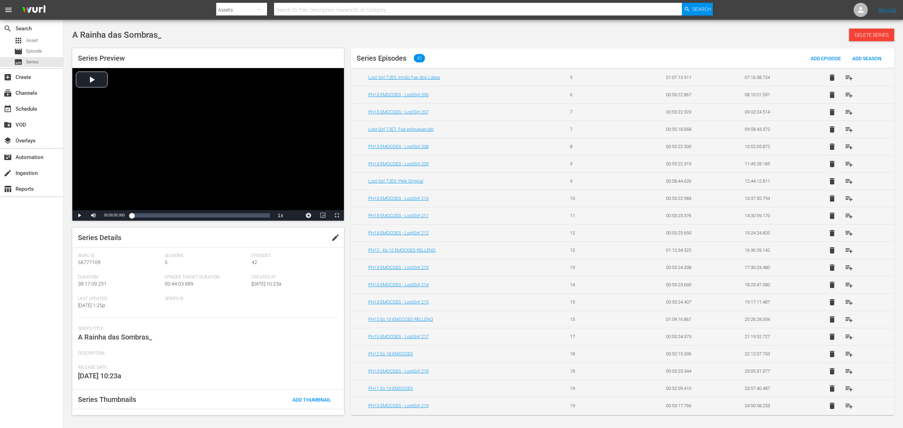
scroll to position [174, 0]
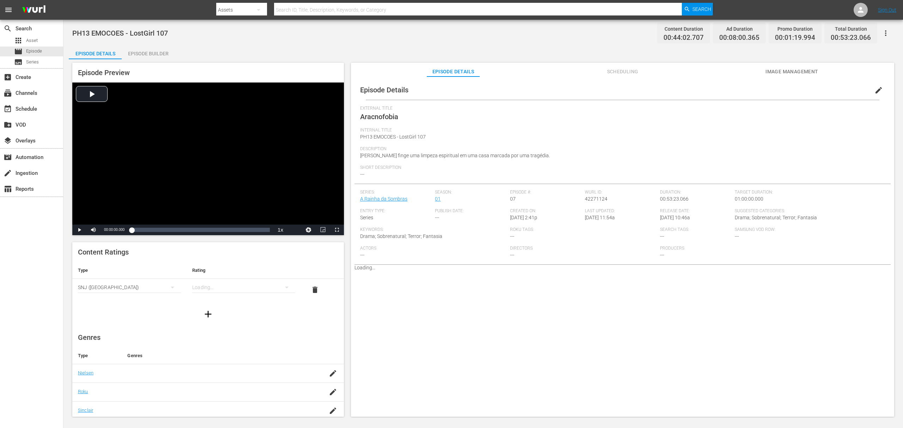
click at [677, 89] on span "edit" at bounding box center [878, 90] width 8 height 8
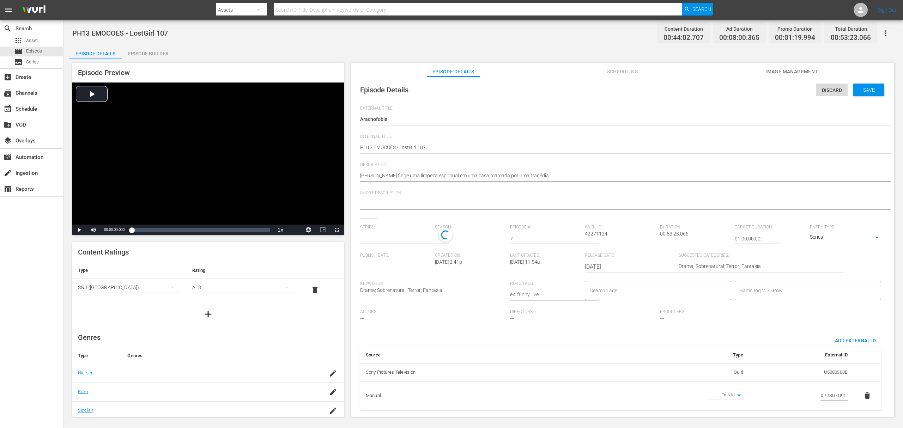
type input "A Rainha da Sombras"
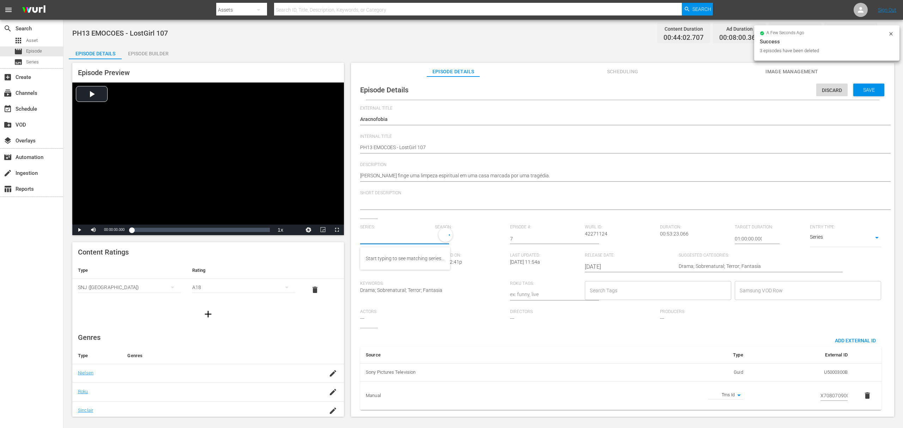
click at [389, 235] on input "text" at bounding box center [395, 238] width 71 height 17
paste input "U5000300B U5000301B U5000302B U5000303B U5000304B U5000305B U5000306B"
type input "U5000300B U5000301B U5000302B U5000303B U5000304B U5000305B U5000306B"
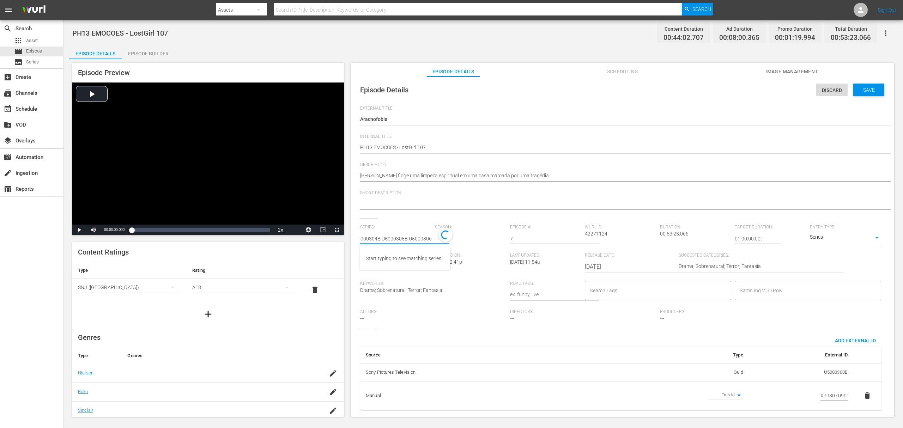
click at [389, 235] on input "U5000300B U5000301B U5000302B U5000303B U5000304B U5000305B U5000306B" at bounding box center [395, 238] width 71 height 17
type input "_"
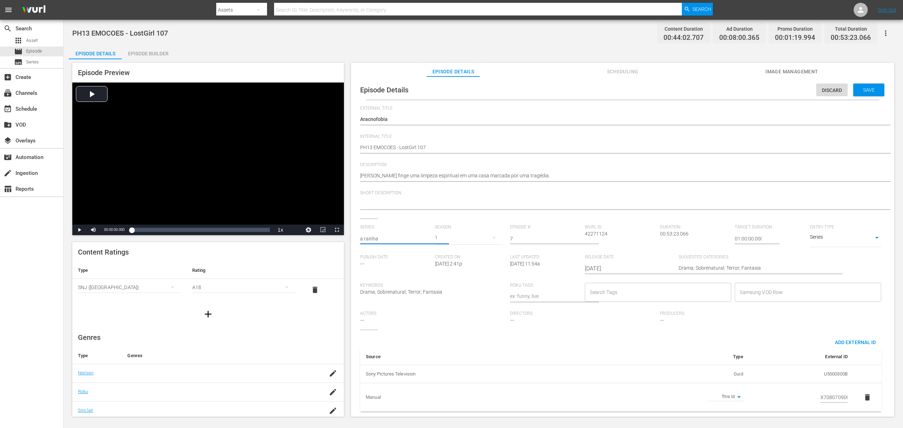
click at [398, 236] on input "a rainha" at bounding box center [395, 238] width 71 height 17
click at [398, 277] on div "A Rainha das Sombras_" at bounding box center [392, 279] width 52 height 17
type input "A Rainha das Sombras_"
click at [441, 234] on div "5" at bounding box center [469, 238] width 68 height 20
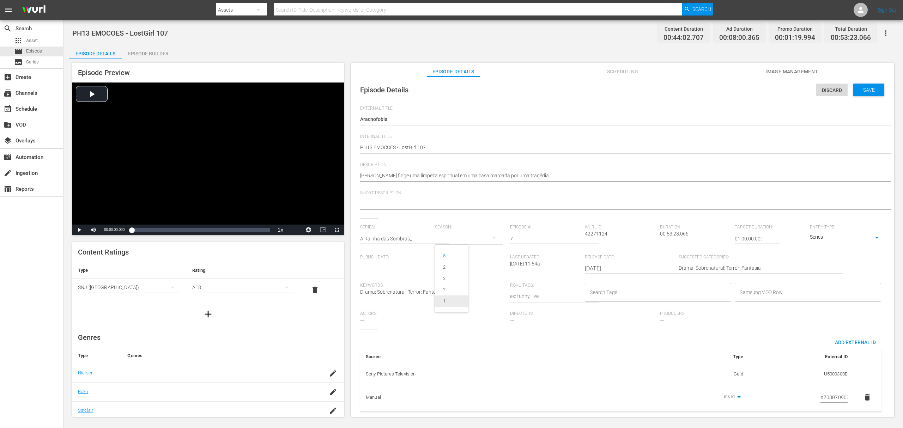
click at [452, 305] on span "1" at bounding box center [451, 300] width 34 height 11
click at [677, 88] on span "Save" at bounding box center [868, 90] width 23 height 6
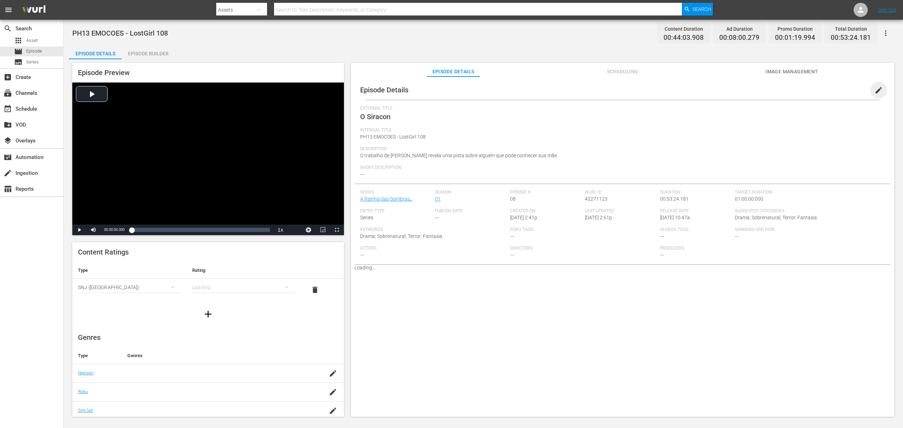
click at [677, 90] on span "edit" at bounding box center [878, 90] width 8 height 8
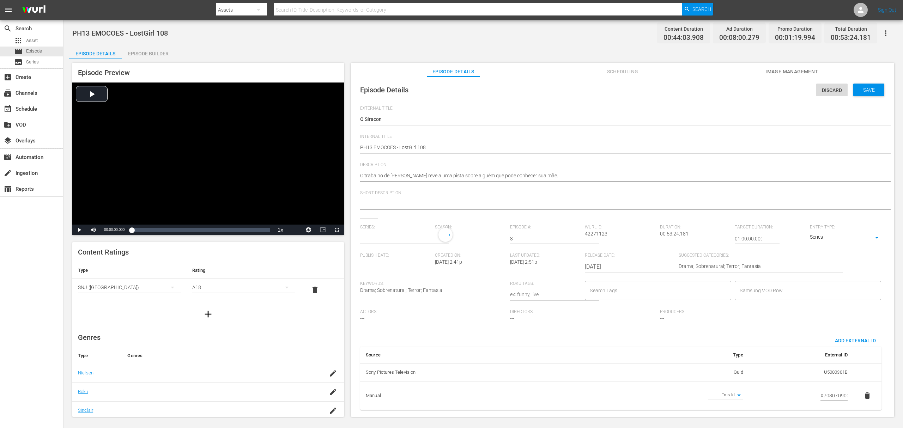
type input "A Rainha das Sombras_"
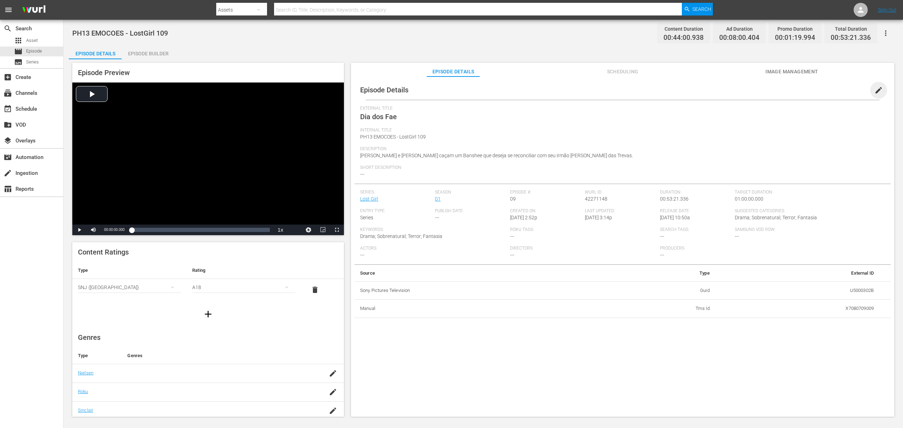
click at [677, 91] on span "edit" at bounding box center [878, 90] width 8 height 8
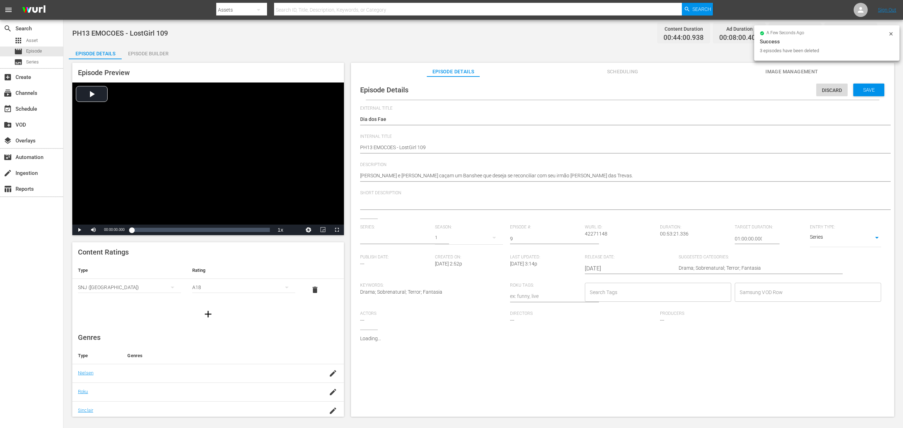
type input "Lost Girl"
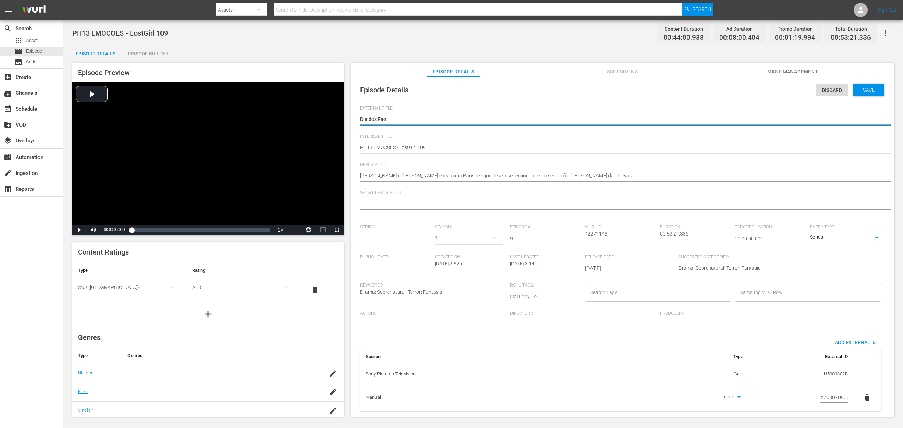
click at [382, 239] on input "text" at bounding box center [395, 238] width 71 height 17
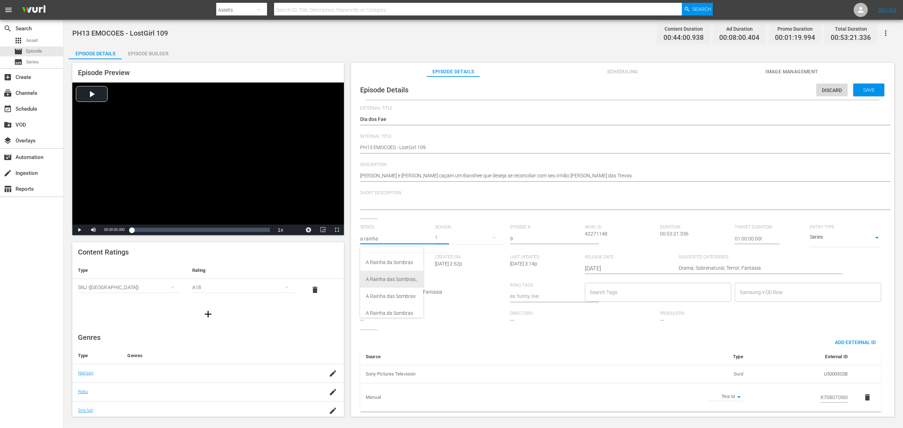
scroll to position [71, 0]
click at [394, 256] on div "A Rainha das Sombras_" at bounding box center [392, 255] width 52 height 17
type input "A Rainha das Sombras_"
click at [441, 236] on div "5" at bounding box center [469, 238] width 68 height 20
click at [452, 304] on div "1" at bounding box center [443, 301] width 19 height 7
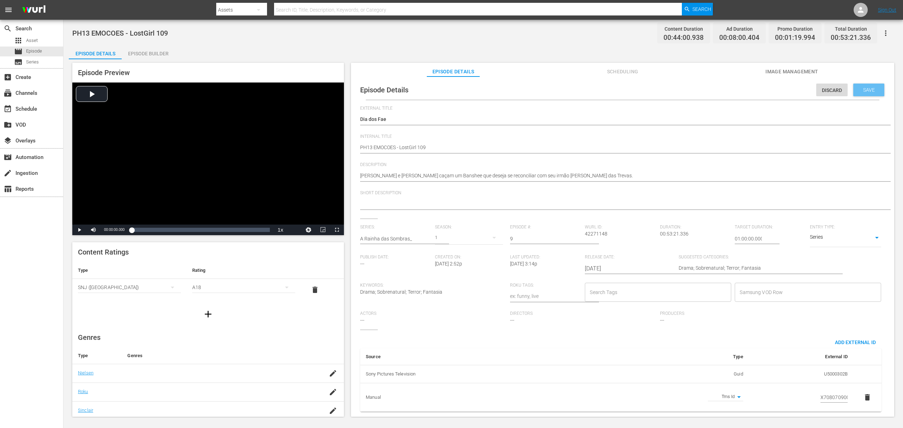
click at [677, 92] on span "Save" at bounding box center [868, 90] width 23 height 6
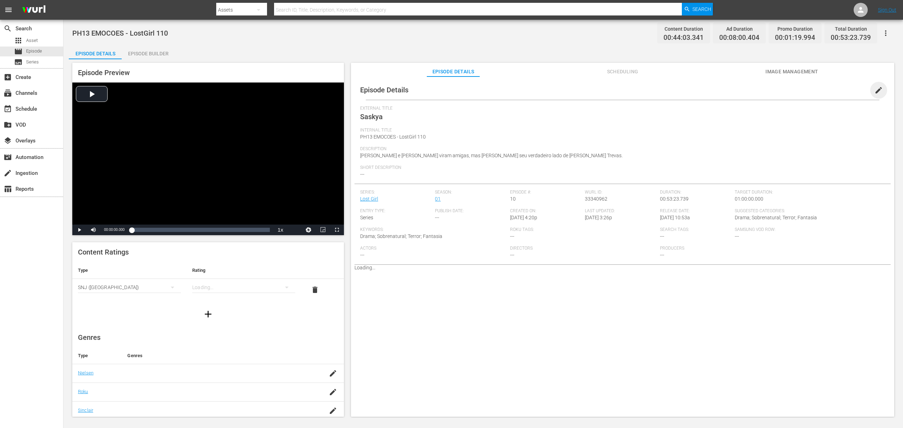
click at [677, 91] on span "edit" at bounding box center [878, 90] width 8 height 8
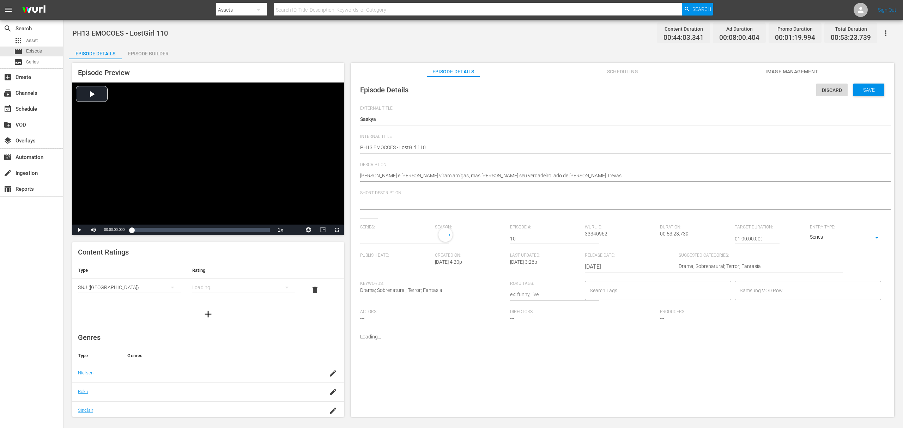
type input "Lost Girl"
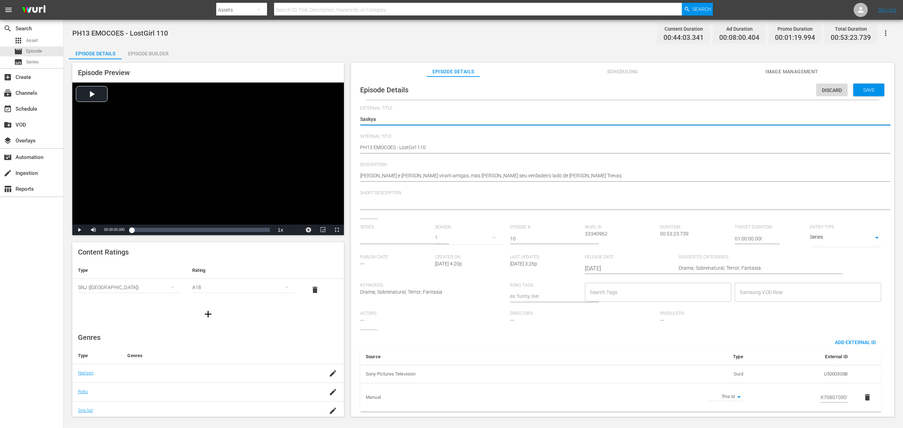
click at [378, 239] on input "text" at bounding box center [395, 238] width 71 height 17
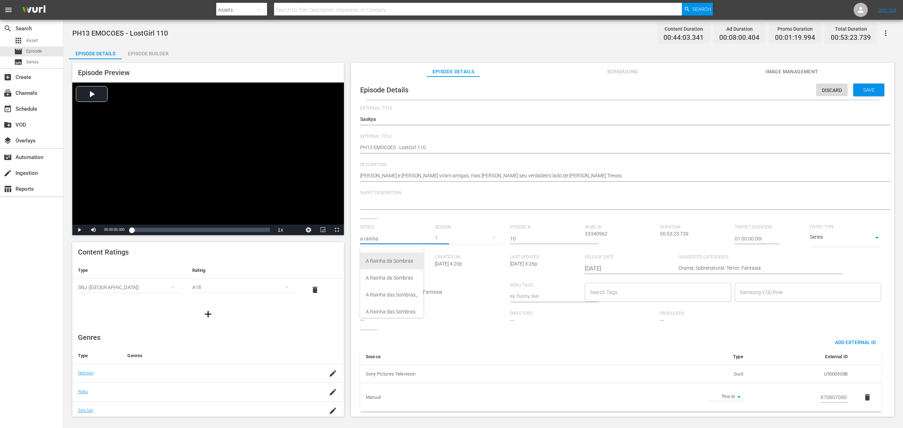
scroll to position [47, 0]
click at [387, 281] on div "A Rainha das Sombras_" at bounding box center [392, 279] width 52 height 17
type input "A Rainha das Sombras_"
click at [440, 238] on div "5" at bounding box center [469, 238] width 68 height 20
click at [451, 299] on div "1" at bounding box center [443, 301] width 19 height 7
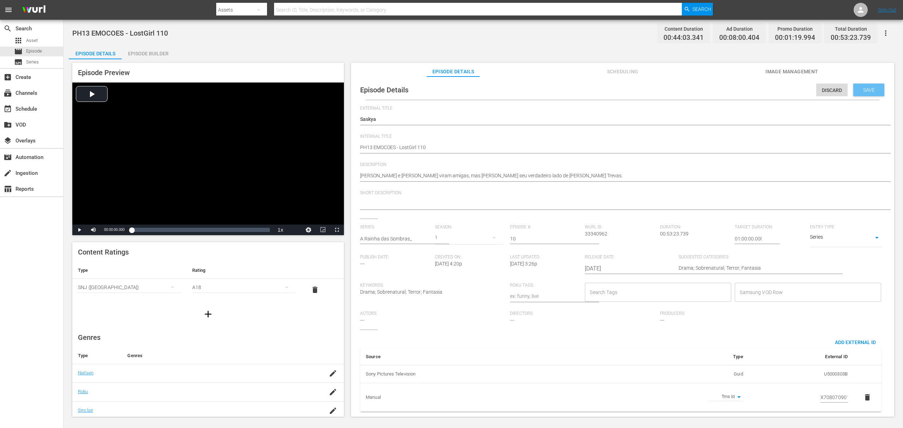
click at [677, 91] on span "Save" at bounding box center [868, 90] width 23 height 6
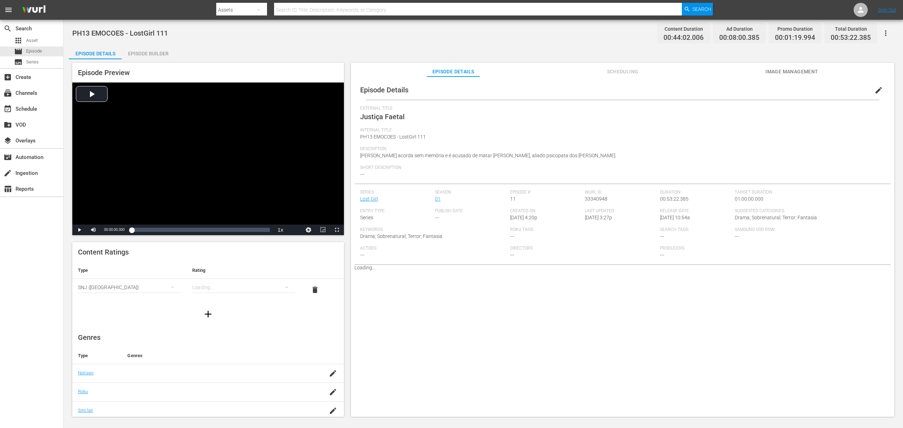
click at [677, 93] on span "edit" at bounding box center [878, 90] width 8 height 8
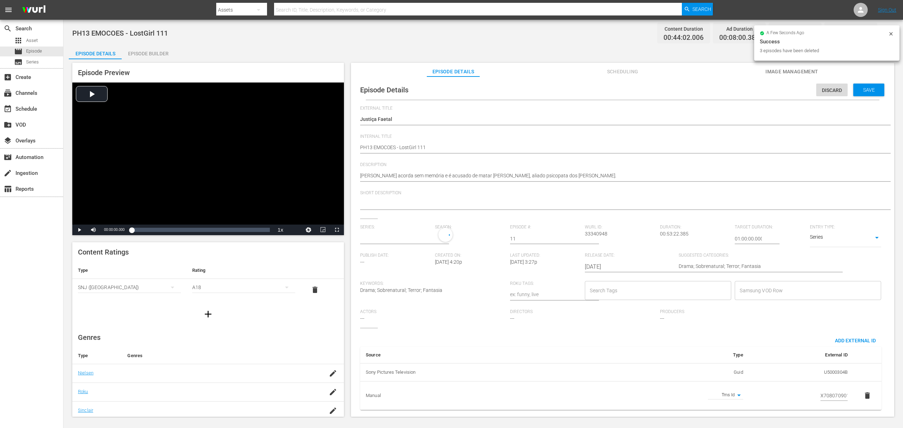
type input "Lost Girl"
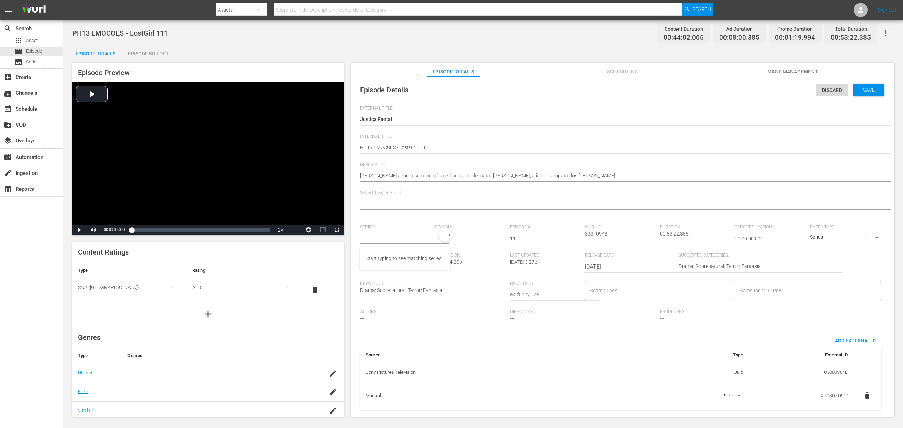
click at [390, 238] on input "text" at bounding box center [395, 238] width 71 height 17
click at [398, 238] on input "a rainha" at bounding box center [395, 238] width 71 height 17
click at [394, 277] on div "A Rainha das Sombras_" at bounding box center [392, 279] width 52 height 17
type input "A Rainha das Sombras_"
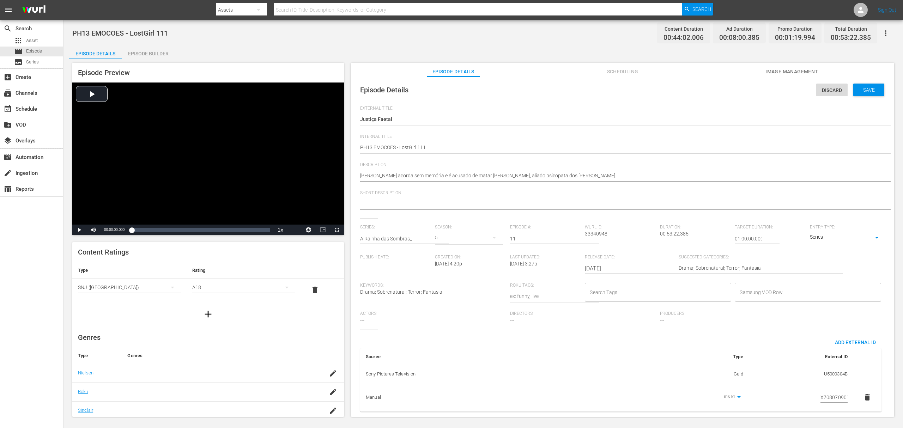
click at [438, 239] on div "5" at bounding box center [469, 238] width 68 height 20
click at [447, 300] on div "1" at bounding box center [443, 301] width 19 height 7
click at [677, 90] on span "Save" at bounding box center [868, 90] width 23 height 6
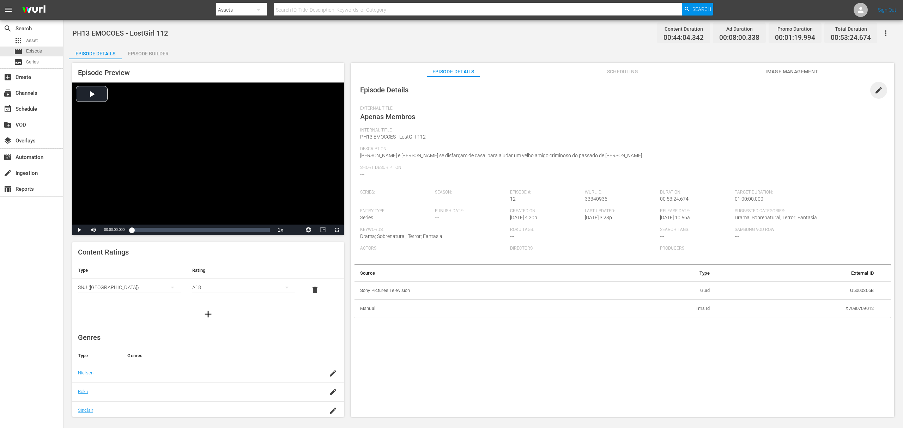
click at [677, 91] on span "edit" at bounding box center [878, 90] width 8 height 8
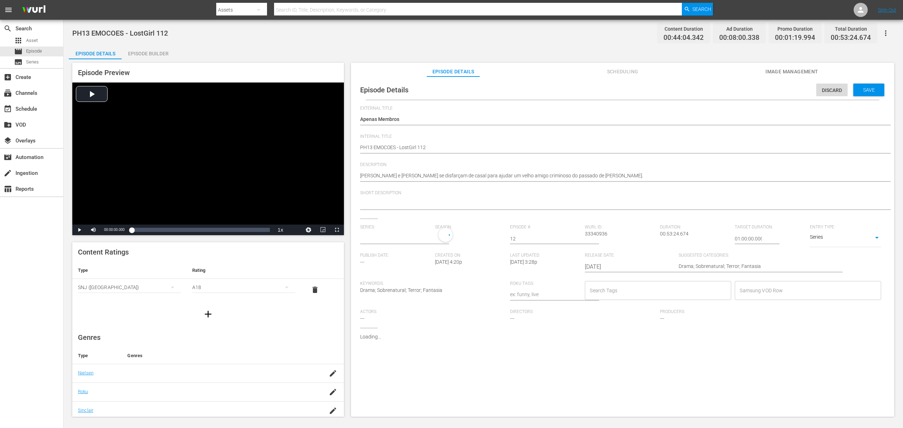
type input "No Series"
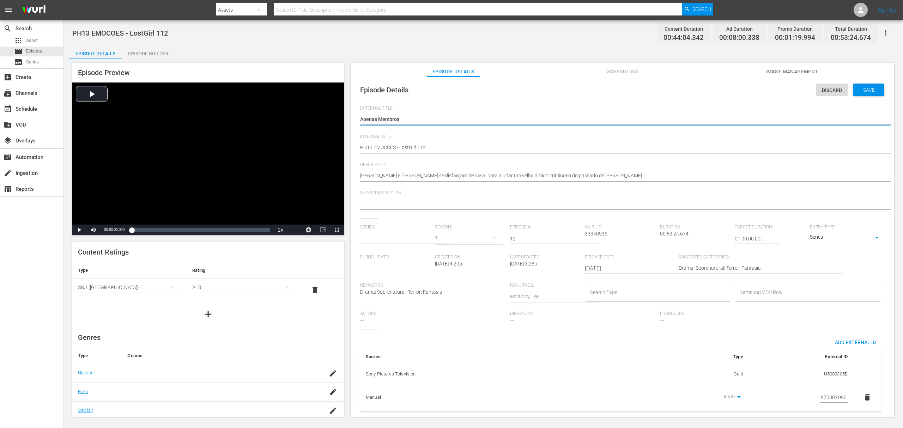
click at [374, 240] on input "text" at bounding box center [395, 238] width 71 height 17
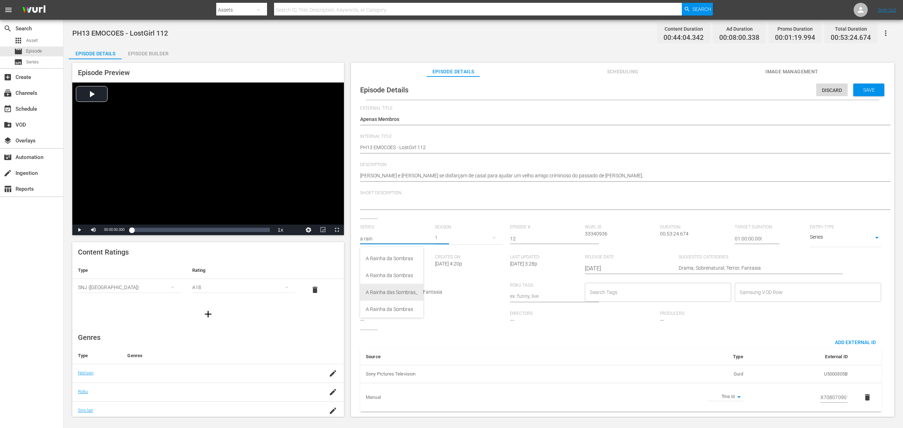
click at [394, 295] on div "A Rainha das Sombras_" at bounding box center [392, 292] width 52 height 17
type input "A Rainha das Sombras_"
click at [437, 237] on div "5" at bounding box center [469, 238] width 68 height 20
click at [450, 306] on span "1" at bounding box center [451, 300] width 34 height 11
click at [677, 89] on span "Save" at bounding box center [868, 90] width 23 height 6
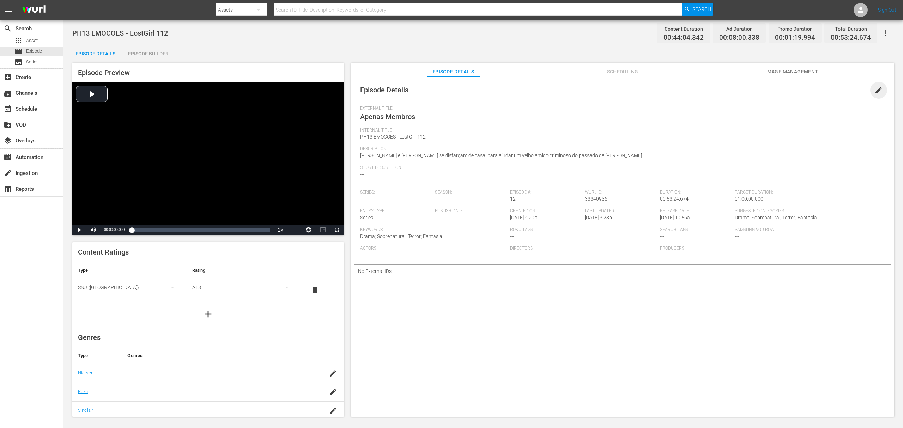
click at [677, 92] on span "edit" at bounding box center [878, 90] width 8 height 8
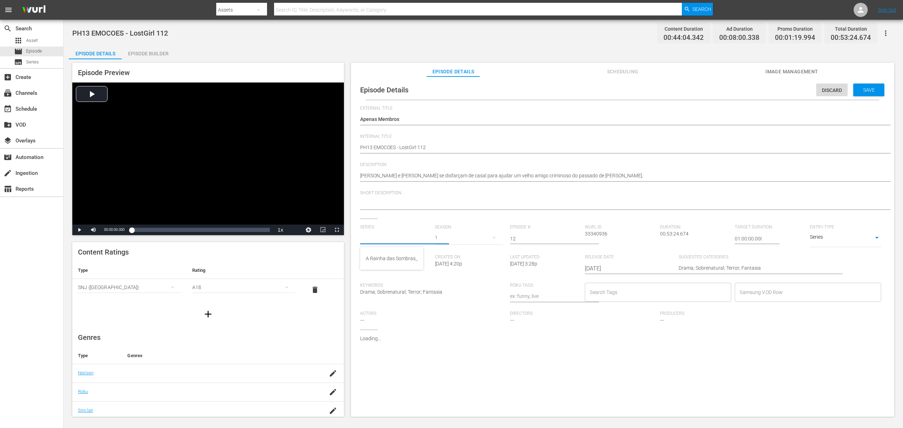
click at [374, 241] on input "text" at bounding box center [395, 238] width 71 height 17
click at [533, 38] on div "PH13 EMOCOES - LostGirl 112 Content Duration 00:44:04.342 Ad Duration 00:08:00.…" at bounding box center [483, 33] width 822 height 16
type input "A Rainha das Sombras_"
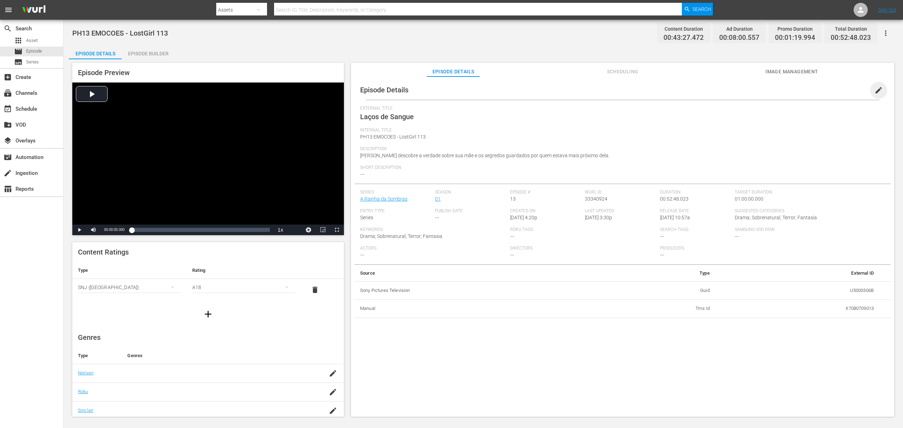
click at [677, 91] on span "edit" at bounding box center [878, 90] width 8 height 8
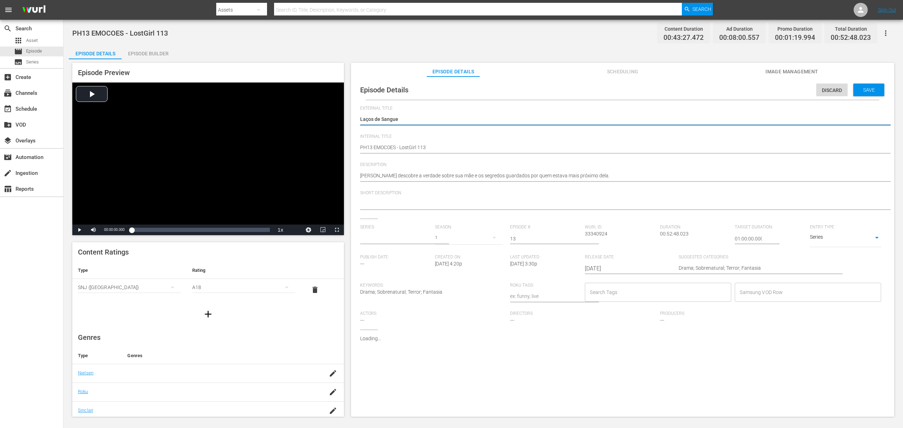
type input "A Rainha da Sombras"
click at [386, 235] on input "text" at bounding box center [395, 238] width 71 height 17
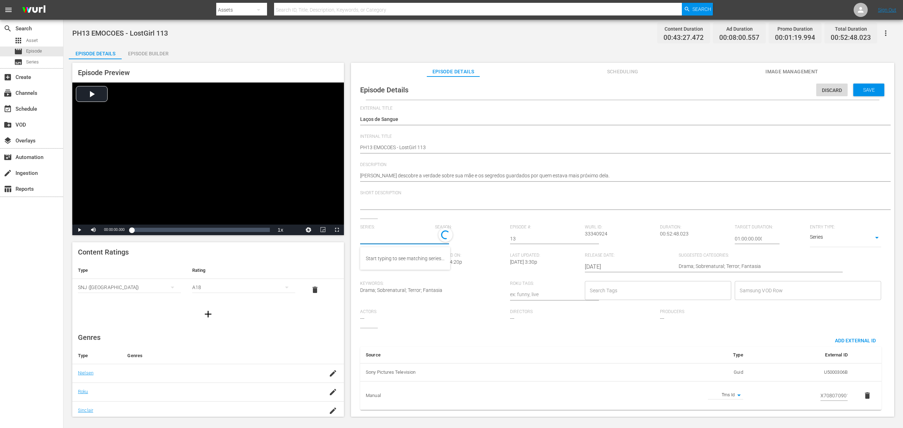
click at [510, 201] on textarea at bounding box center [620, 204] width 521 height 8
click at [381, 235] on input "text" at bounding box center [395, 238] width 71 height 17
click at [387, 282] on div "A Rainha das Sombras_" at bounding box center [392, 279] width 52 height 17
type input "A Rainha das Sombras_"
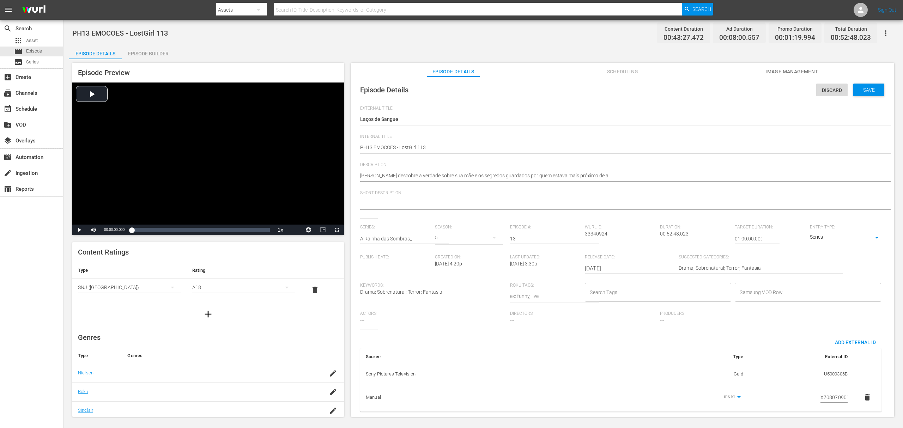
click at [441, 240] on div "5" at bounding box center [469, 238] width 68 height 20
click at [447, 304] on div "1" at bounding box center [443, 301] width 19 height 7
click at [677, 93] on div "Save" at bounding box center [868, 90] width 31 height 13
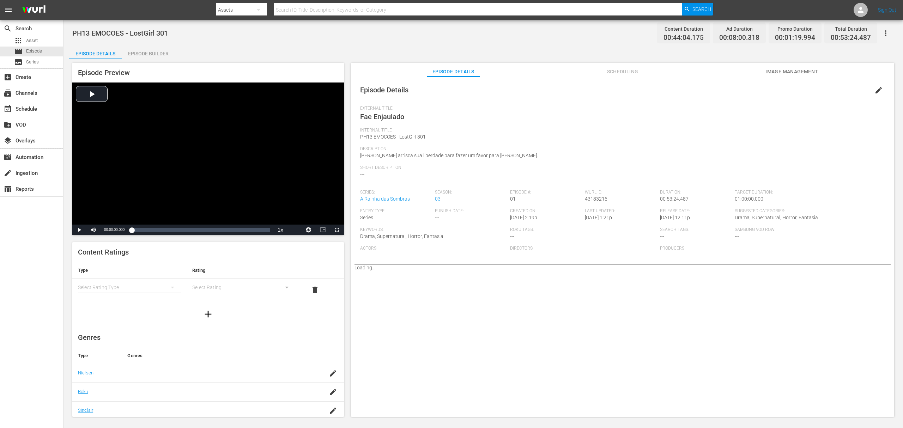
click at [677, 90] on span "edit" at bounding box center [878, 90] width 8 height 8
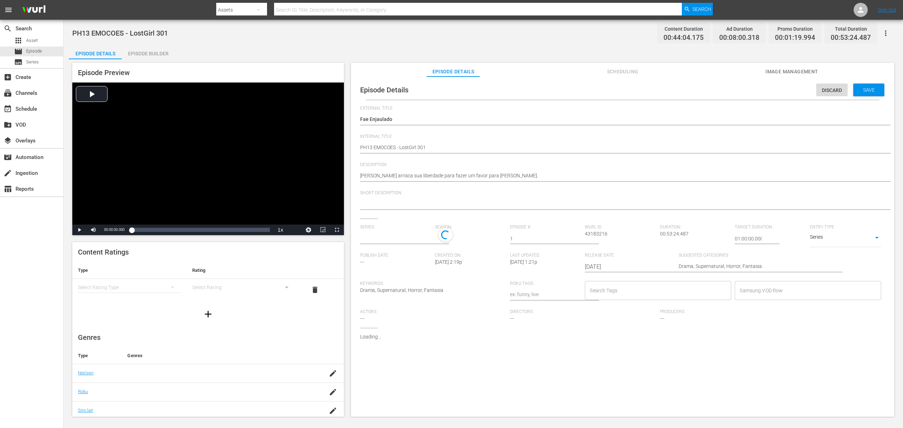
type input "A Rainha das Sombras"
drag, startPoint x: 408, startPoint y: 240, endPoint x: 415, endPoint y: 239, distance: 7.1
click at [408, 240] on input "text" at bounding box center [395, 238] width 71 height 17
type input "a rainha"
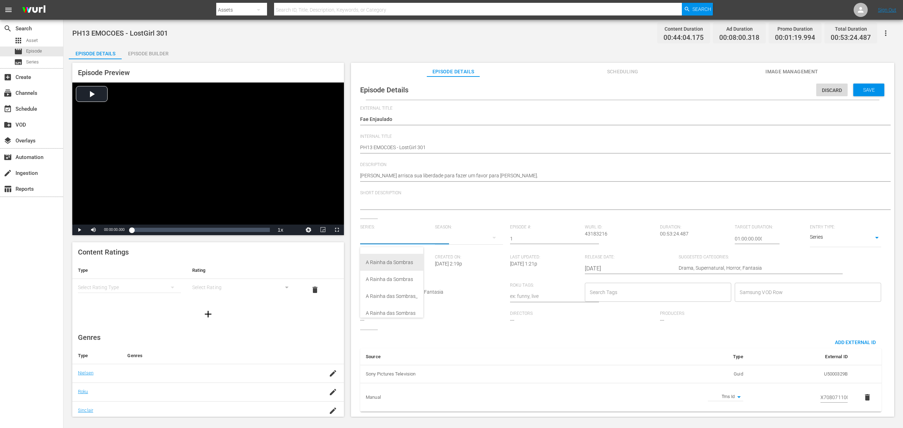
scroll to position [47, 0]
click at [402, 278] on div "A Rainha das Sombras_" at bounding box center [392, 279] width 52 height 17
type input "A Rainha das Sombras_"
click at [437, 238] on div "5" at bounding box center [469, 238] width 68 height 20
click at [422, 231] on div "5 2 2 2 1" at bounding box center [451, 214] width 903 height 428
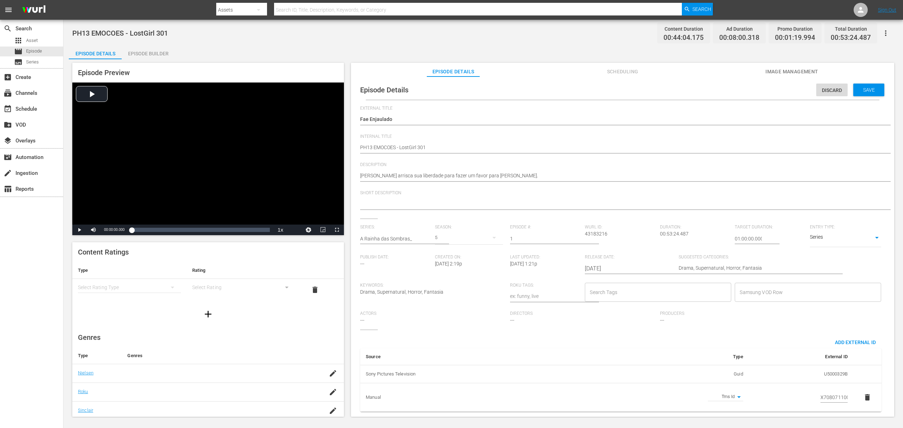
click at [438, 236] on div "5" at bounding box center [469, 238] width 68 height 20
click at [408, 233] on div "5 2 2 2 1" at bounding box center [451, 214] width 903 height 428
click at [411, 237] on div "5 2 2 2 1" at bounding box center [451, 214] width 903 height 428
click at [398, 240] on input "text" at bounding box center [395, 238] width 71 height 17
click at [395, 257] on div "A Rainha das Sombras_" at bounding box center [392, 258] width 52 height 17
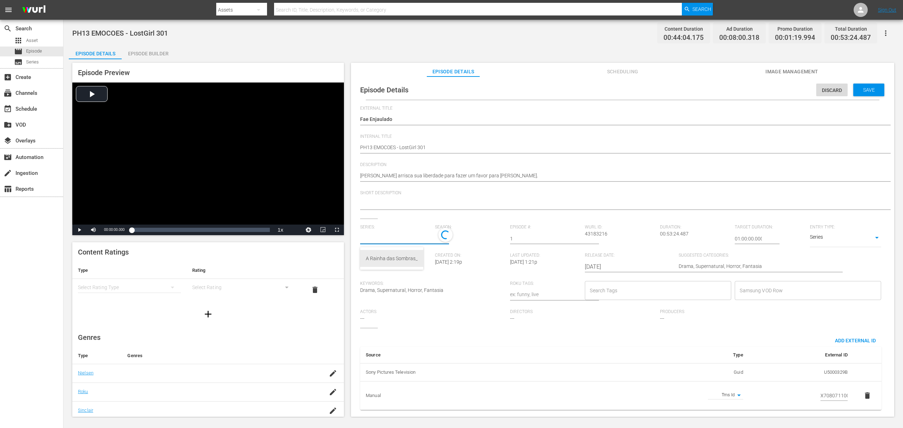
type input "A Rainha das Sombras_"
click at [437, 233] on div "5" at bounding box center [469, 238] width 68 height 20
click at [390, 234] on div "5 2 2 2 1" at bounding box center [451, 214] width 903 height 428
click at [440, 239] on div "5" at bounding box center [469, 238] width 68 height 20
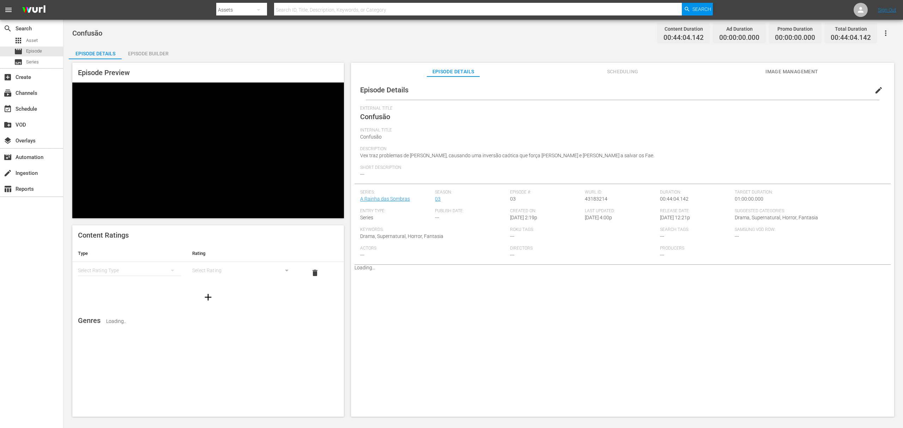
click at [677, 91] on button "edit" at bounding box center [878, 90] width 17 height 17
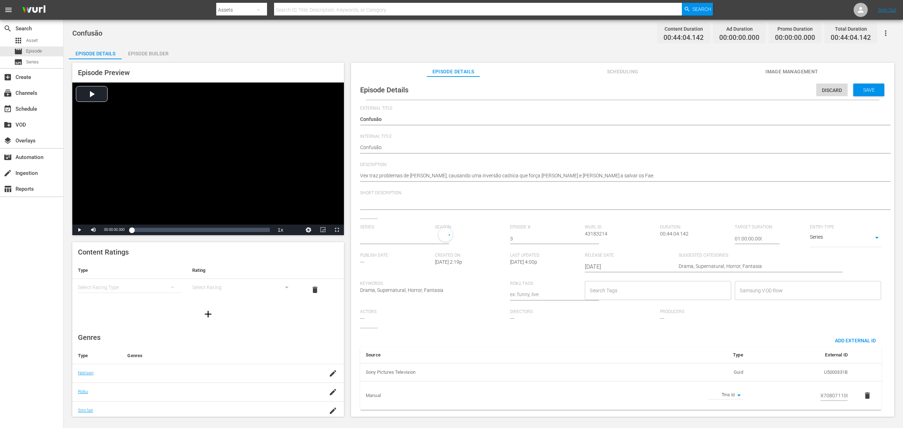
type input "A Rainha das Sombras"
click at [382, 237] on input "text" at bounding box center [395, 238] width 71 height 17
click at [392, 281] on div "A Rainha das Sombras_" at bounding box center [392, 279] width 52 height 17
type input "A Rainha das Sombras_"
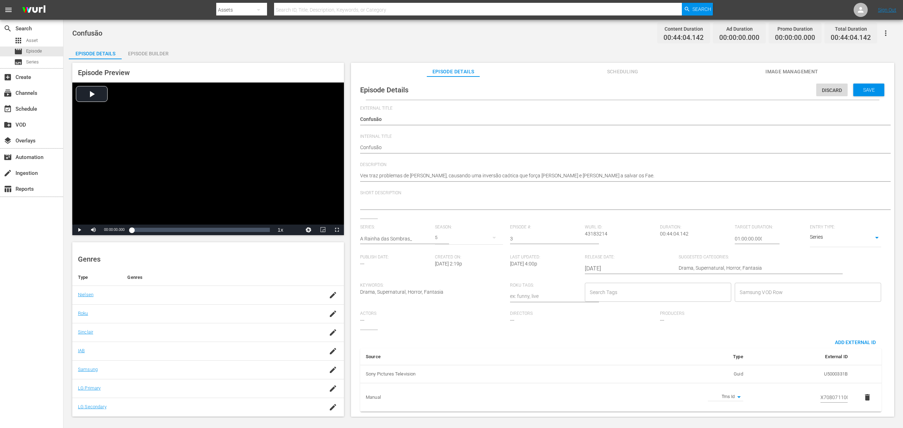
scroll to position [0, 0]
click at [439, 236] on div "5" at bounding box center [469, 238] width 68 height 20
click at [447, 269] on div "3" at bounding box center [443, 267] width 19 height 7
click at [677, 92] on span "Save" at bounding box center [868, 90] width 23 height 6
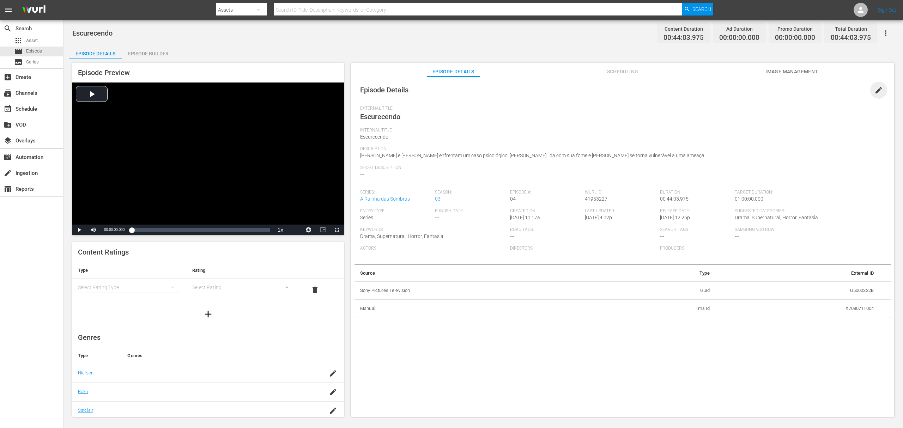
click at [677, 92] on span "edit" at bounding box center [878, 90] width 8 height 8
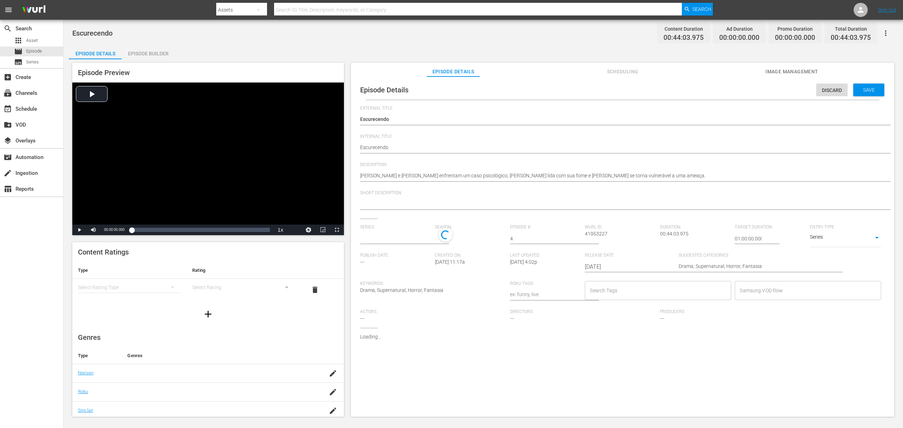
type input "A Rainha das Sombras"
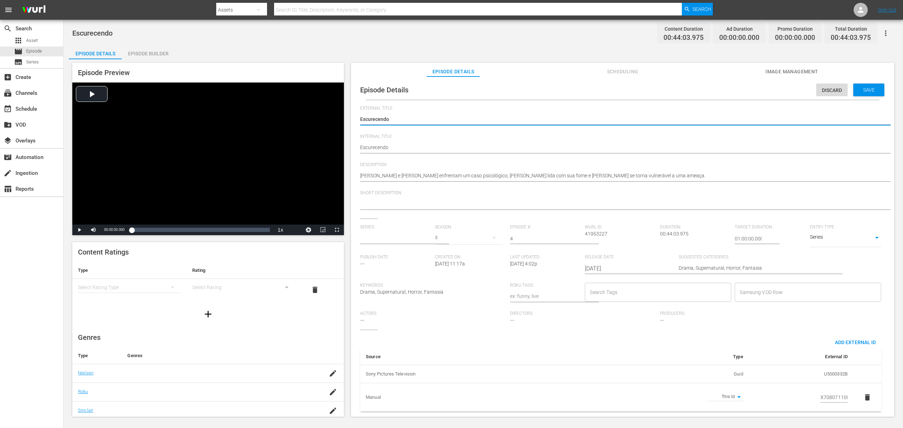
click at [389, 237] on input "text" at bounding box center [395, 238] width 71 height 17
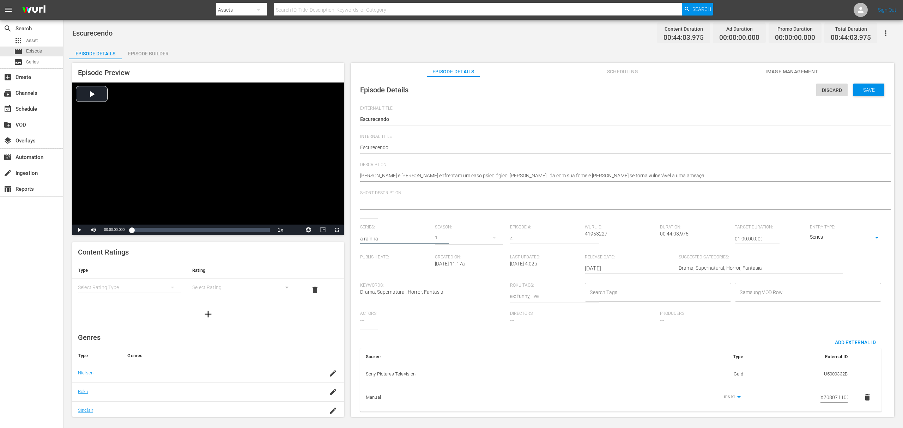
click at [384, 238] on input "a rainha" at bounding box center [395, 238] width 71 height 17
click at [392, 275] on div "A Rainha das Sombras_" at bounding box center [392, 279] width 52 height 17
type input "A Rainha das Sombras_"
click at [440, 234] on div "5" at bounding box center [469, 238] width 68 height 20
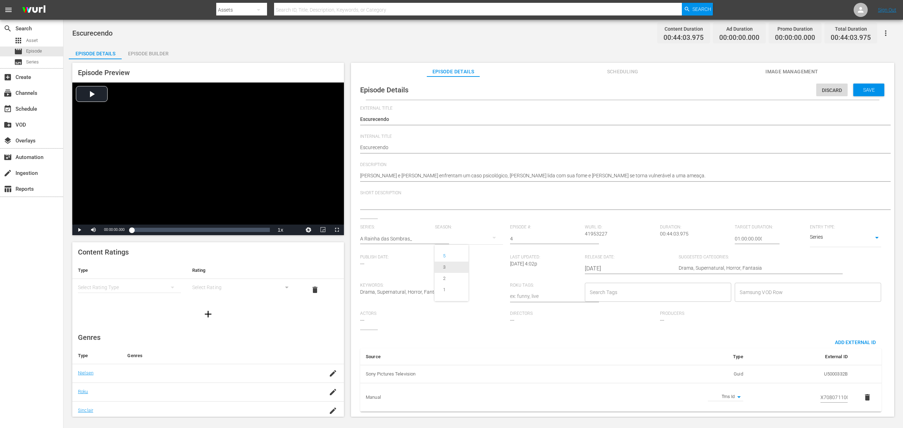
click at [445, 266] on div "3" at bounding box center [444, 267] width 2 height 7
click at [677, 90] on span "Save" at bounding box center [868, 90] width 23 height 6
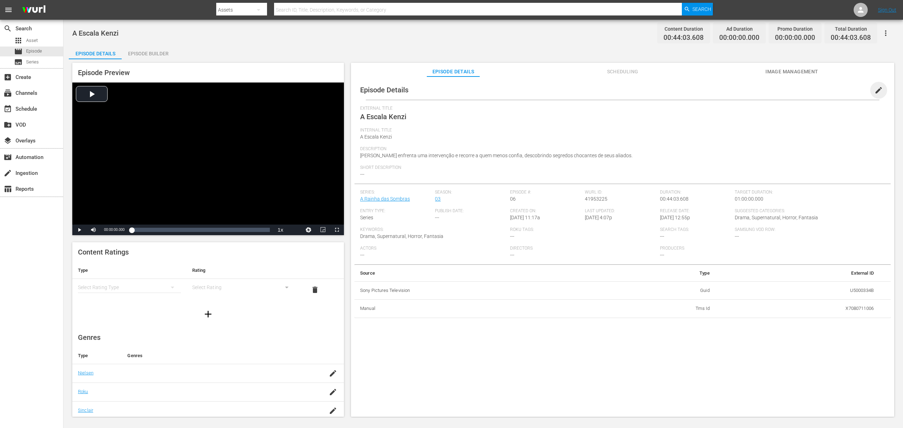
click at [677, 92] on span "edit" at bounding box center [878, 90] width 8 height 8
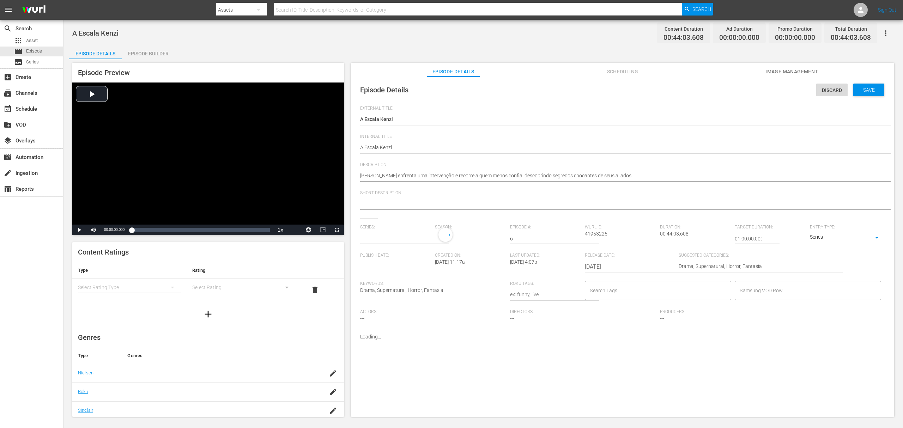
type input "A Rainha das Sombras"
click at [411, 237] on input "text" at bounding box center [395, 238] width 71 height 17
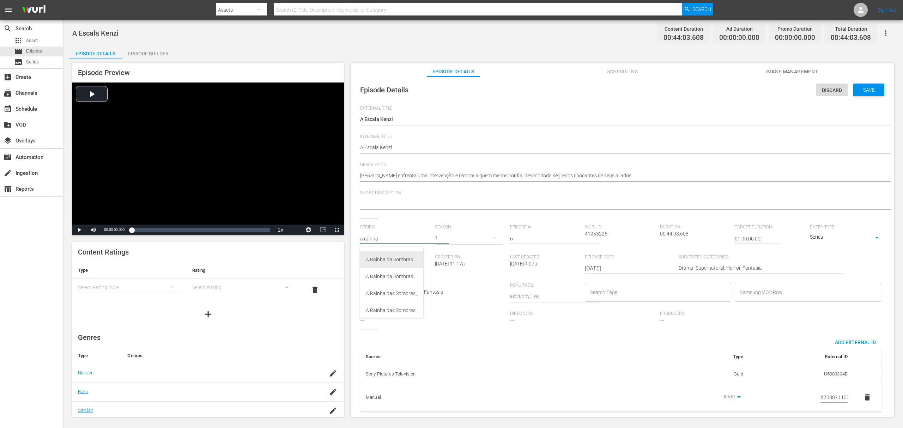
scroll to position [47, 0]
click at [407, 277] on div "A Rainha das Sombras_" at bounding box center [392, 279] width 52 height 17
type input "A Rainha das Sombras_"
click at [437, 236] on div "5" at bounding box center [469, 238] width 68 height 20
click at [445, 270] on div "3" at bounding box center [444, 267] width 2 height 7
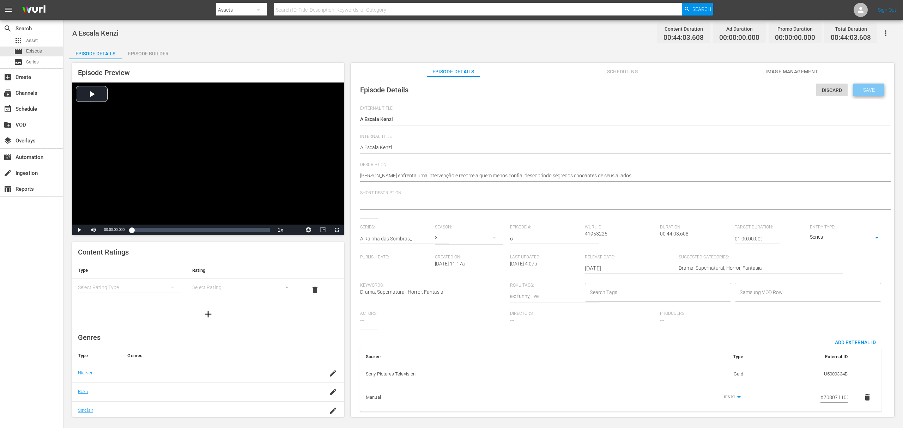
click at [677, 91] on span "Save" at bounding box center [868, 90] width 23 height 6
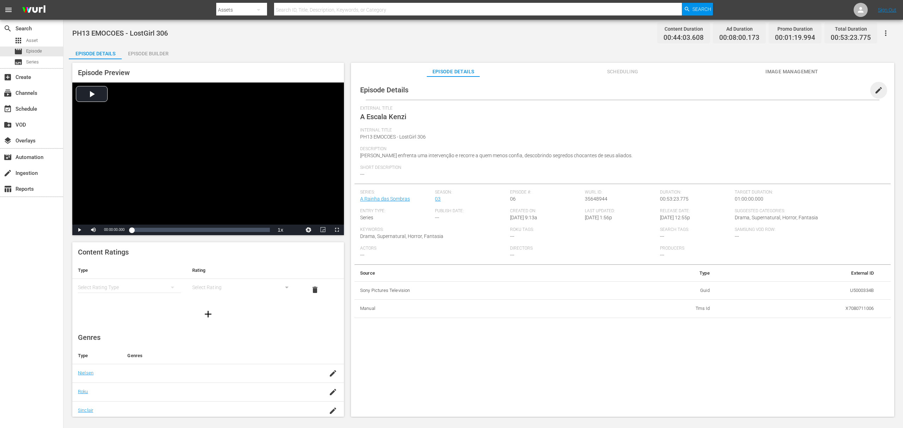
click at [677, 88] on span "edit" at bounding box center [878, 90] width 8 height 8
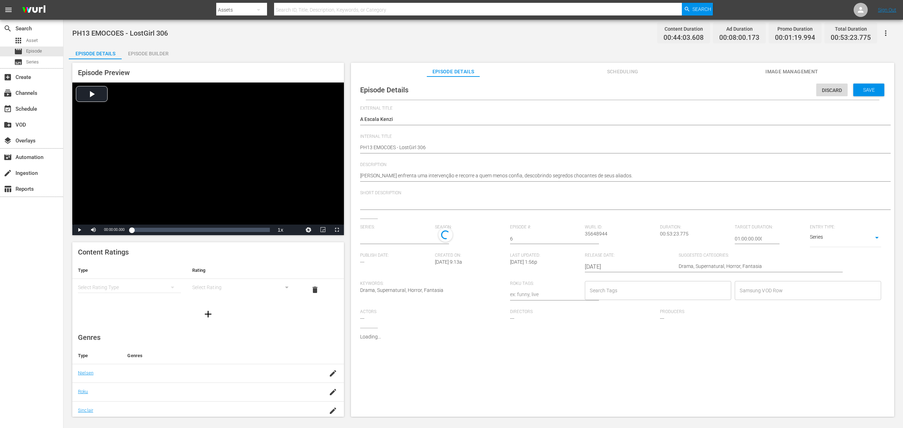
type input "A Rainha das Sombras"
click at [390, 236] on input "text" at bounding box center [395, 238] width 71 height 17
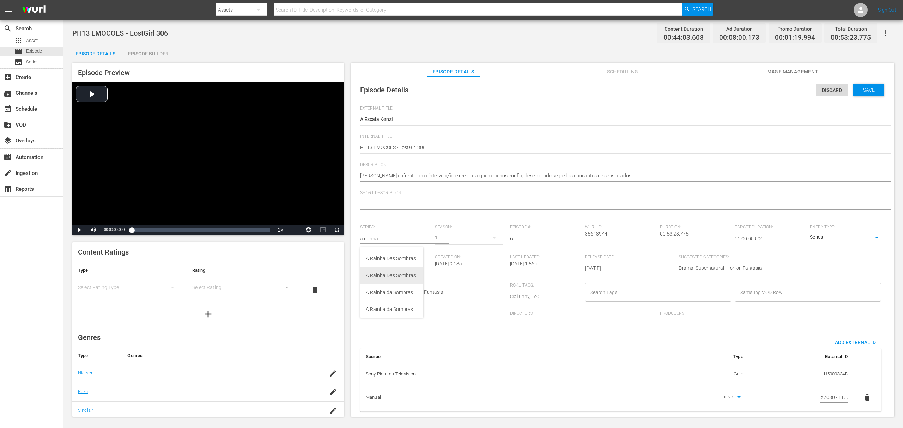
scroll to position [47, 0]
click at [391, 276] on div "A Rainha das Sombras_" at bounding box center [392, 279] width 52 height 17
type input "A Rainha das Sombras_"
click at [440, 237] on div "5" at bounding box center [469, 238] width 68 height 20
click at [445, 265] on div "3" at bounding box center [444, 267] width 2 height 7
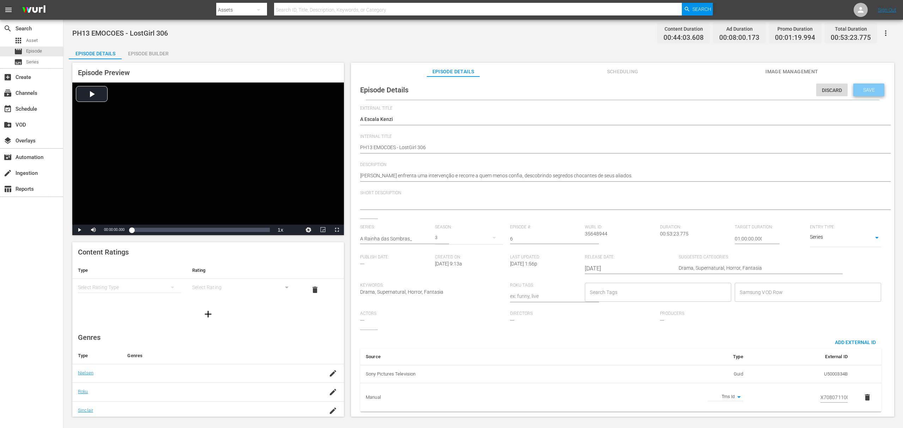
click at [677, 89] on span "Save" at bounding box center [868, 90] width 23 height 6
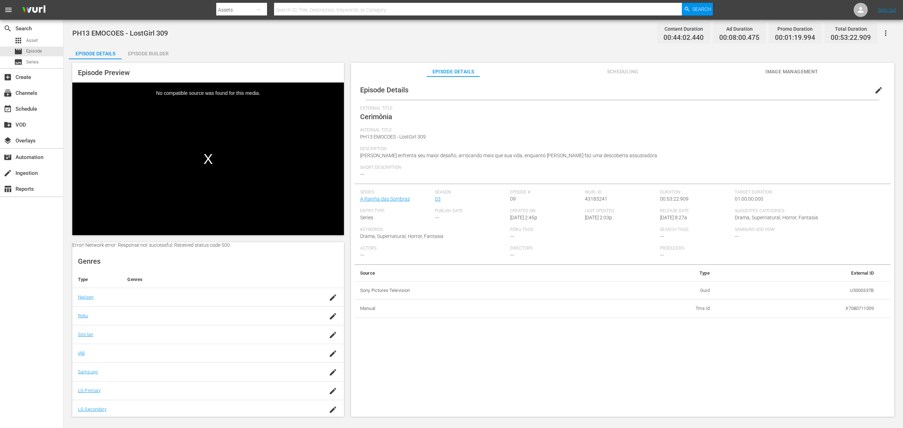
click at [677, 90] on span "edit" at bounding box center [878, 90] width 8 height 8
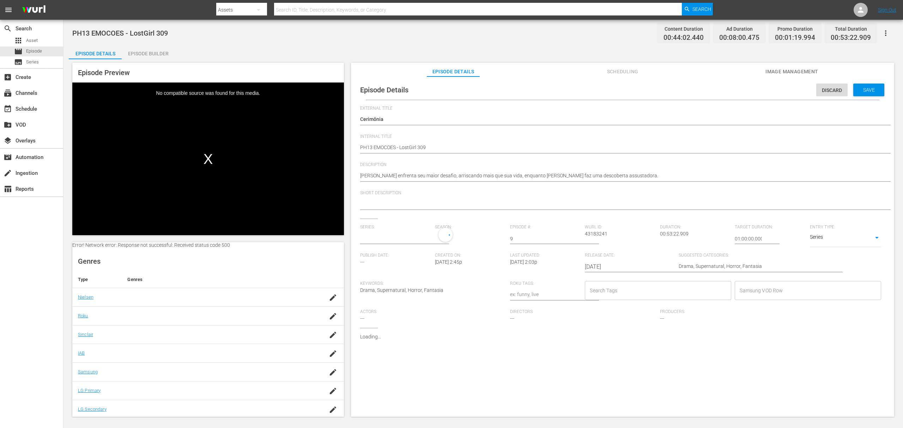
type input "A Rainha das Sombras"
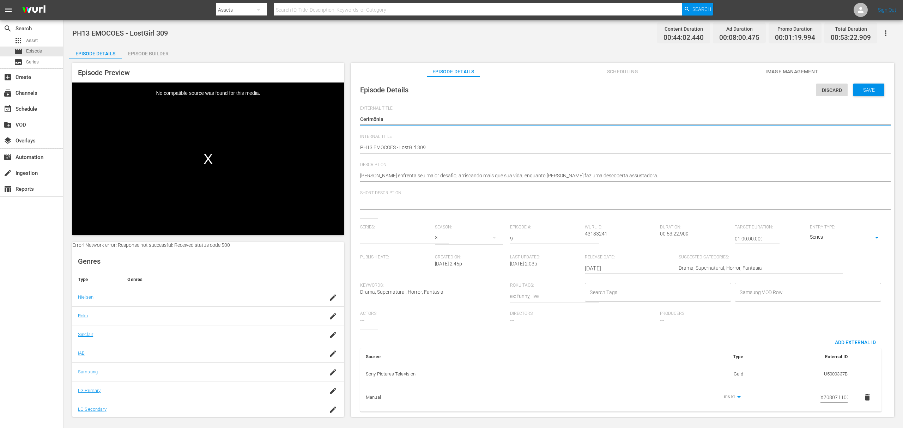
click at [396, 238] on input "text" at bounding box center [395, 238] width 71 height 17
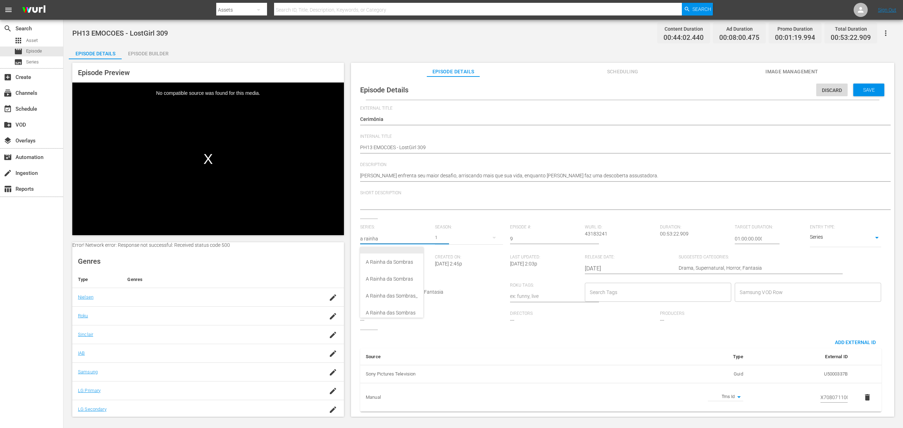
scroll to position [47, 0]
click at [409, 280] on div "A Rainha das Sombras_" at bounding box center [392, 279] width 52 height 17
type input "A Rainha das Sombras_"
click at [441, 233] on div "5" at bounding box center [469, 238] width 68 height 20
click at [447, 269] on div "3" at bounding box center [443, 267] width 19 height 7
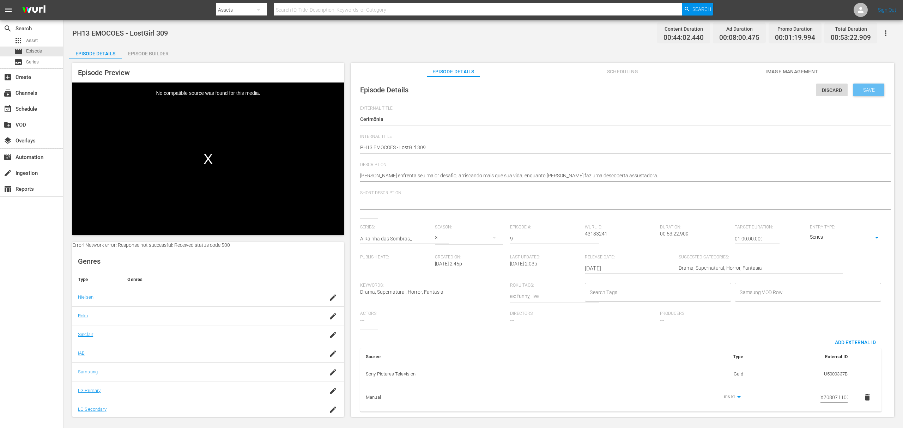
click at [677, 89] on span "Save" at bounding box center [868, 90] width 23 height 6
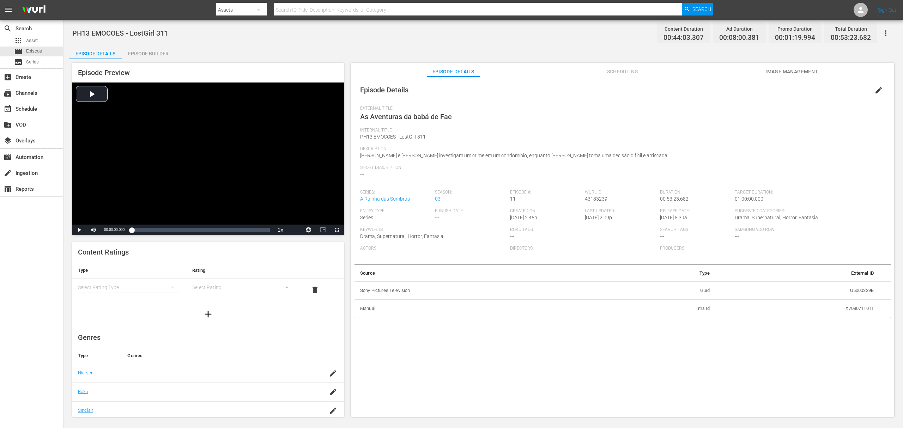
click at [677, 89] on span "edit" at bounding box center [878, 90] width 8 height 8
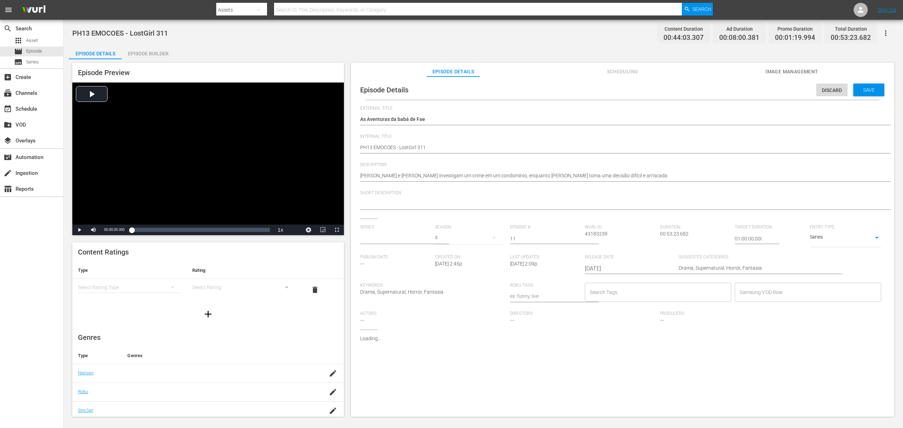
type input "A Rainha das Sombras"
click at [405, 236] on input "text" at bounding box center [395, 238] width 71 height 17
type input "a rianha"
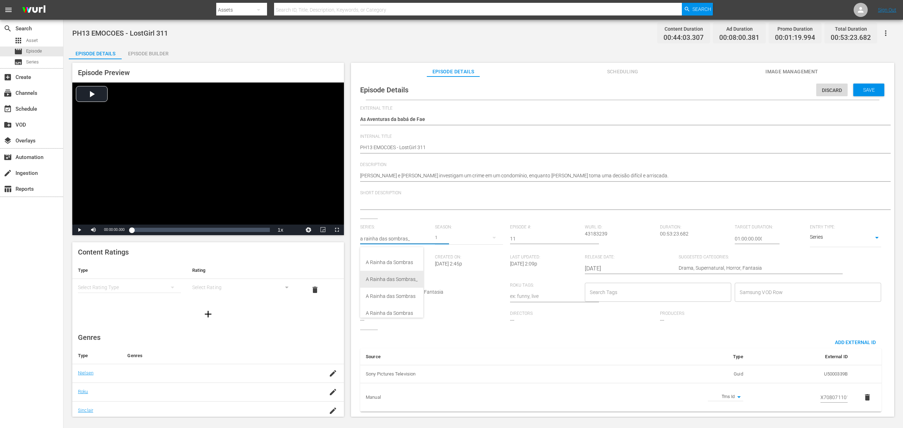
scroll to position [3, 0]
click at [408, 280] on div "A Rainha Das Sombras" at bounding box center [392, 272] width 52 height 17
type input "A Rainha Das Sombras"
click at [409, 240] on input "text" at bounding box center [395, 238] width 71 height 17
click at [412, 262] on div "A Rainha das Sombras_" at bounding box center [392, 258] width 52 height 17
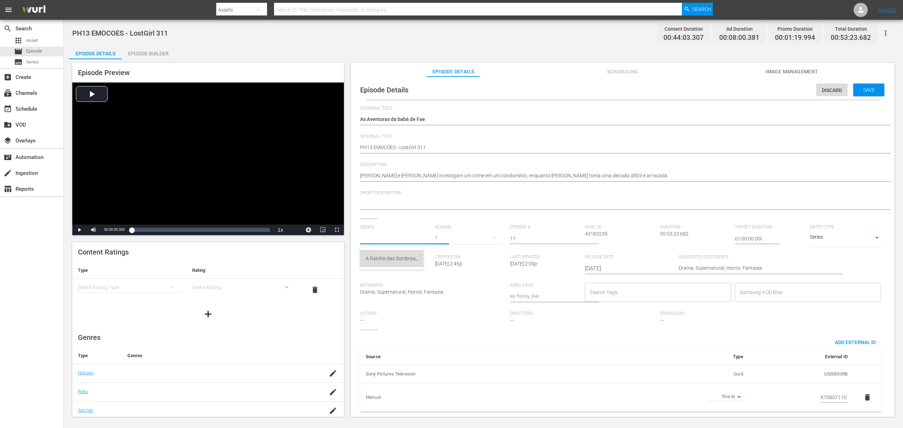
type input "A Rainha das Sombras_"
click at [439, 236] on div "5" at bounding box center [469, 238] width 68 height 20
click at [444, 266] on div "3" at bounding box center [444, 267] width 2 height 7
click at [677, 90] on span "Save" at bounding box center [868, 90] width 23 height 6
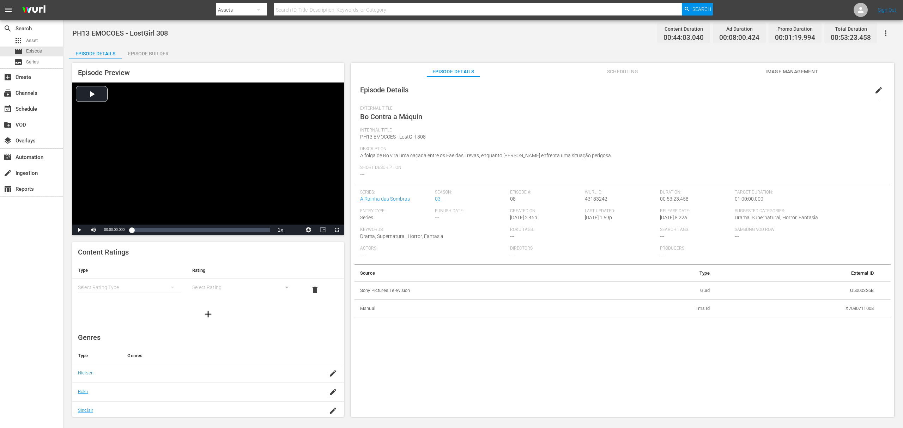
click at [677, 90] on span "edit" at bounding box center [878, 90] width 8 height 8
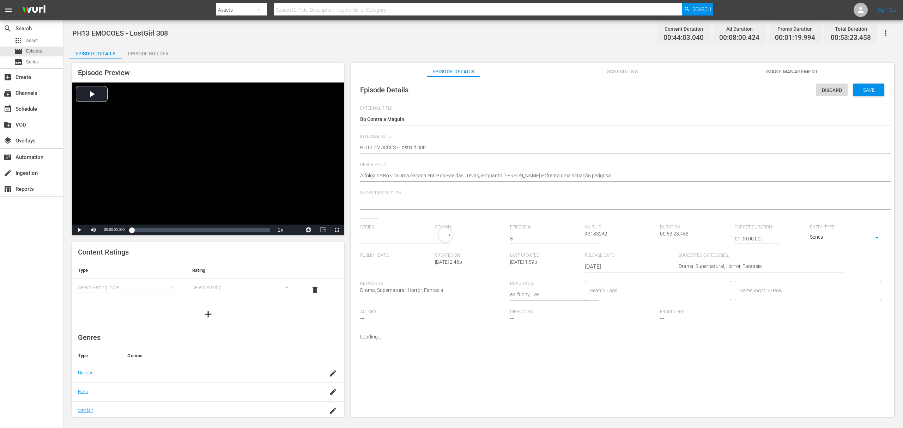
type input "A Rainha das Sombras"
click at [388, 236] on input "text" at bounding box center [395, 238] width 71 height 17
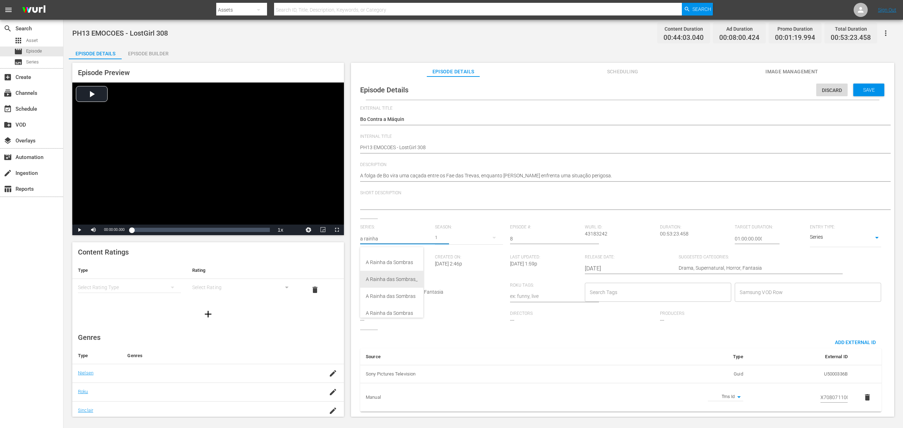
click at [391, 279] on div "A Rainha das Sombras_" at bounding box center [392, 279] width 52 height 17
type input "A Rainha das Sombras_"
click at [442, 236] on div "5" at bounding box center [469, 238] width 68 height 20
click at [443, 269] on div "3" at bounding box center [444, 267] width 2 height 7
click at [677, 85] on div "Save" at bounding box center [868, 90] width 31 height 13
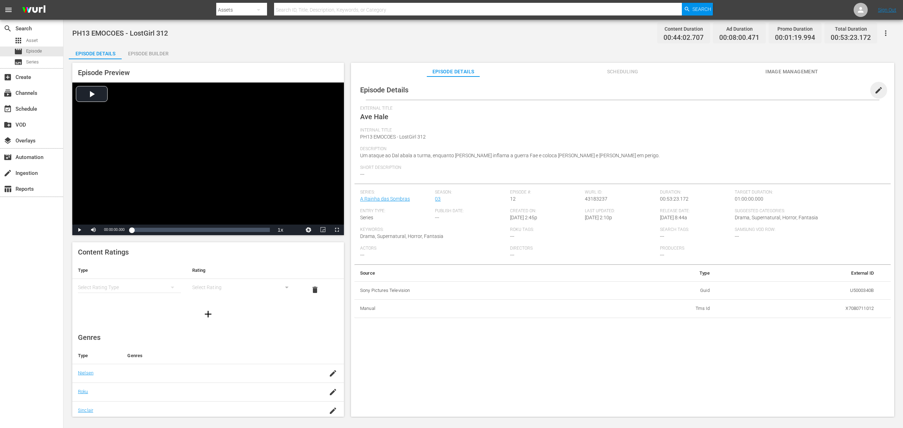
click at [677, 91] on span "edit" at bounding box center [878, 90] width 8 height 8
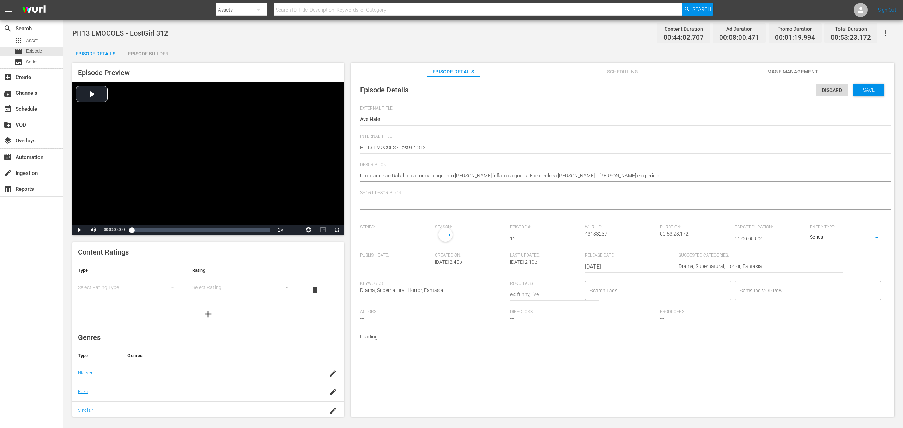
type input "A Rainha das Sombras"
click at [391, 240] on input "text" at bounding box center [395, 238] width 71 height 17
click at [394, 257] on div "A Rainha das Sombras_" at bounding box center [392, 255] width 52 height 17
type input "A Rainha das Sombras_"
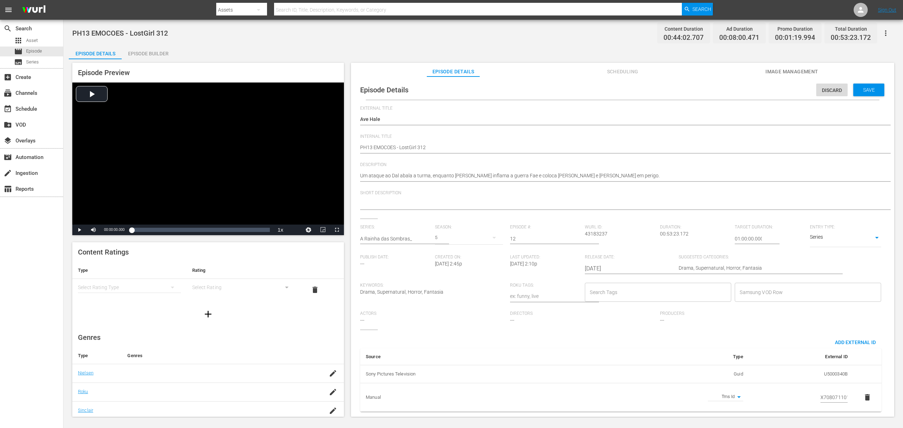
click at [439, 236] on div "5" at bounding box center [469, 238] width 68 height 20
click at [443, 268] on div "3" at bounding box center [444, 267] width 2 height 7
click at [677, 91] on span "Save" at bounding box center [868, 90] width 23 height 6
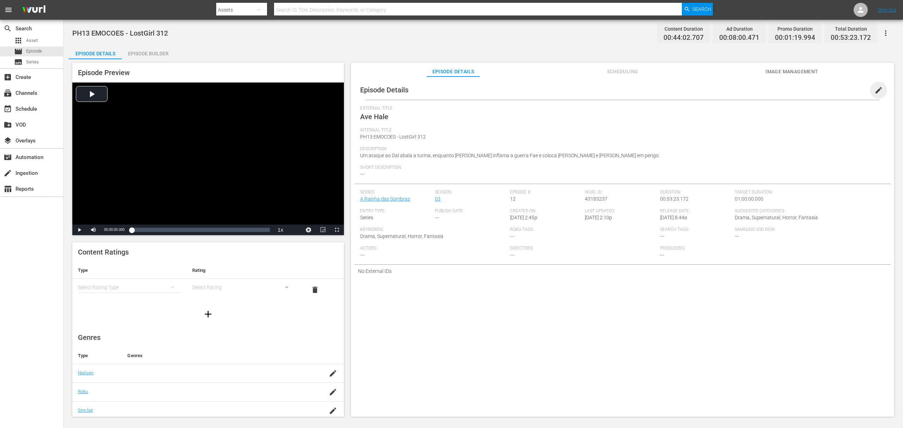
click at [677, 89] on span "edit" at bounding box center [878, 90] width 8 height 8
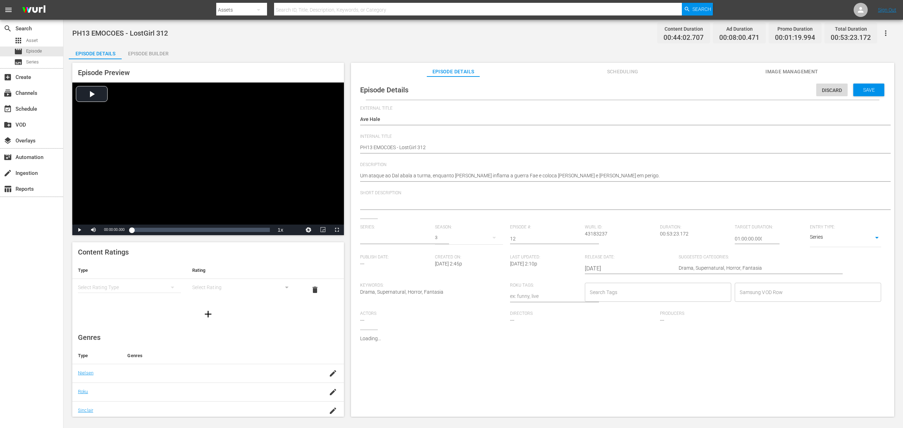
type input "A Rainha das Sombras_"
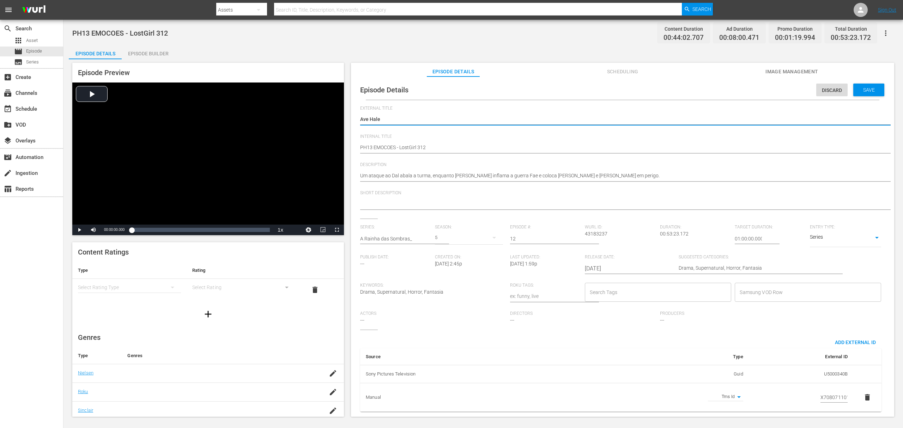
click at [441, 241] on div "5" at bounding box center [469, 238] width 68 height 20
click at [445, 267] on div "3" at bounding box center [444, 267] width 2 height 7
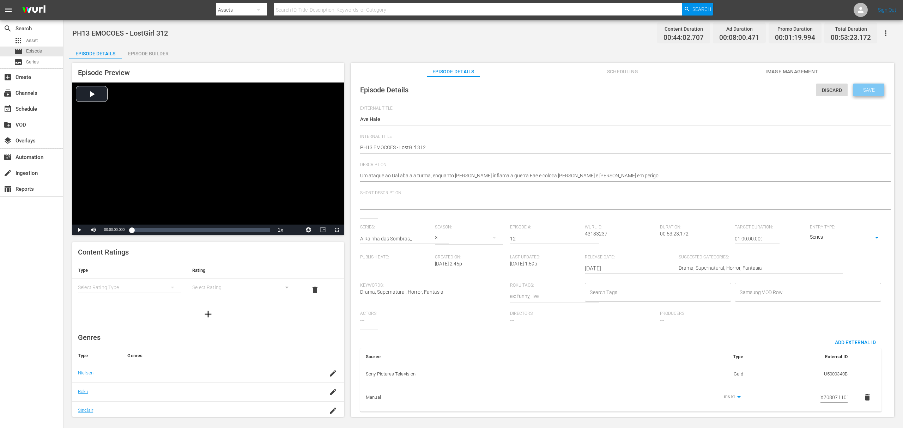
click at [677, 88] on span "Save" at bounding box center [868, 90] width 23 height 6
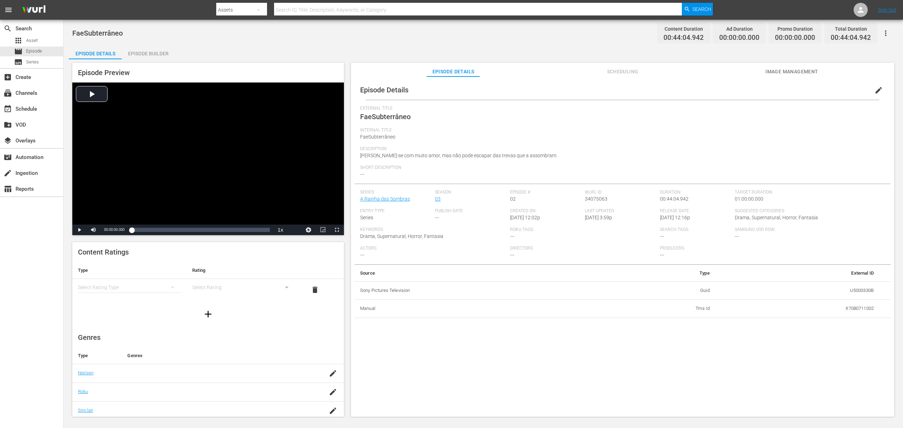
click at [874, 88] on span "edit" at bounding box center [878, 90] width 8 height 8
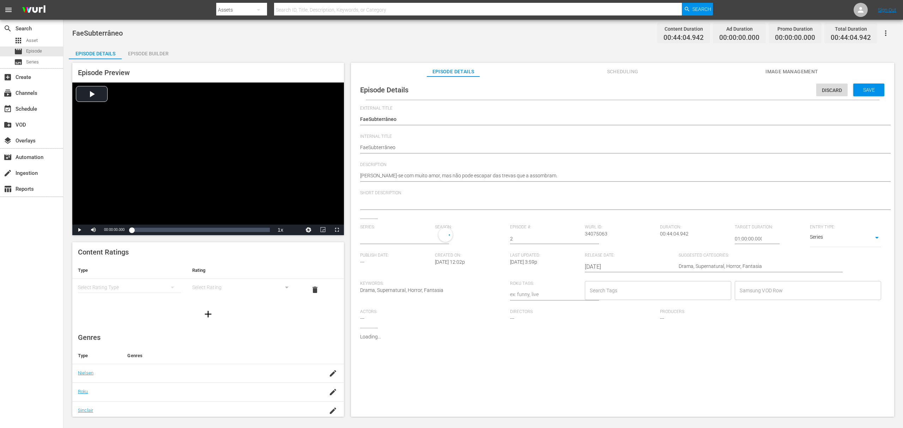
type input "A Rainha das Sombras"
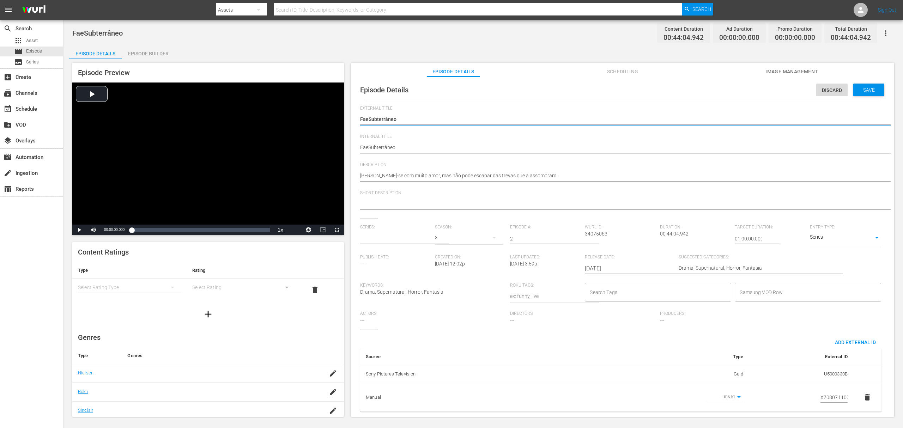
click at [400, 240] on input "text" at bounding box center [395, 238] width 71 height 17
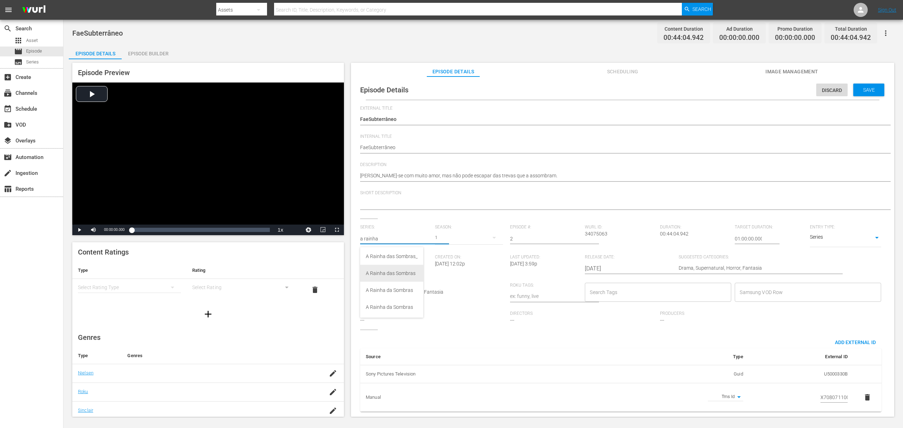
scroll to position [71, 0]
click at [403, 255] on div "A Rainha das Sombras_" at bounding box center [392, 255] width 52 height 17
type input "A Rainha das Sombras_"
click at [441, 238] on div "5" at bounding box center [469, 238] width 68 height 20
click at [447, 267] on div "3" at bounding box center [443, 267] width 19 height 7
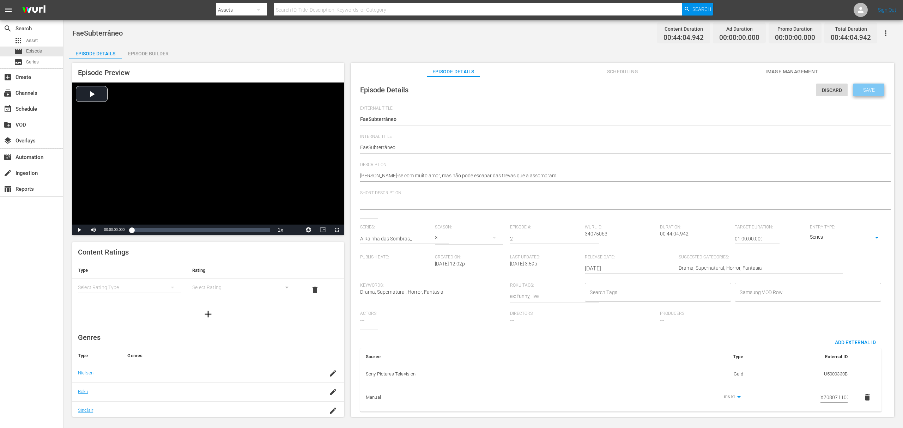
click at [874, 90] on span "Save" at bounding box center [868, 90] width 23 height 6
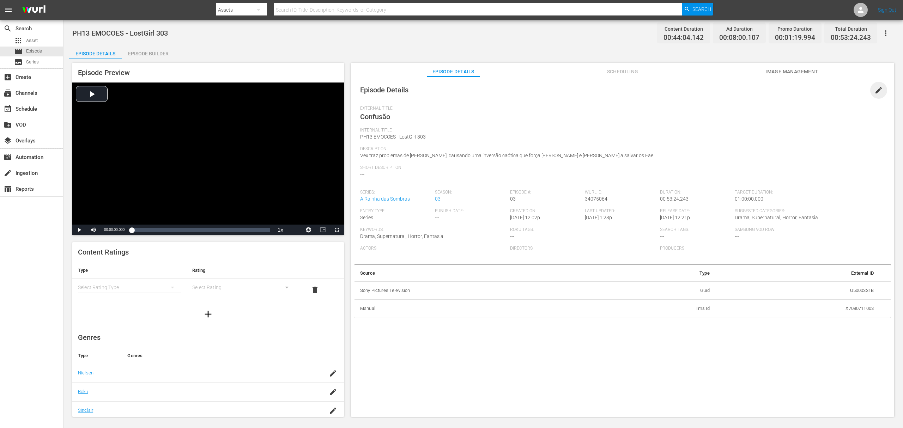
click at [877, 90] on span "edit" at bounding box center [878, 90] width 8 height 8
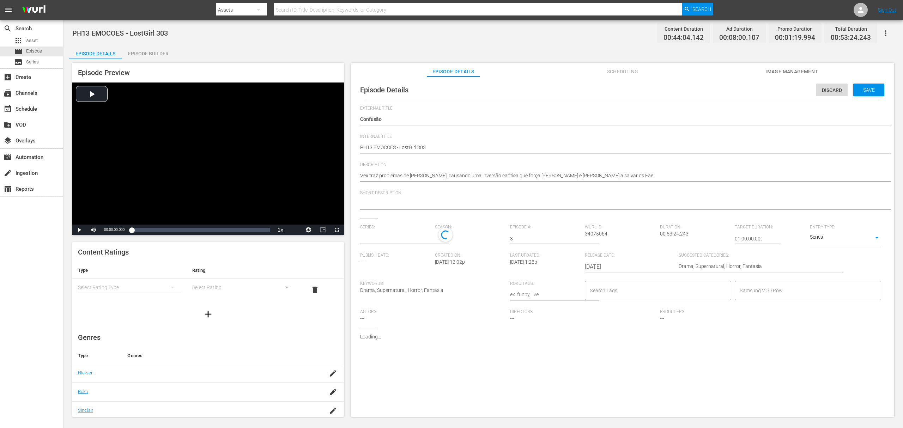
type input "A Rainha das Sombras"
click at [410, 237] on input "text" at bounding box center [395, 238] width 71 height 17
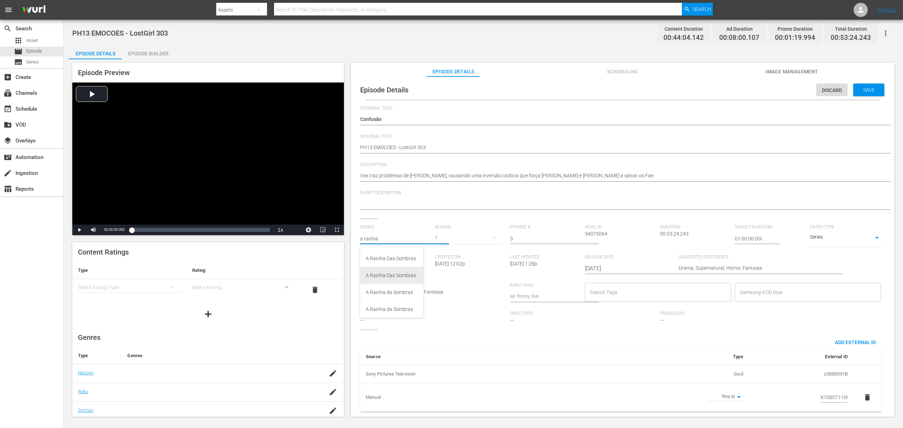
scroll to position [47, 0]
click at [408, 277] on div "A Rainha das Sombras_" at bounding box center [392, 279] width 52 height 17
type input "A Rainha das Sombras_"
click at [438, 237] on div "5" at bounding box center [469, 238] width 68 height 20
click at [446, 270] on div "3" at bounding box center [443, 267] width 19 height 7
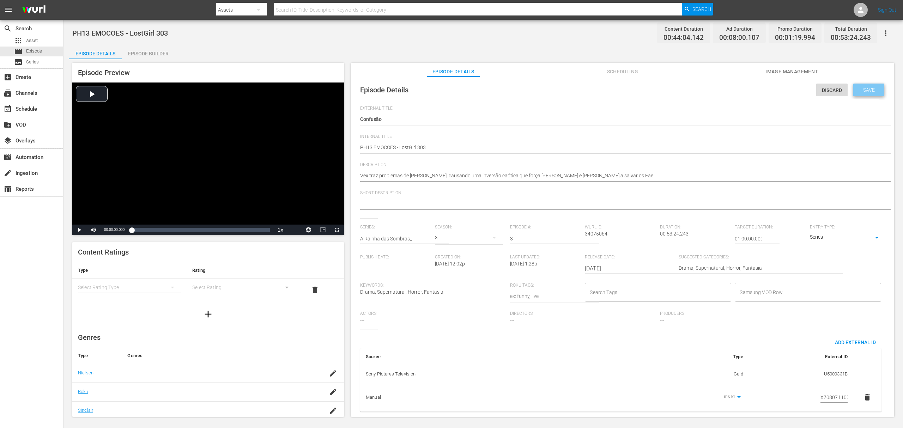
click at [868, 92] on span "Save" at bounding box center [868, 90] width 23 height 6
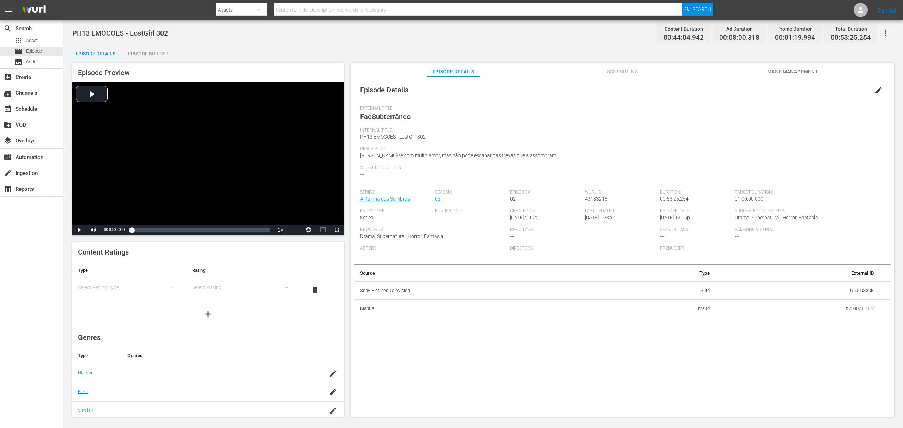
click at [874, 88] on span "edit" at bounding box center [878, 90] width 8 height 8
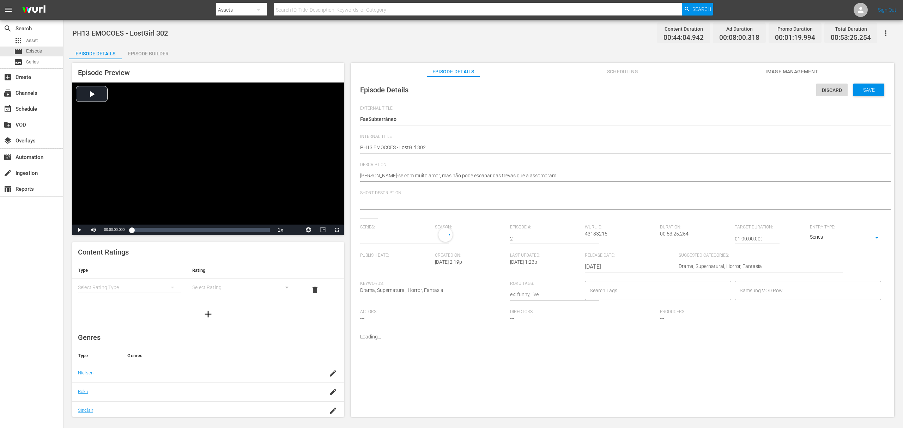
type input "A Rainha das Sombras"
click at [408, 237] on input "text" at bounding box center [395, 238] width 71 height 17
click at [402, 256] on div "A Rainha das Sombras_" at bounding box center [392, 255] width 52 height 17
type input "A Rainha das Sombras_"
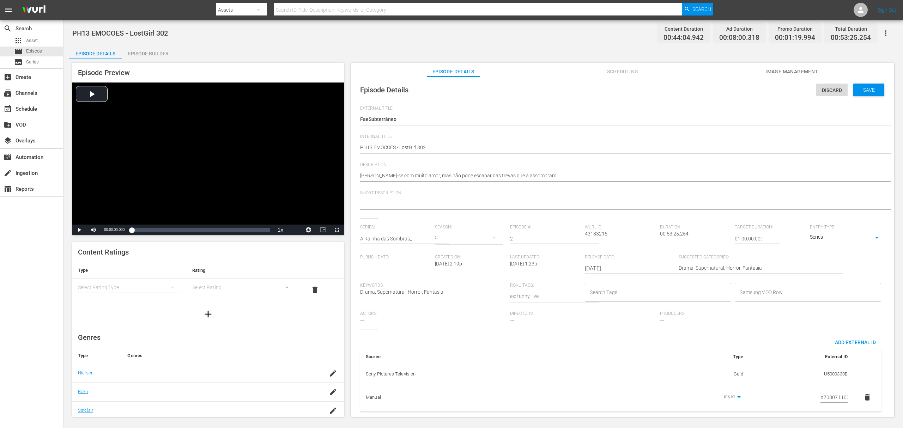
click at [445, 234] on div "5" at bounding box center [469, 238] width 68 height 20
click at [449, 263] on span "3" at bounding box center [451, 267] width 34 height 11
click at [870, 91] on span "Save" at bounding box center [868, 90] width 23 height 6
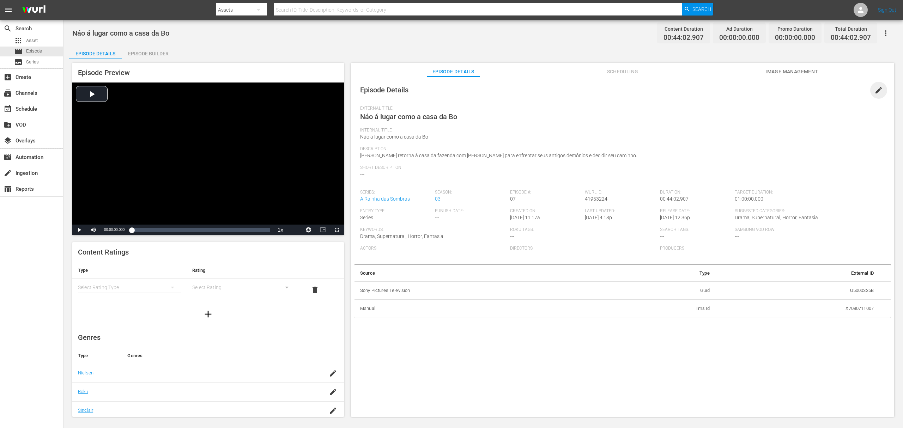
click at [875, 87] on span "edit" at bounding box center [878, 90] width 8 height 8
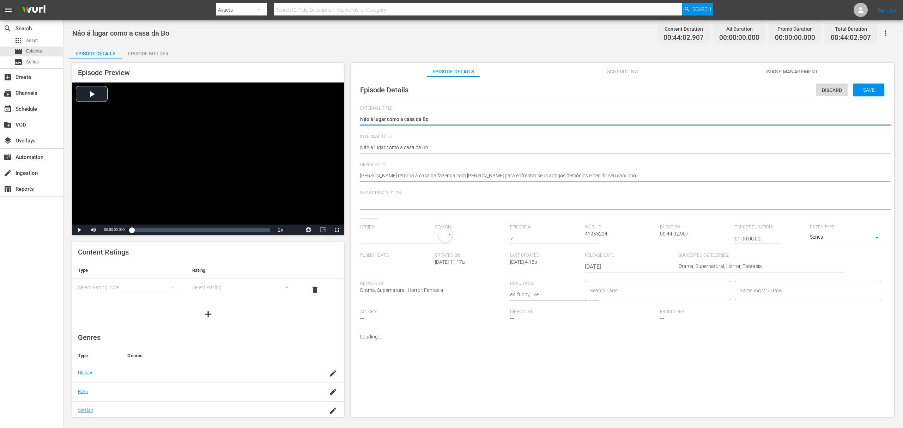
click at [376, 234] on input "text" at bounding box center [395, 238] width 71 height 17
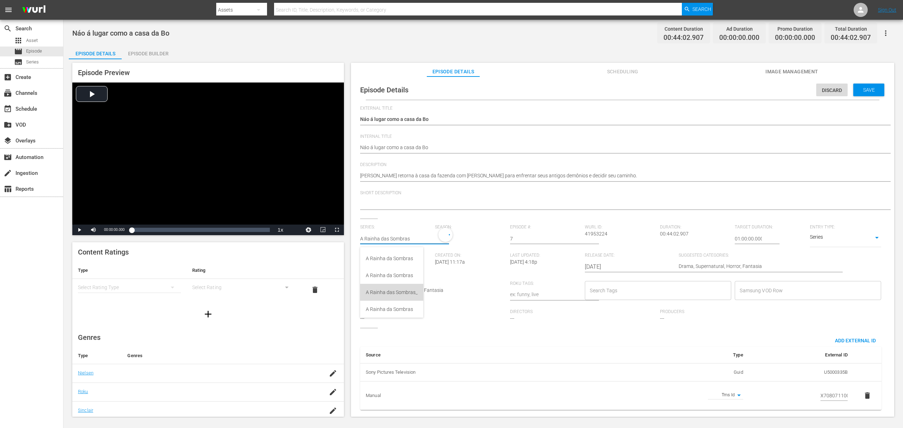
click at [413, 288] on div "A Rainha das Sombras_" at bounding box center [392, 292] width 52 height 17
type input "A Rainha das Sombras_"
click at [441, 239] on div "5" at bounding box center [469, 238] width 68 height 20
click at [450, 264] on div "3" at bounding box center [443, 267] width 19 height 7
click at [873, 91] on span "Save" at bounding box center [868, 90] width 23 height 6
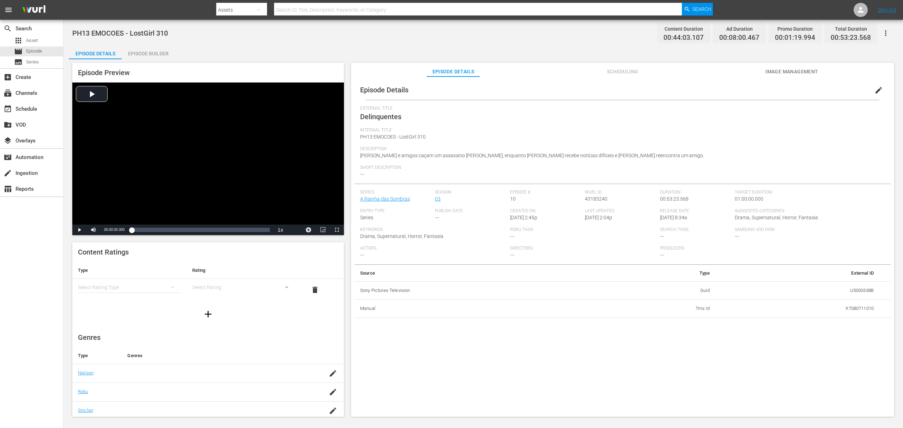
click at [874, 91] on span "edit" at bounding box center [878, 90] width 8 height 8
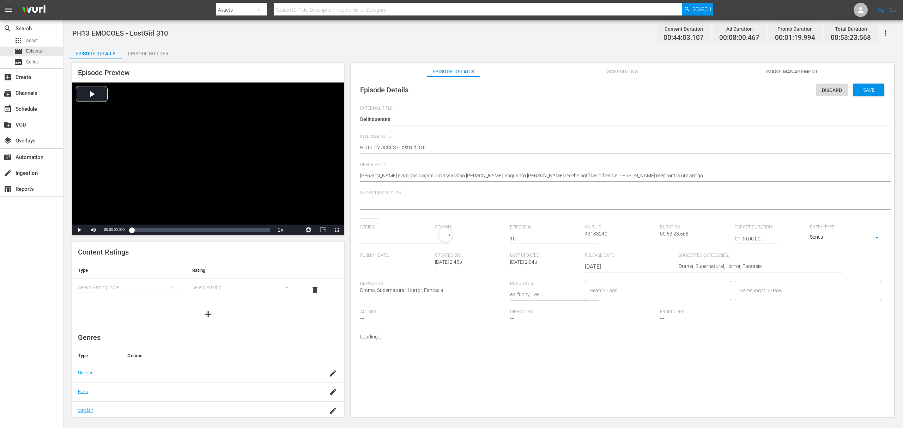
type input "A Rainha das Sombras"
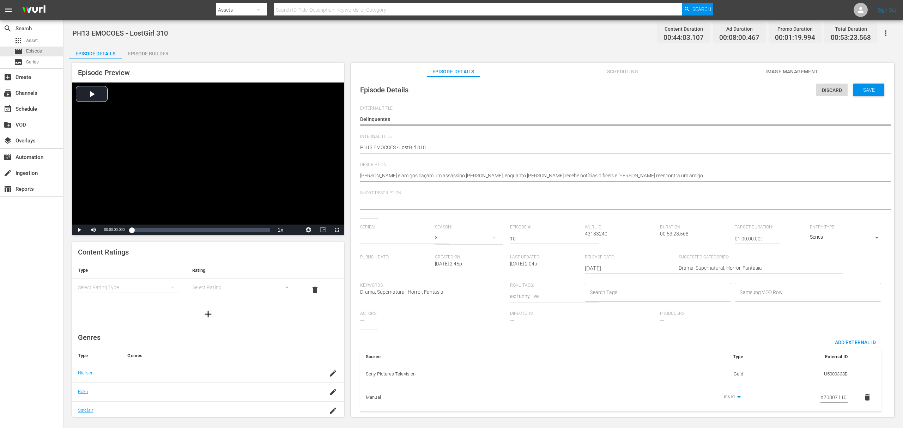
click at [395, 240] on input "text" at bounding box center [395, 238] width 71 height 17
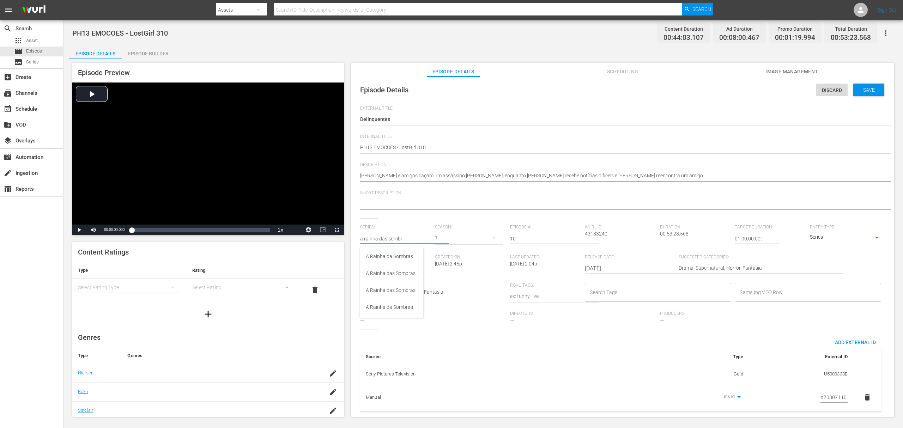
scroll to position [58, 0]
click at [401, 270] on div "A Rainha das Sombras_" at bounding box center [392, 268] width 52 height 17
type input "A Rainha das Sombras_"
click at [440, 237] on div "5" at bounding box center [469, 238] width 68 height 20
click at [454, 267] on span "3" at bounding box center [451, 267] width 34 height 11
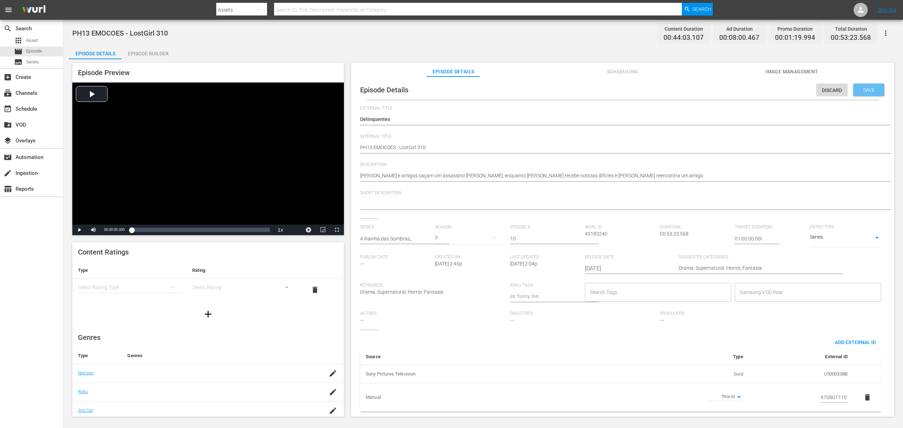
click at [864, 88] on span "Save" at bounding box center [868, 90] width 23 height 6
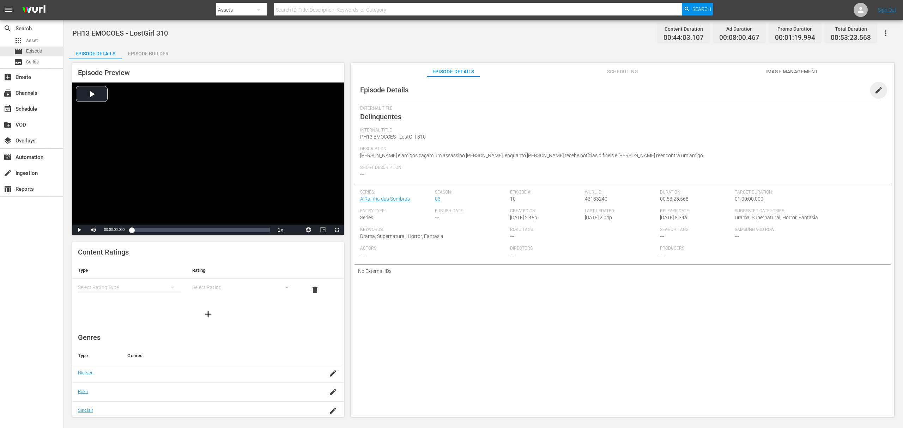
click at [874, 86] on span "edit" at bounding box center [878, 90] width 8 height 8
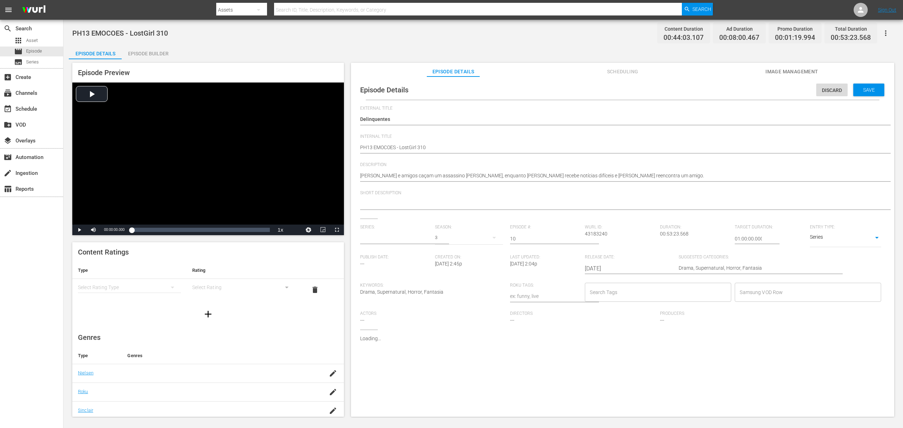
type input "A Rainha das Sombras_"
click at [438, 237] on div "5" at bounding box center [469, 238] width 68 height 20
click at [452, 268] on div "3" at bounding box center [443, 267] width 19 height 7
click at [867, 89] on span "Save" at bounding box center [868, 90] width 23 height 6
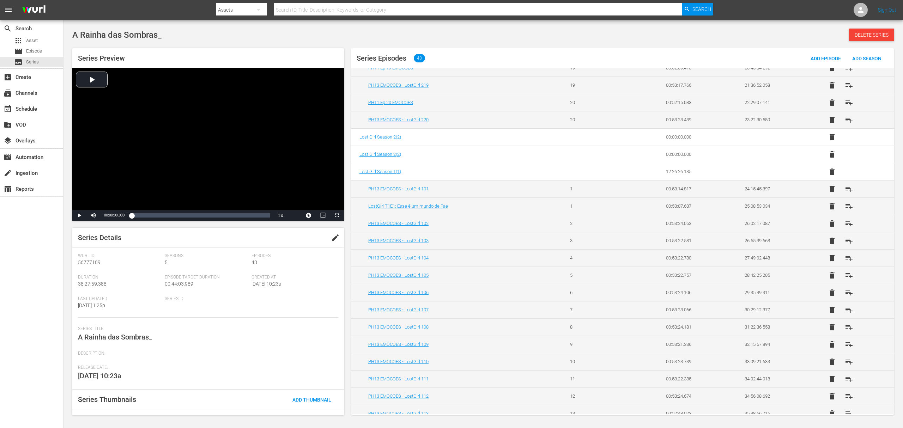
scroll to position [456, 0]
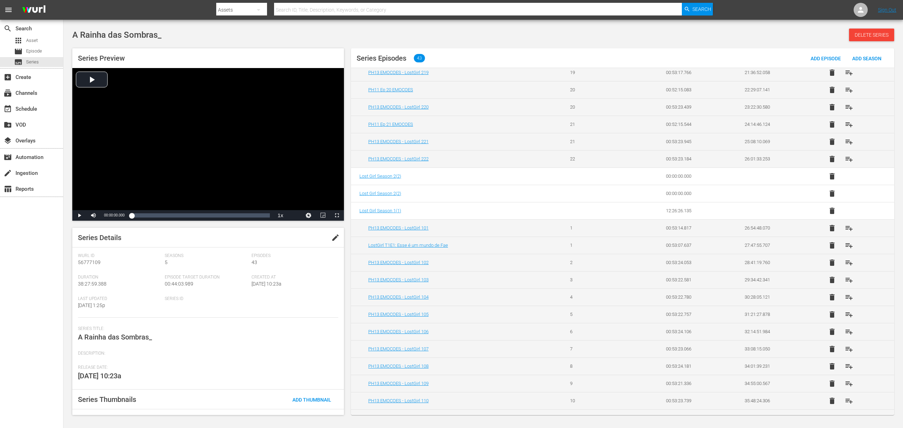
click at [828, 126] on span "delete" at bounding box center [832, 124] width 8 height 8
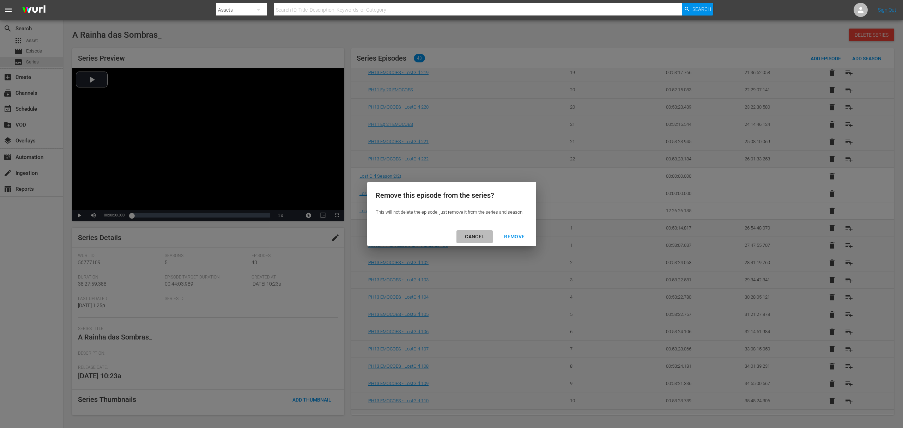
click at [476, 237] on div "CANCEL" at bounding box center [474, 236] width 31 height 9
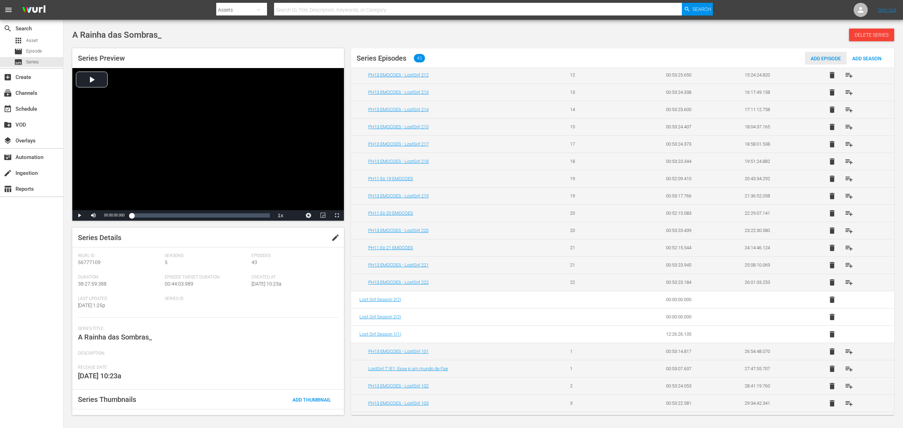
scroll to position [179, 0]
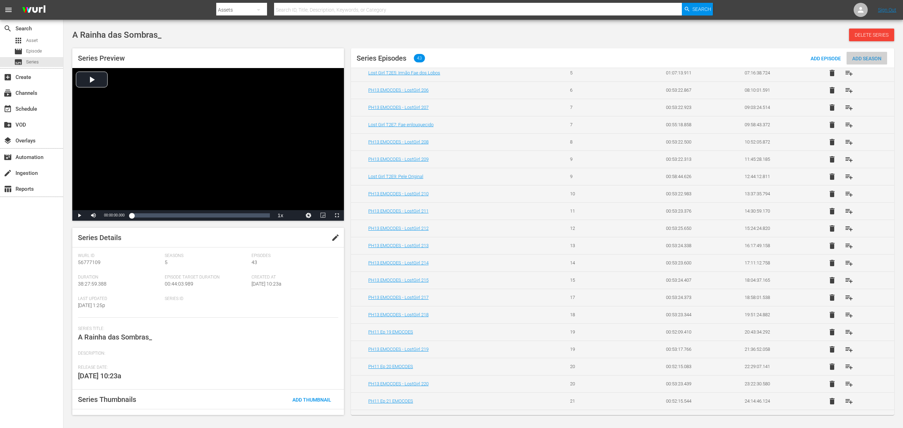
click at [866, 57] on span "Add Season" at bounding box center [866, 59] width 41 height 6
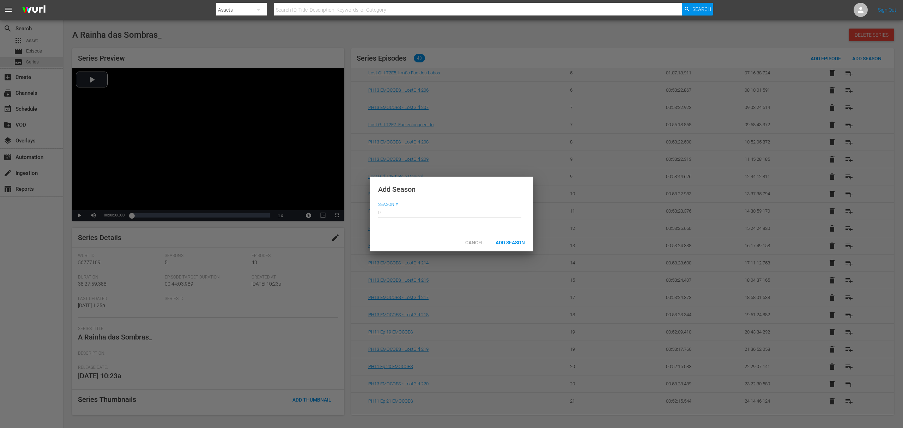
click at [393, 209] on input "text" at bounding box center [449, 211] width 143 height 17
type input "3"
click at [512, 243] on span "Add Season" at bounding box center [510, 243] width 41 height 6
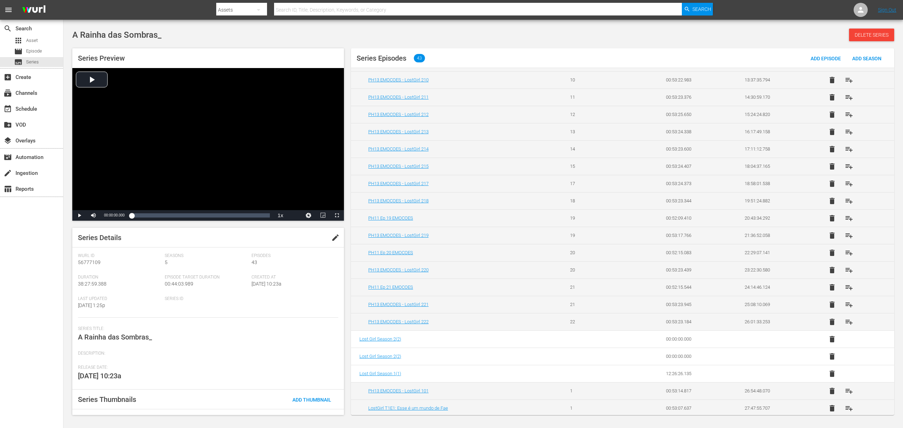
scroll to position [526, 0]
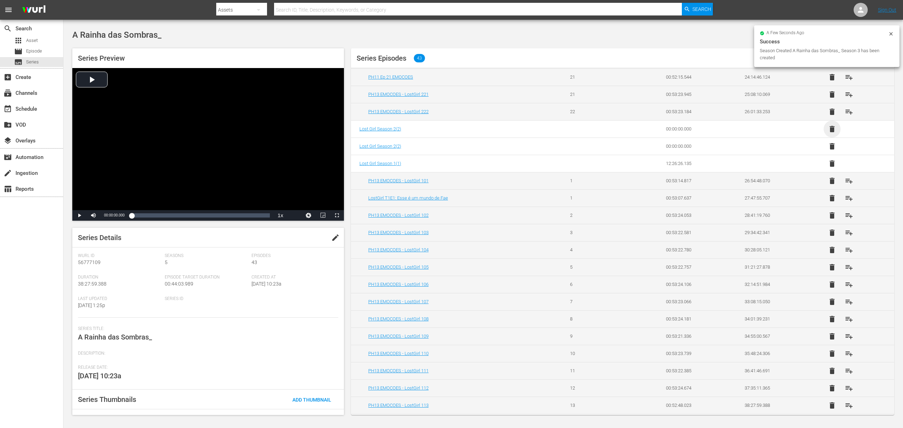
click at [828, 128] on span "delete" at bounding box center [832, 129] width 8 height 8
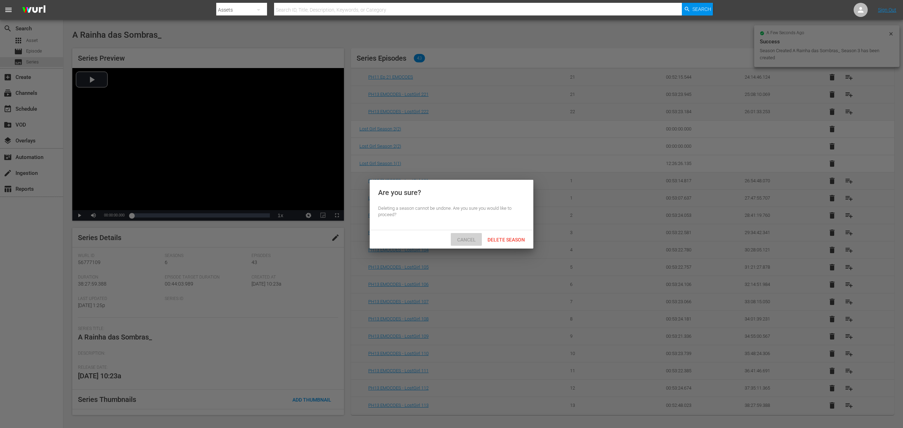
click at [468, 238] on span "Cancel" at bounding box center [466, 240] width 30 height 6
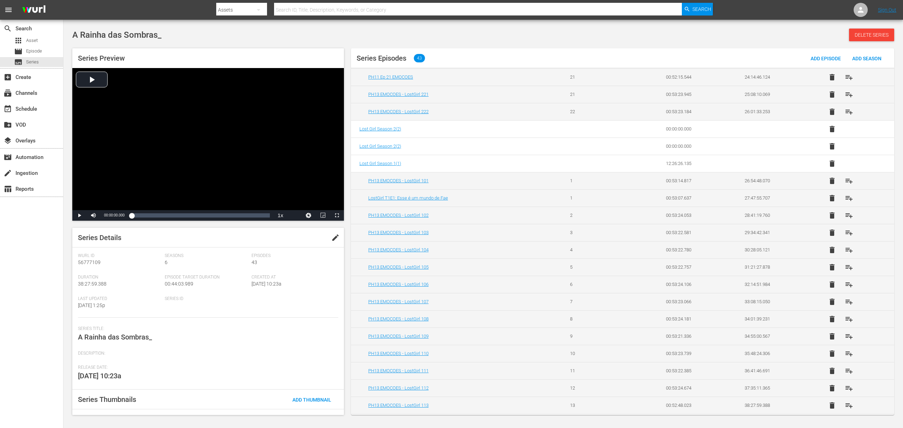
click at [828, 127] on span "delete" at bounding box center [832, 129] width 8 height 8
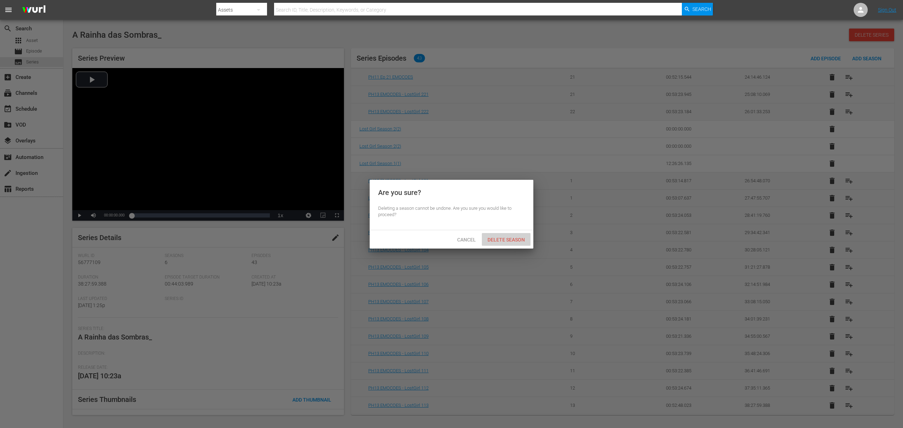
click at [498, 243] on div "Delete Season" at bounding box center [506, 239] width 49 height 13
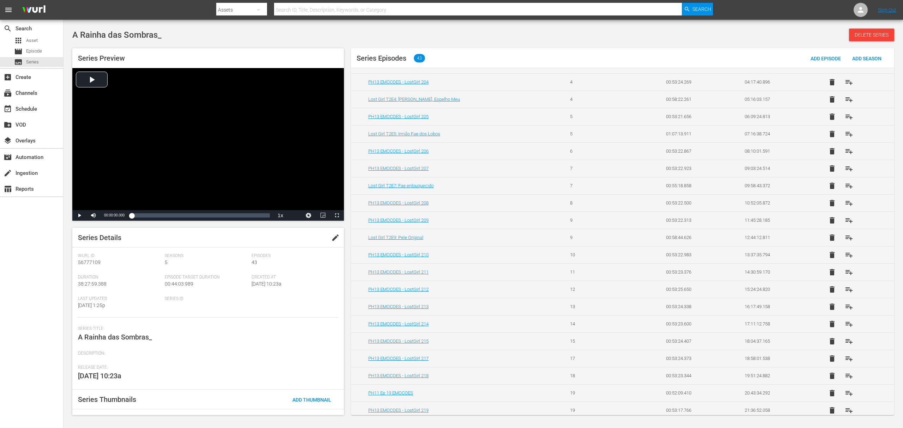
scroll to position [329, 0]
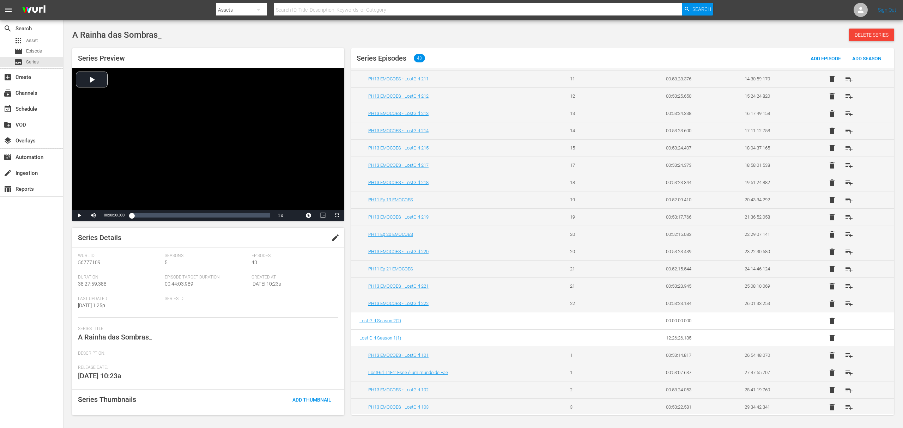
click at [828, 325] on span "delete" at bounding box center [832, 321] width 8 height 8
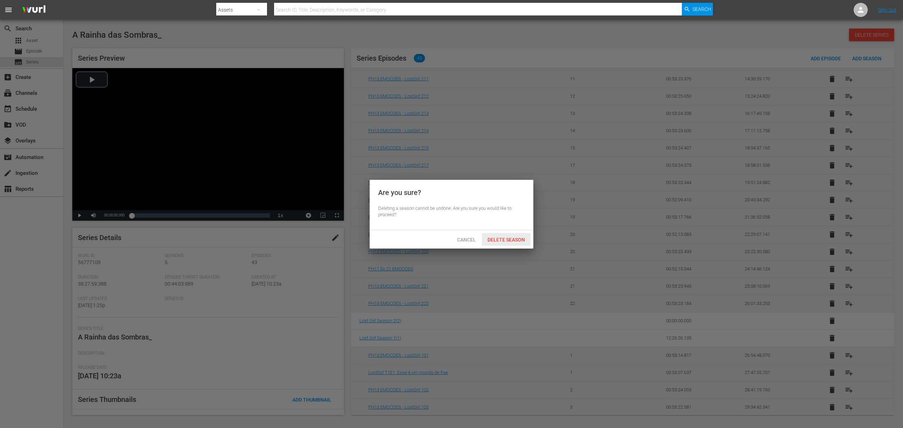
click at [516, 243] on span "Delete Season" at bounding box center [506, 240] width 49 height 6
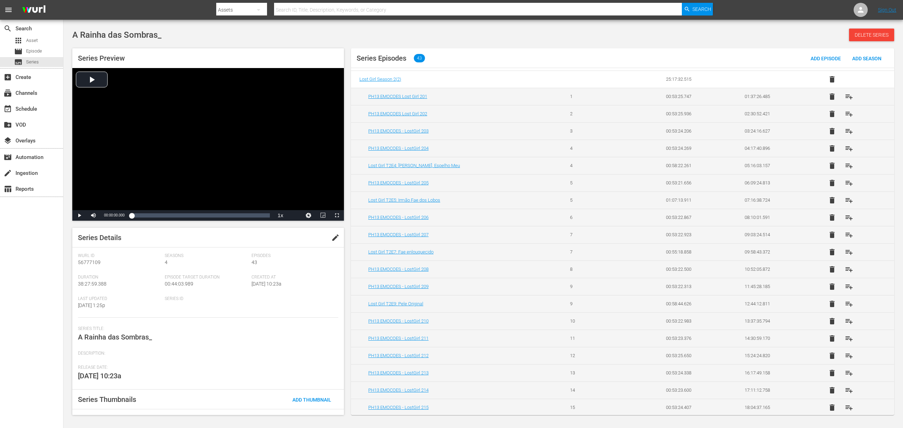
scroll to position [0, 0]
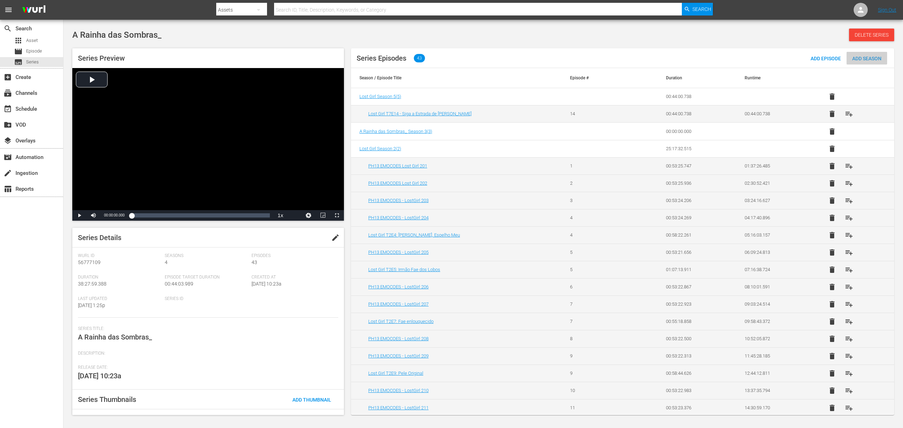
click at [868, 60] on span "Add Season" at bounding box center [866, 59] width 41 height 6
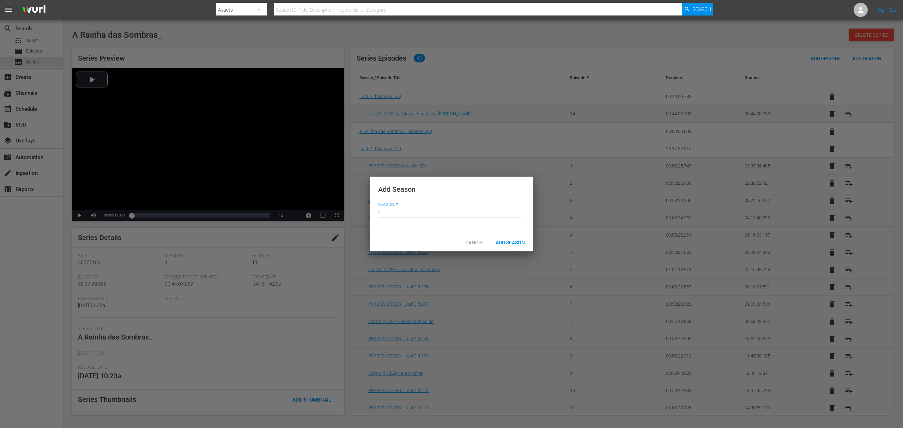
click at [406, 217] on hr at bounding box center [449, 217] width 143 height 0
click at [405, 212] on input "text" at bounding box center [449, 211] width 143 height 17
type input "4"
click at [513, 243] on span "Add Season" at bounding box center [510, 243] width 41 height 6
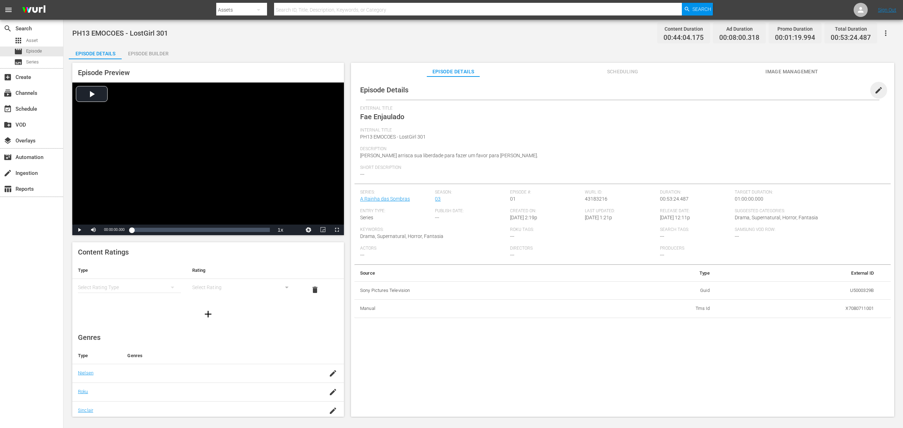
click at [874, 90] on span "edit" at bounding box center [878, 90] width 8 height 8
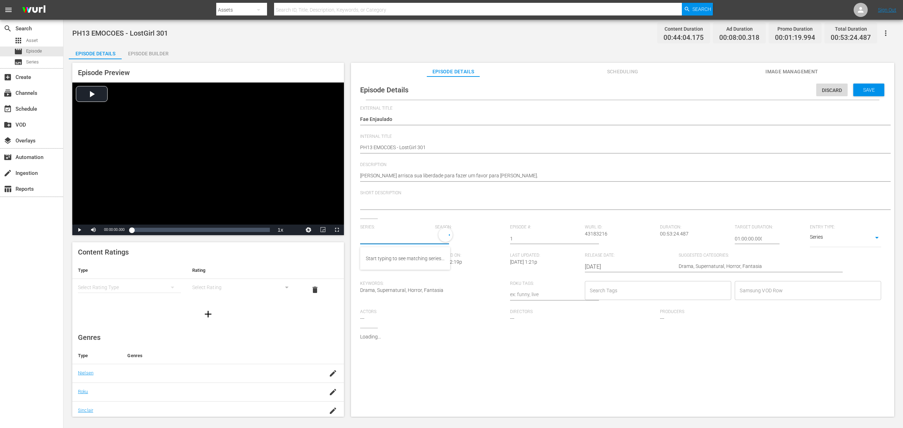
click at [387, 236] on input "text" at bounding box center [395, 238] width 71 height 17
click at [395, 258] on div "A Rainha das Sombras_" at bounding box center [392, 258] width 52 height 17
type input "A Rainha das Sombras_"
click at [443, 237] on div "5" at bounding box center [469, 238] width 68 height 20
click at [451, 267] on div "3" at bounding box center [443, 267] width 19 height 7
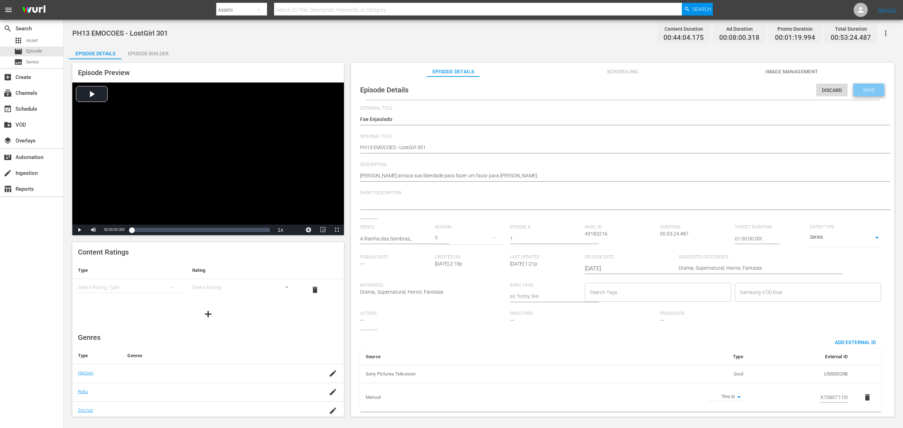
click at [866, 90] on span "Save" at bounding box center [868, 90] width 23 height 6
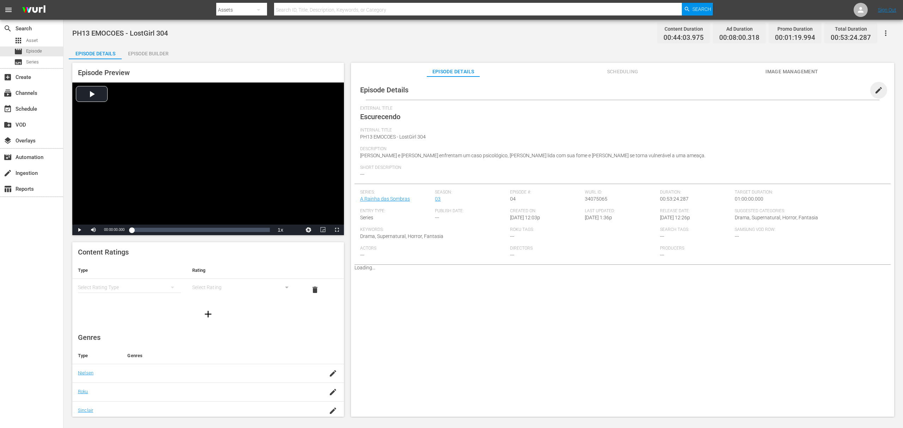
click at [874, 91] on span "edit" at bounding box center [878, 90] width 8 height 8
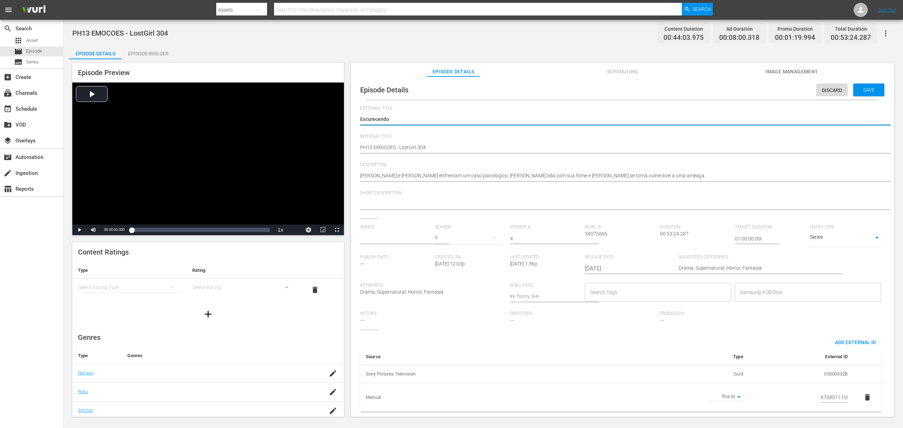
type input "A Rainha das Sombras"
click at [402, 244] on hr at bounding box center [404, 244] width 89 height 1
click at [401, 240] on input "text" at bounding box center [395, 238] width 71 height 17
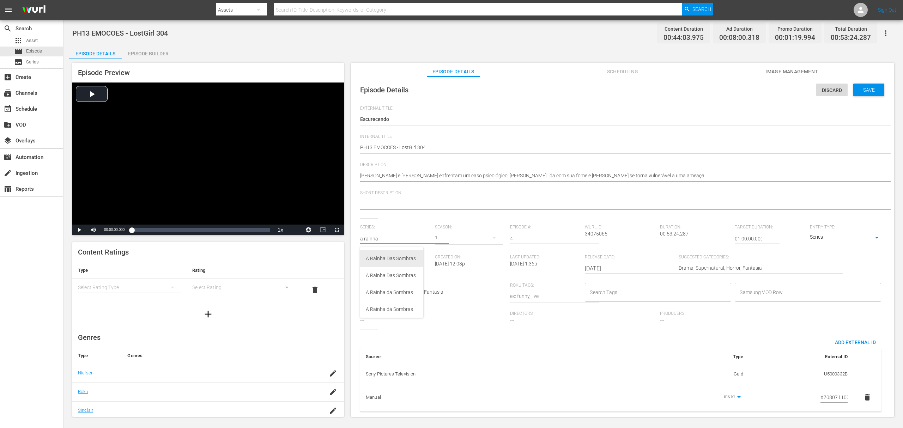
scroll to position [47, 0]
click at [395, 280] on div "A Rainha das Sombras_" at bounding box center [392, 279] width 52 height 17
type input "A Rainha das Sombras_"
click at [447, 235] on div "5" at bounding box center [469, 238] width 68 height 20
click at [452, 270] on div "3" at bounding box center [443, 267] width 19 height 7
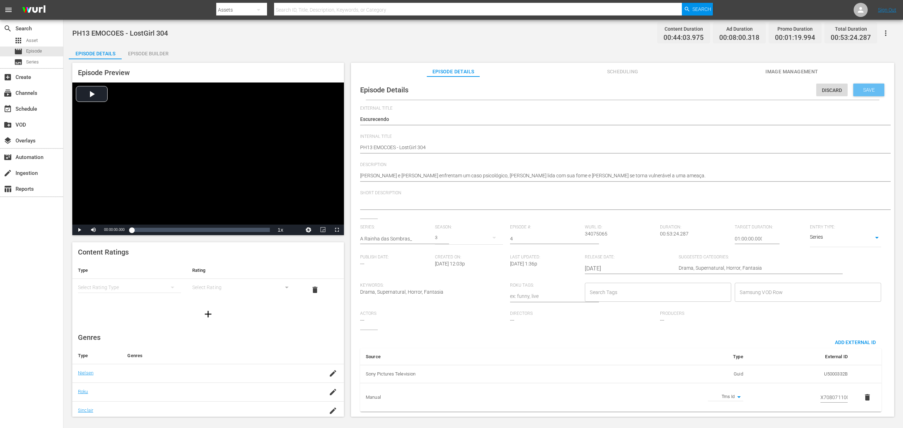
click at [868, 88] on span "Save" at bounding box center [868, 90] width 23 height 6
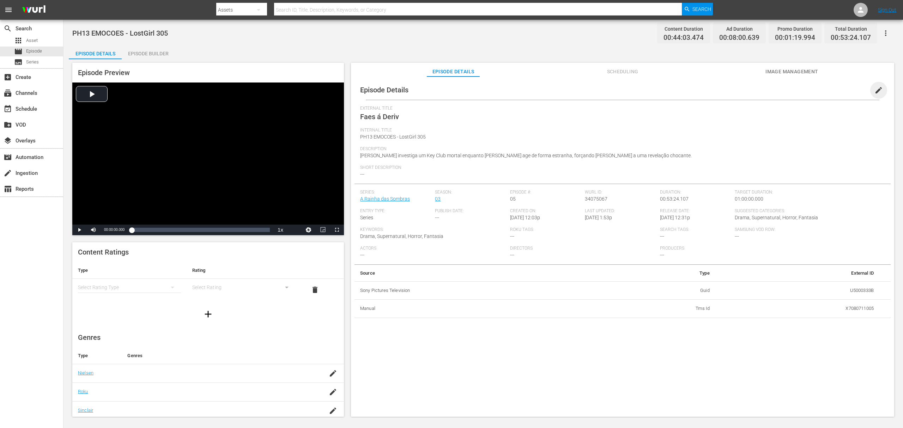
click at [874, 90] on span "edit" at bounding box center [878, 90] width 8 height 8
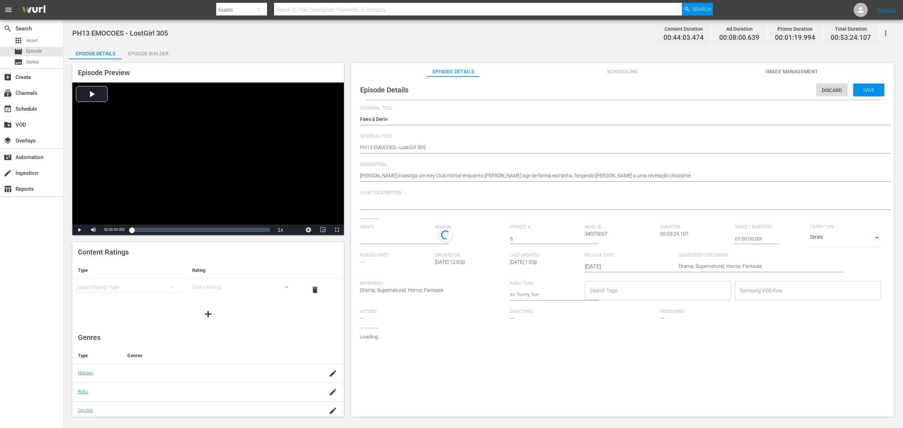
type input "A Rainha das Sombras"
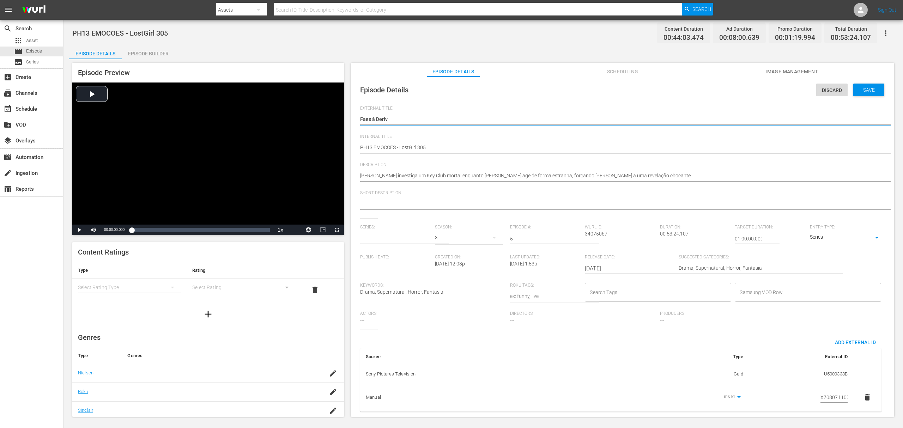
click at [397, 240] on input "text" at bounding box center [395, 238] width 71 height 17
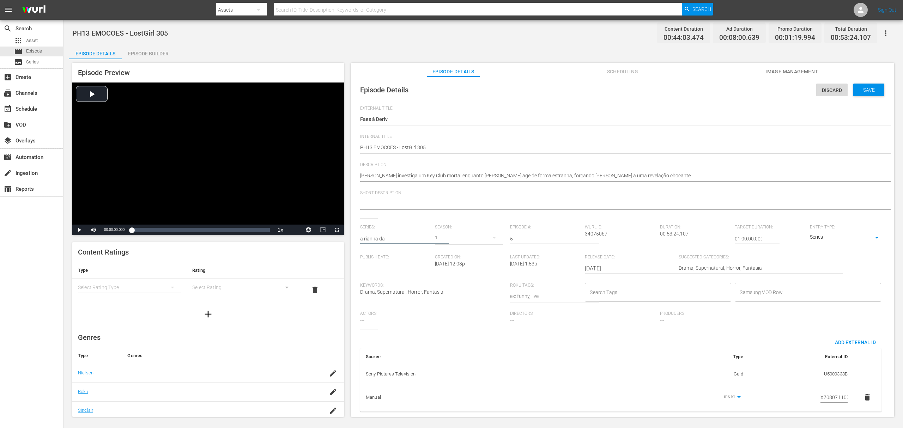
type input "a rianha das"
drag, startPoint x: 398, startPoint y: 239, endPoint x: 309, endPoint y: 232, distance: 89.5
click at [309, 232] on div "Episode Preview Video Player is loading. Play Video Play Mute Current Time 00:0…" at bounding box center [483, 240] width 829 height 363
click at [392, 281] on div "A Rainha das Sombras_" at bounding box center [392, 279] width 52 height 17
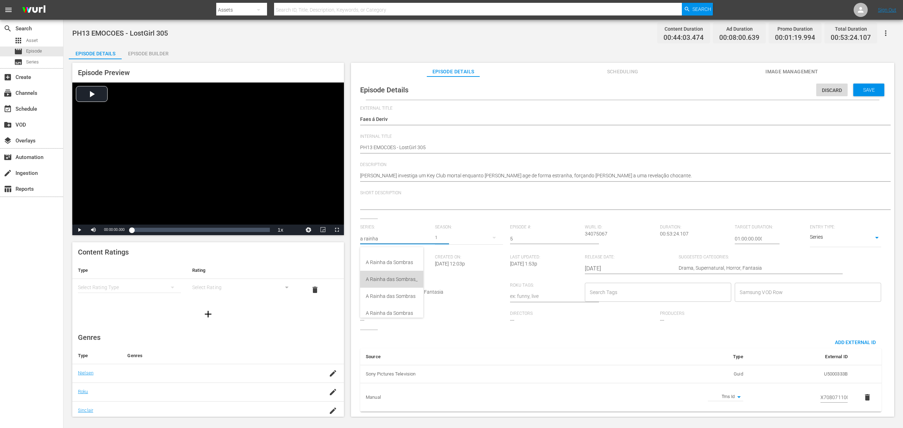
type input "A Rainha das Sombras_"
click at [436, 241] on div "5" at bounding box center [469, 238] width 68 height 20
click at [446, 264] on div "3" at bounding box center [443, 267] width 19 height 7
click at [871, 89] on span "Save" at bounding box center [868, 90] width 23 height 6
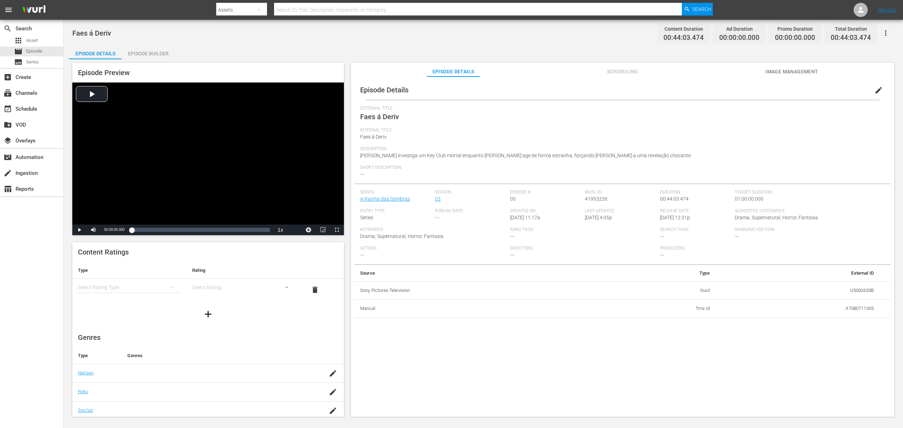
click at [875, 92] on span "edit" at bounding box center [878, 90] width 8 height 8
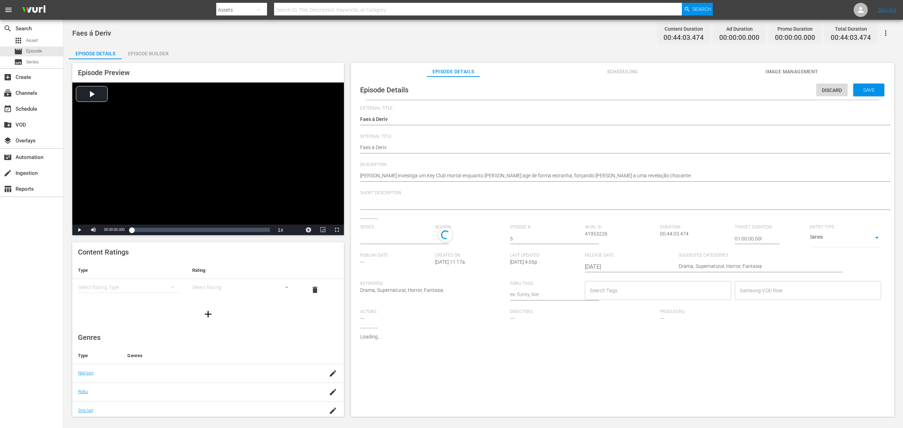
type input "A Rainha das Sombras"
click at [396, 239] on input "text" at bounding box center [395, 238] width 71 height 17
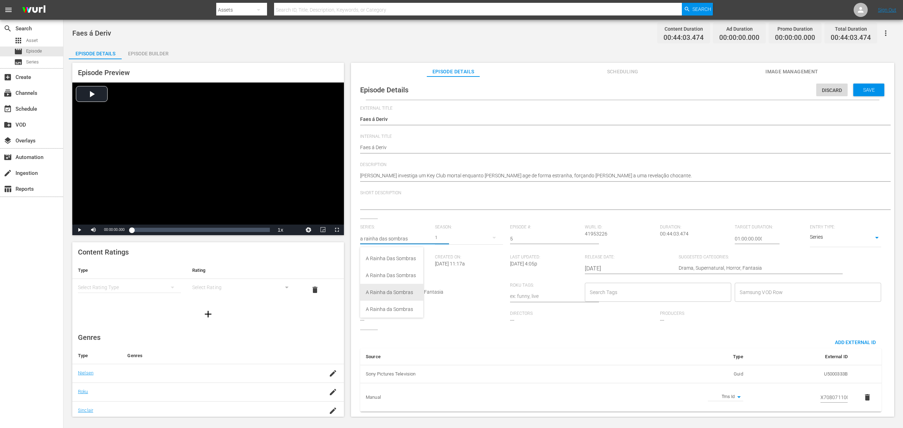
scroll to position [47, 0]
click at [408, 277] on div "A Rainha das Sombras_" at bounding box center [392, 279] width 52 height 17
type input "A Rainha das Sombras_"
click at [439, 237] on div "5" at bounding box center [469, 238] width 68 height 20
click at [454, 267] on span "3" at bounding box center [451, 267] width 34 height 11
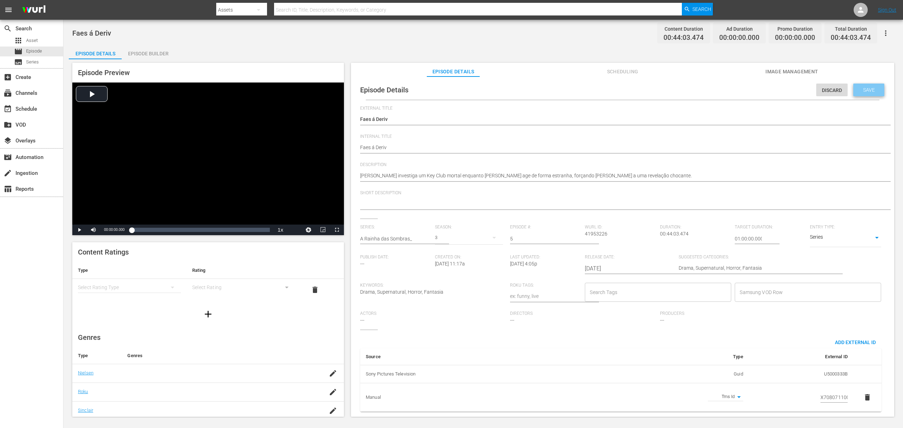
click at [865, 88] on span "Save" at bounding box center [868, 90] width 23 height 6
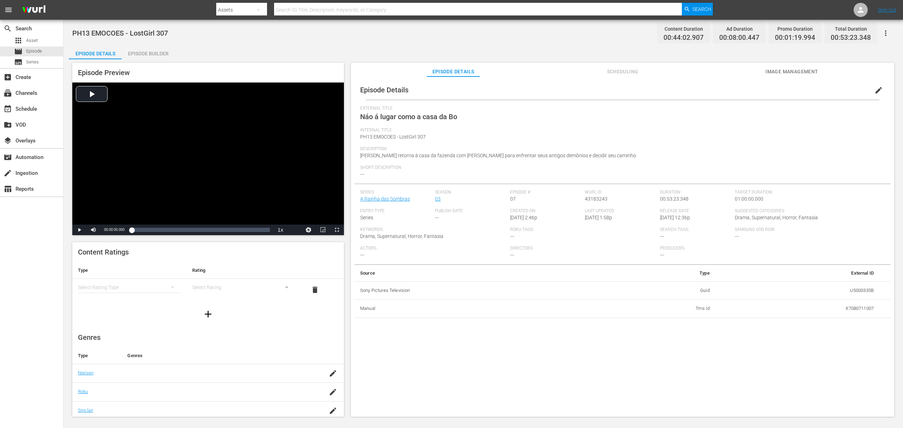
click at [875, 91] on span "edit" at bounding box center [878, 90] width 8 height 8
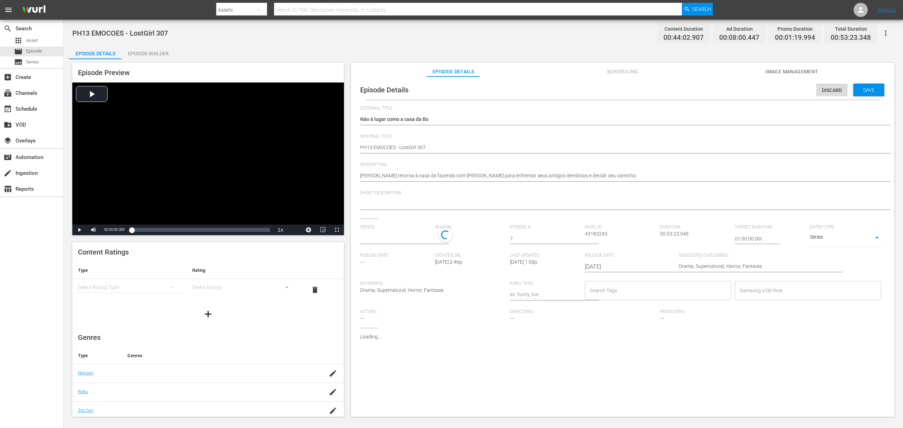
type input "A Rainha das Sombras"
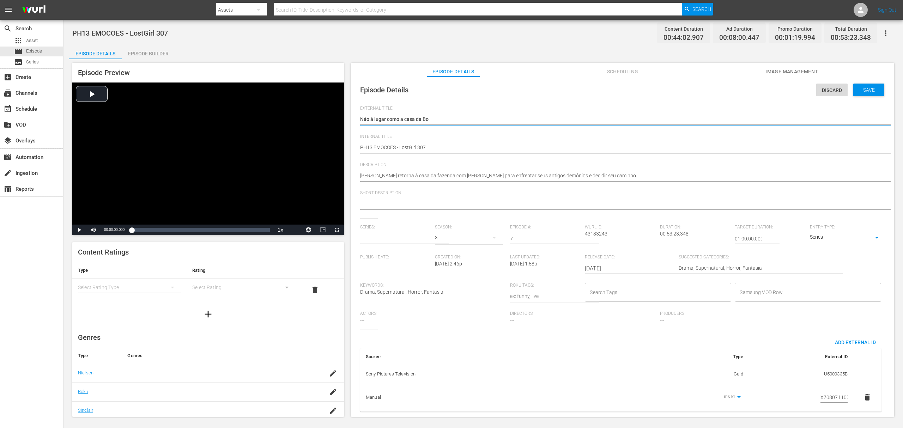
click at [408, 235] on input "text" at bounding box center [395, 238] width 71 height 17
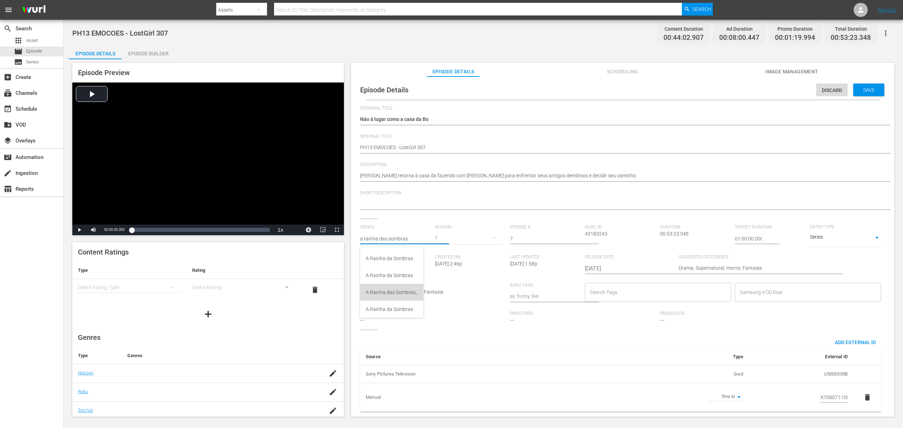
click at [412, 293] on div "A Rainha das Sombras_" at bounding box center [392, 292] width 52 height 17
type input "A Rainha das Sombras_"
click at [442, 233] on div "5" at bounding box center [469, 238] width 68 height 20
click at [446, 266] on div "3" at bounding box center [443, 267] width 19 height 7
click at [862, 89] on span "Save" at bounding box center [868, 90] width 23 height 6
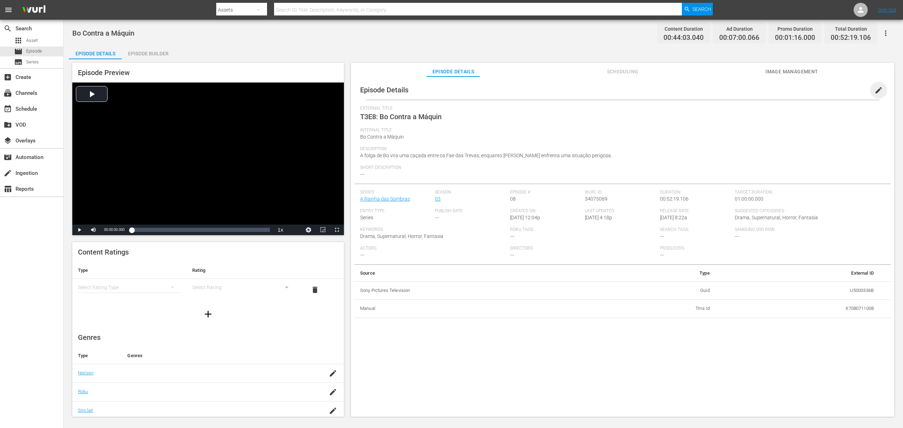
click at [879, 86] on span "edit" at bounding box center [878, 90] width 8 height 8
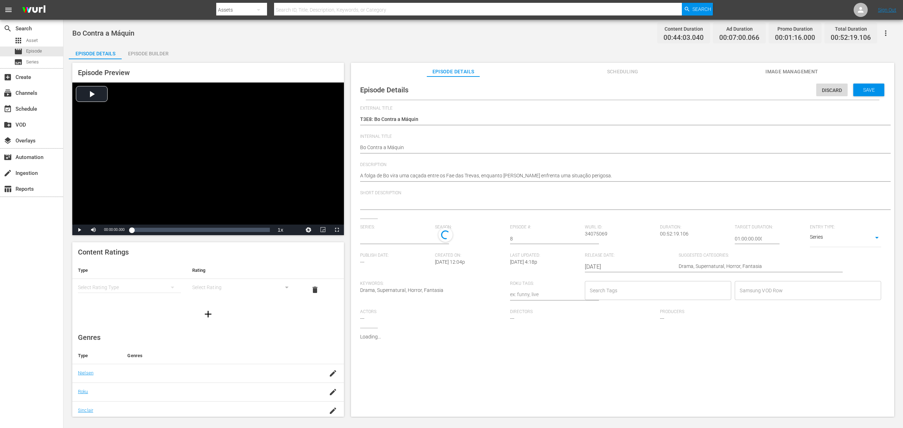
type input "A Rainha das Sombras"
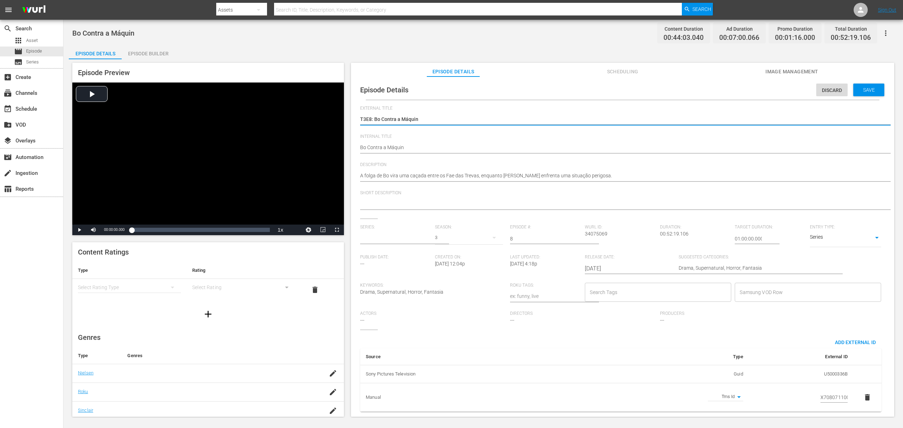
click at [404, 237] on input "text" at bounding box center [395, 238] width 71 height 17
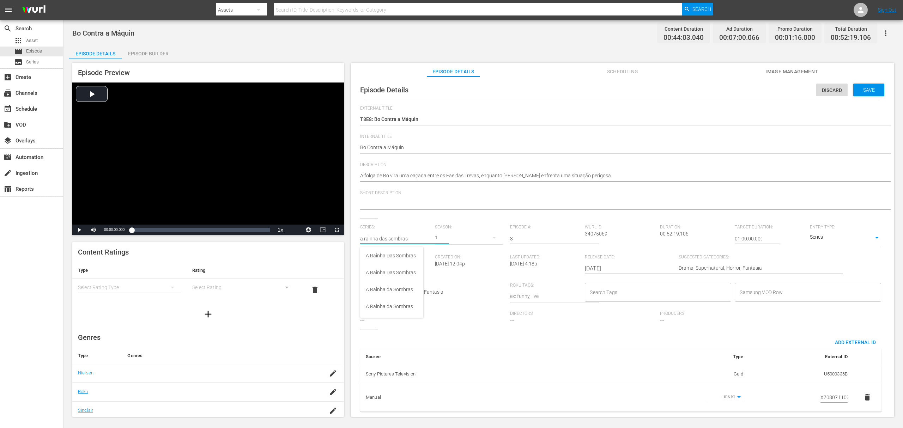
scroll to position [3, 0]
click at [404, 288] on div "A Rainha das Sombras_" at bounding box center [392, 289] width 52 height 17
type input "A Rainha das Sombras_"
click at [441, 239] on div "5" at bounding box center [469, 238] width 68 height 20
click at [443, 268] on div "3" at bounding box center [444, 267] width 2 height 7
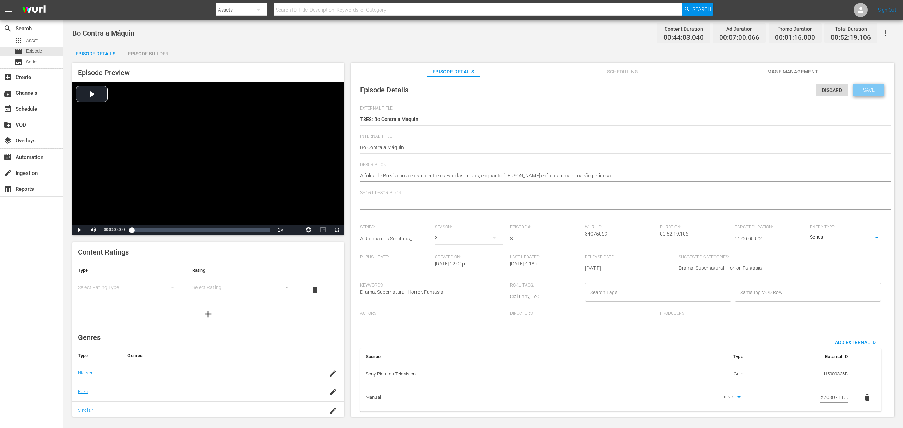
click at [862, 89] on span "Save" at bounding box center [868, 90] width 23 height 6
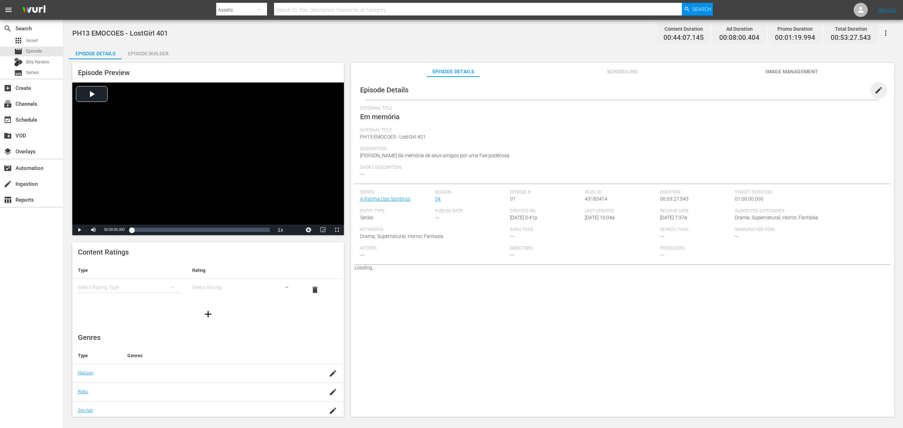
click at [677, 88] on span "edit" at bounding box center [878, 90] width 8 height 8
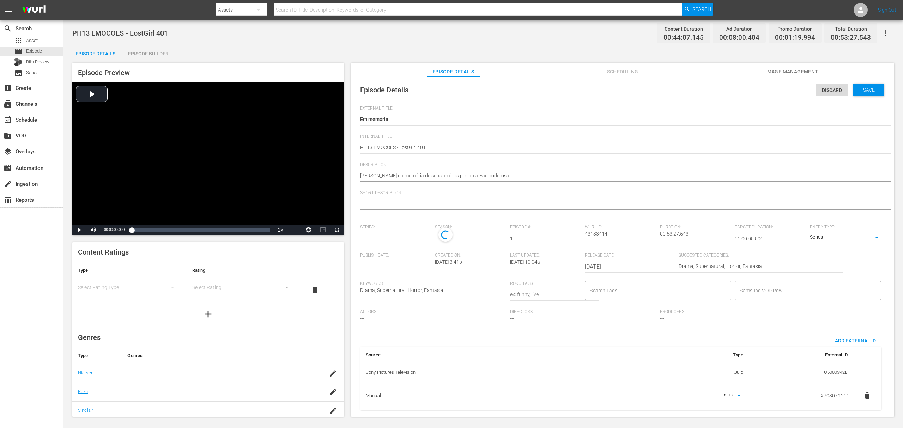
type input "A Rainha Das Sombras"
drag, startPoint x: 390, startPoint y: 240, endPoint x: 402, endPoint y: 240, distance: 12.7
click at [390, 240] on input "text" at bounding box center [395, 238] width 71 height 17
drag, startPoint x: 412, startPoint y: 239, endPoint x: 343, endPoint y: 238, distance: 69.1
click at [343, 238] on div "Episode Preview Video Player is loading. Play Video Play Mute Current Time 00:0…" at bounding box center [483, 240] width 829 height 363
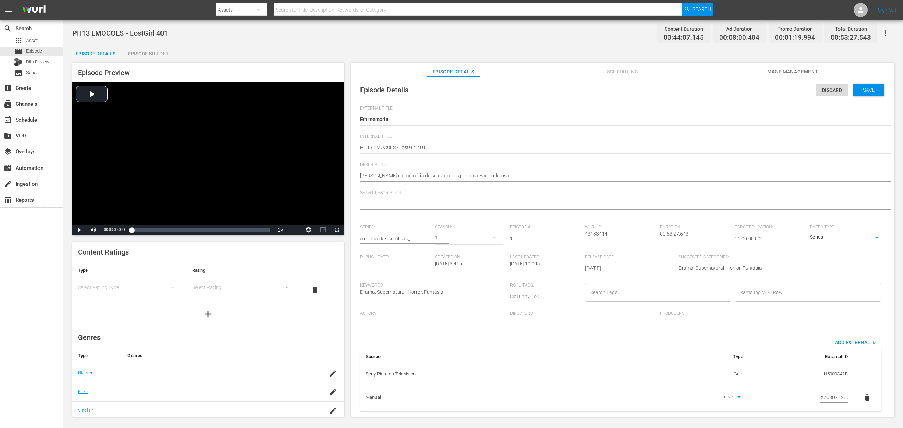
type input "a rainha das sombras_"
click at [393, 293] on div "A Rainha das Sombras_" at bounding box center [392, 292] width 52 height 17
type input "A Rainha das Sombras_"
click at [439, 236] on div "5" at bounding box center [469, 238] width 68 height 20
click at [447, 270] on div "4" at bounding box center [443, 267] width 19 height 7
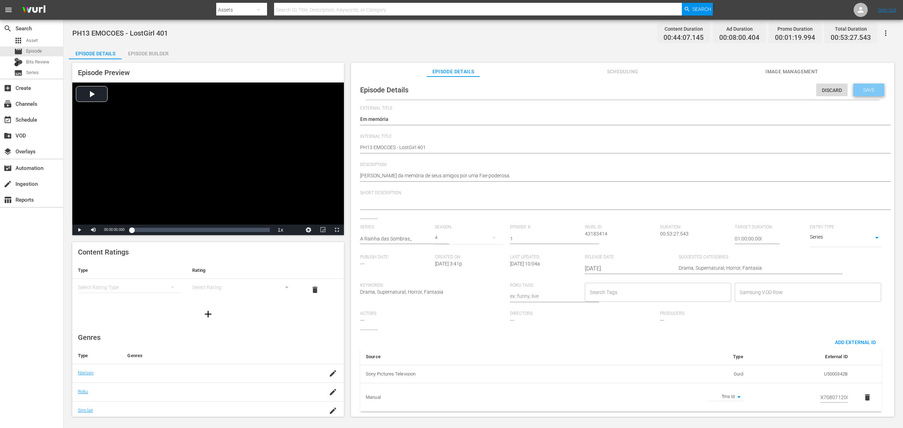
click at [677, 87] on span "Save" at bounding box center [868, 90] width 23 height 6
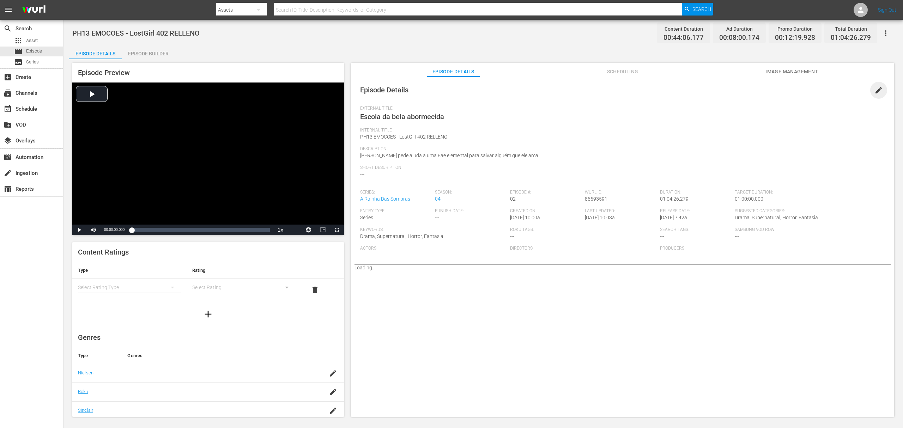
click at [677, 89] on span "edit" at bounding box center [878, 90] width 8 height 8
drag, startPoint x: 872, startPoint y: 90, endPoint x: 628, endPoint y: 11, distance: 256.4
click at [677, 90] on span "edit" at bounding box center [878, 90] width 8 height 8
drag, startPoint x: 872, startPoint y: 88, endPoint x: 706, endPoint y: 6, distance: 185.4
click at [677, 87] on span "edit" at bounding box center [878, 90] width 8 height 8
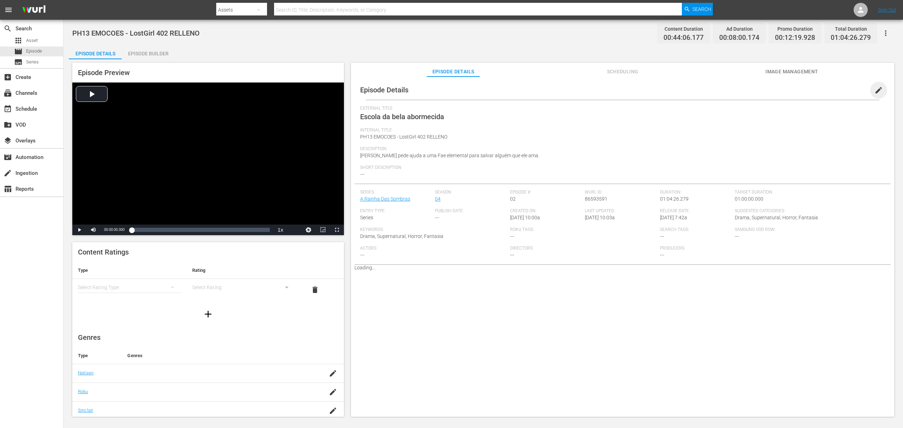
click at [874, 91] on span "edit" at bounding box center [878, 90] width 8 height 8
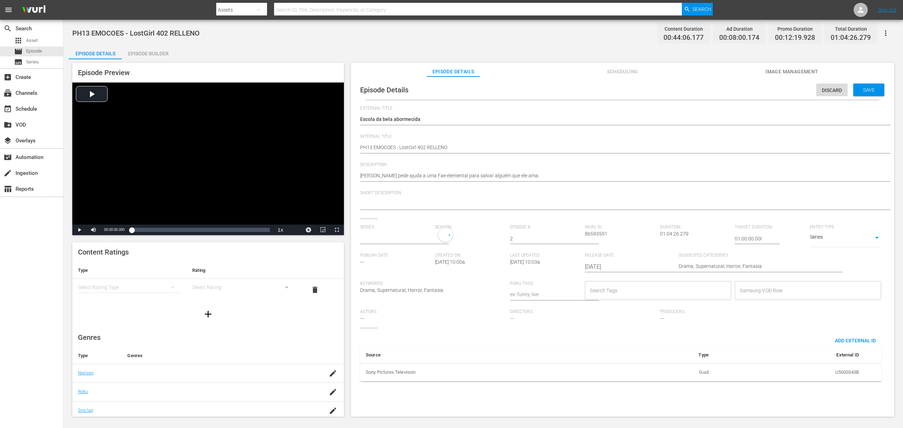
type input "A Rainha Das Sombras"
click at [389, 239] on input "text" at bounding box center [395, 238] width 71 height 17
paste input "a rainha das sombras_"
click at [398, 260] on div "A Rainha das Sombras_" at bounding box center [392, 258] width 52 height 17
type input "A Rainha das Sombras_"
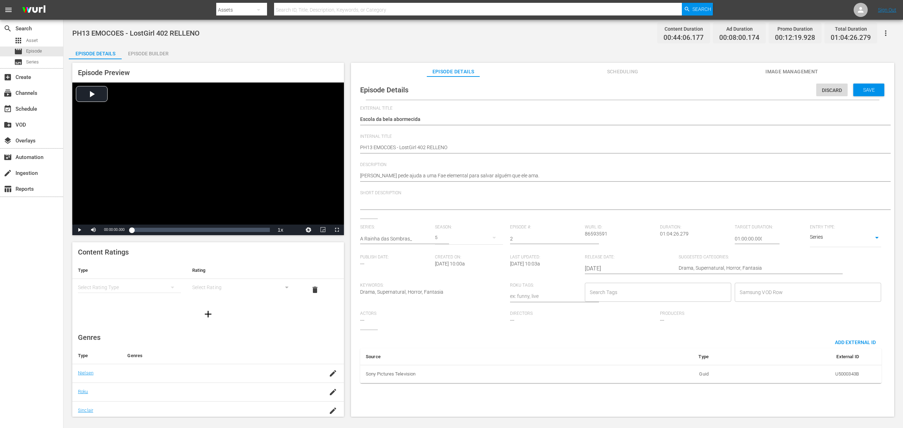
click at [441, 238] on div "5" at bounding box center [469, 238] width 68 height 20
click at [443, 267] on div "4" at bounding box center [444, 267] width 2 height 7
click at [869, 91] on span "Save" at bounding box center [868, 90] width 23 height 6
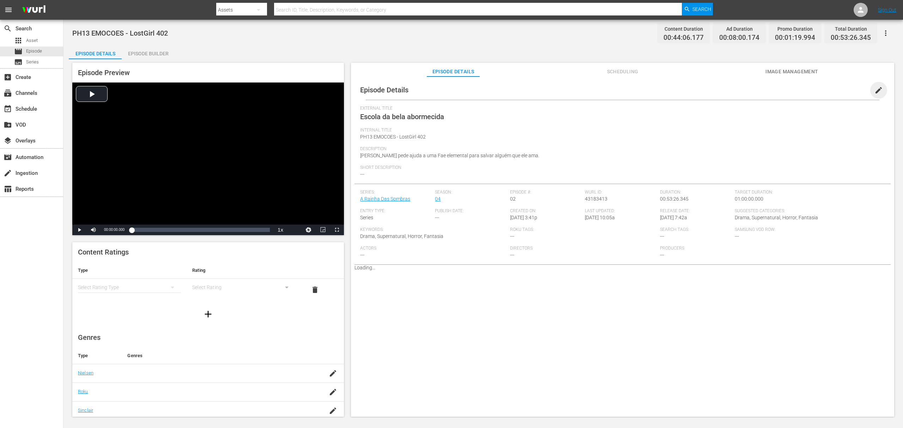
click at [877, 89] on span "edit" at bounding box center [878, 90] width 8 height 8
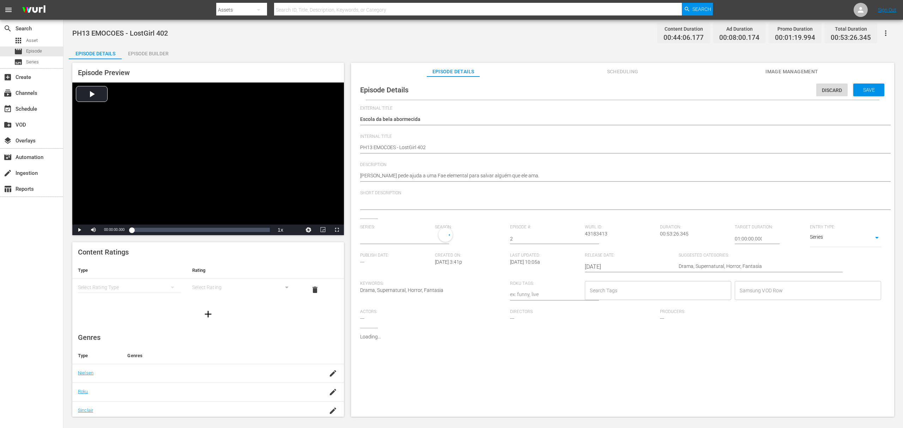
type input "A Rainha Das Sombras"
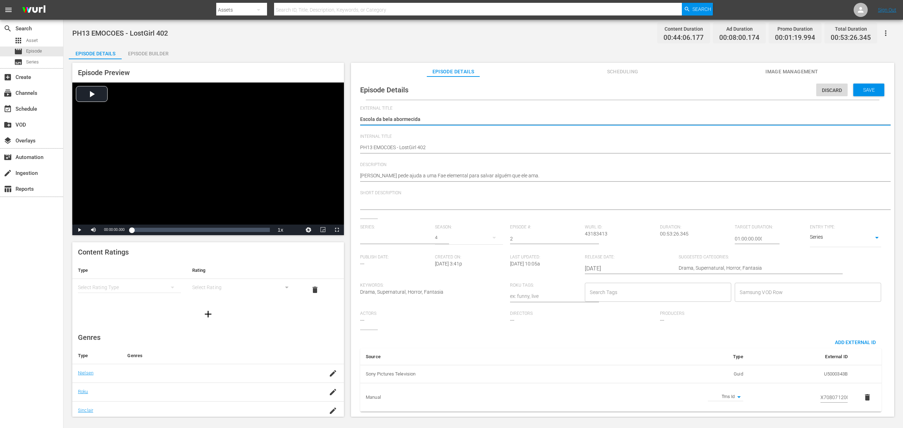
click at [405, 236] on input "text" at bounding box center [395, 238] width 71 height 17
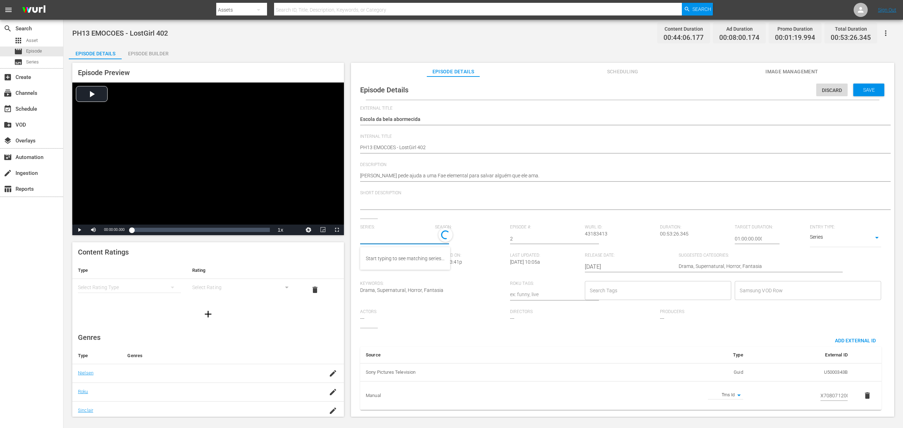
paste input "a rainha das sombras_"
type input "a rainha das sombras_"
click at [391, 262] on div "A Rainha das Sombras_" at bounding box center [392, 258] width 52 height 17
type input "A Rainha das Sombras_"
click at [439, 236] on div "5" at bounding box center [469, 238] width 68 height 20
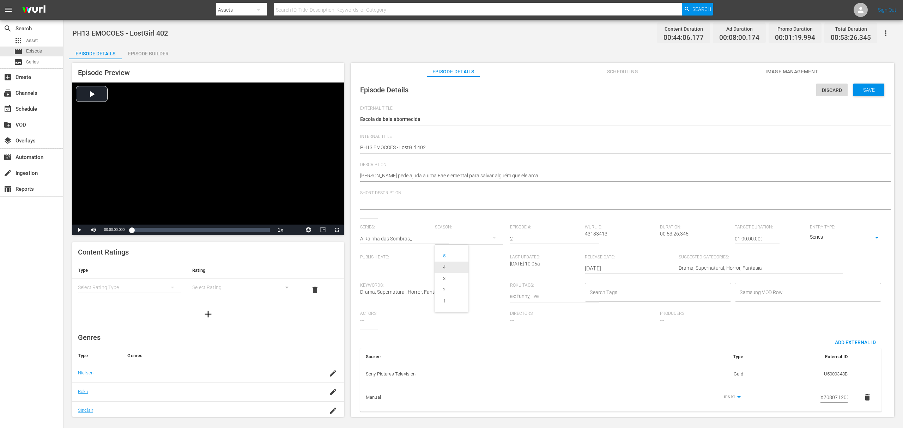
click at [444, 262] on span "4" at bounding box center [451, 267] width 34 height 11
click at [868, 89] on span "Save" at bounding box center [868, 90] width 23 height 6
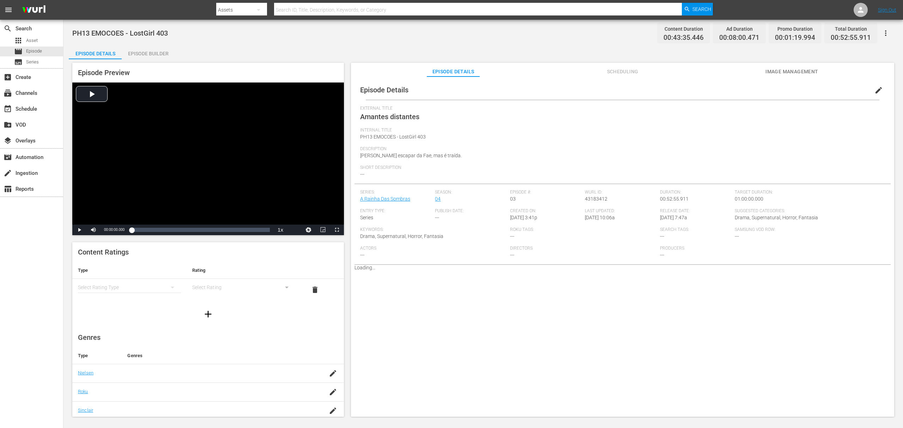
click at [876, 86] on span "edit" at bounding box center [878, 90] width 8 height 8
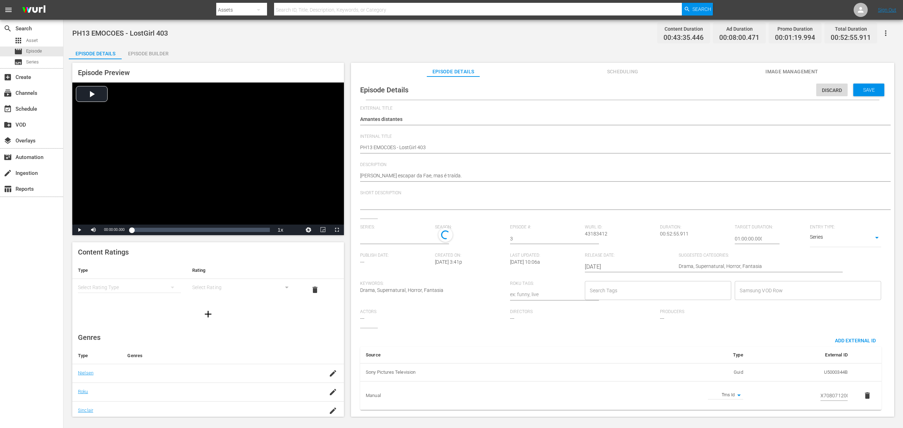
type input "A Rainha Das Sombras"
click at [392, 236] on input "text" at bounding box center [395, 238] width 71 height 17
paste input "a rainha das sombras_"
click at [394, 257] on div "A Rainha das Sombras_" at bounding box center [392, 258] width 52 height 17
type input "A Rainha das Sombras_"
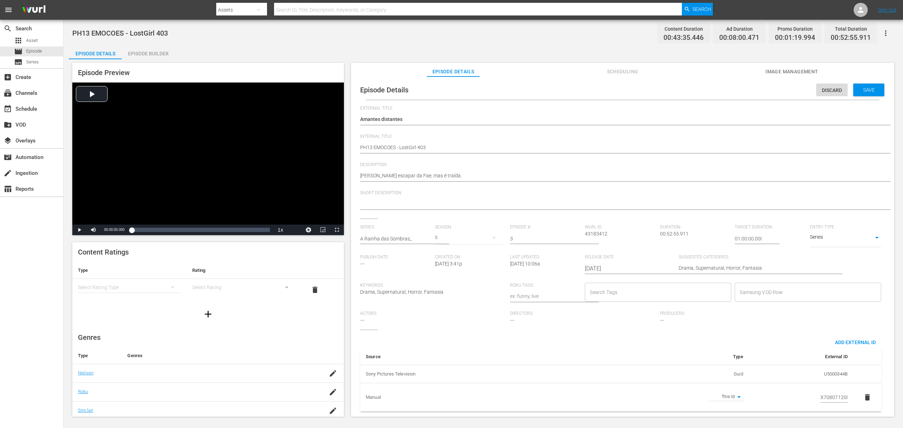
click at [445, 237] on div "5" at bounding box center [469, 238] width 68 height 20
click at [449, 265] on div "4" at bounding box center [443, 267] width 19 height 7
click at [862, 86] on div "Save" at bounding box center [868, 90] width 31 height 13
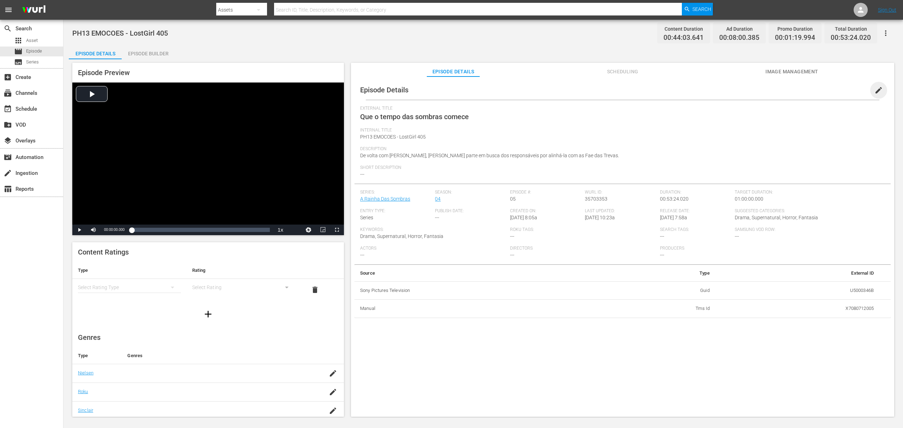
click at [874, 88] on span "edit" at bounding box center [878, 90] width 8 height 8
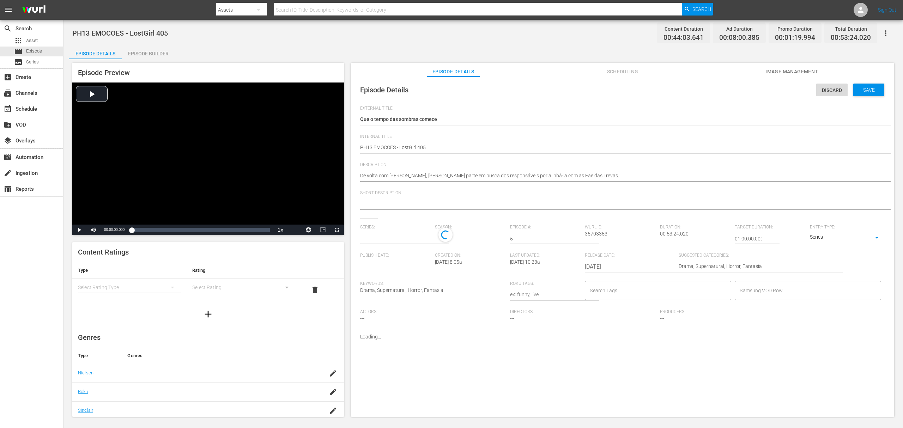
type input "A Rainha Das Sombras"
click at [399, 239] on input "text" at bounding box center [395, 238] width 71 height 17
paste input "a rainha das sombras_"
click at [405, 260] on div "A Rainha das Sombras_" at bounding box center [392, 258] width 52 height 17
type input "A Rainha das Sombras_"
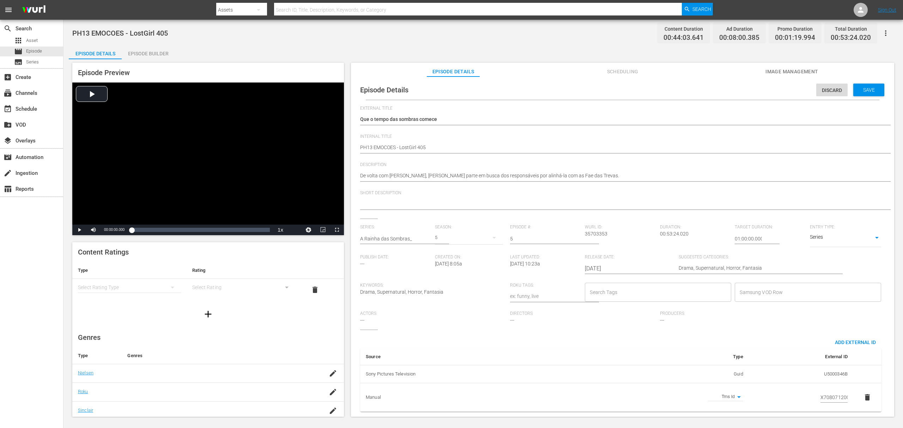
click at [442, 238] on div "5" at bounding box center [469, 238] width 68 height 20
click at [452, 272] on span "4" at bounding box center [451, 267] width 34 height 11
click at [862, 87] on span "Save" at bounding box center [868, 90] width 23 height 6
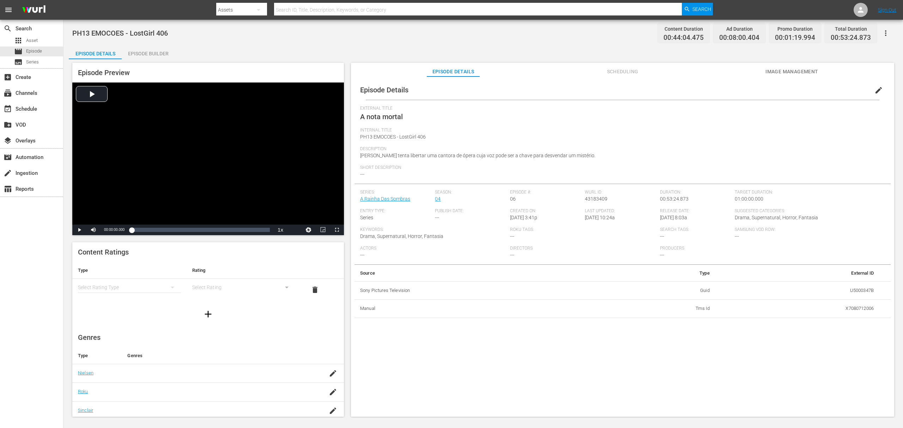
click at [874, 91] on span "edit" at bounding box center [878, 90] width 8 height 8
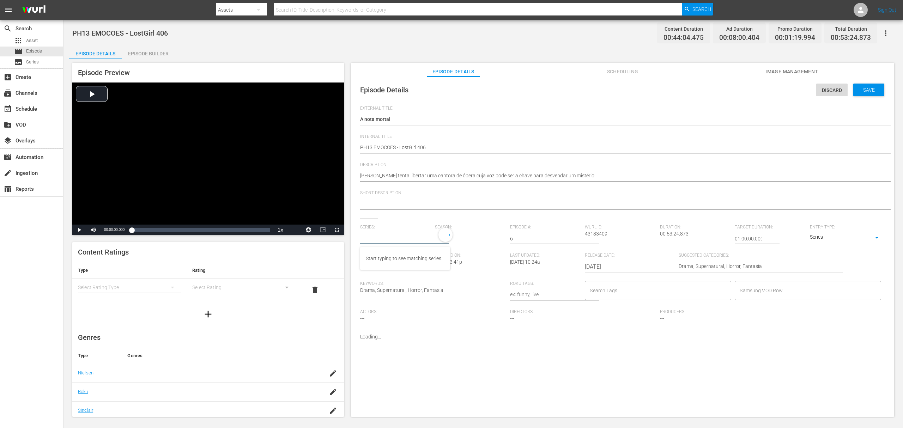
click at [382, 240] on input "text" at bounding box center [395, 238] width 71 height 17
paste input "a rainha das sombras_"
type input "A Rainha Das Sombras"
